Goal: Contribute content: Add original content to the website for others to see

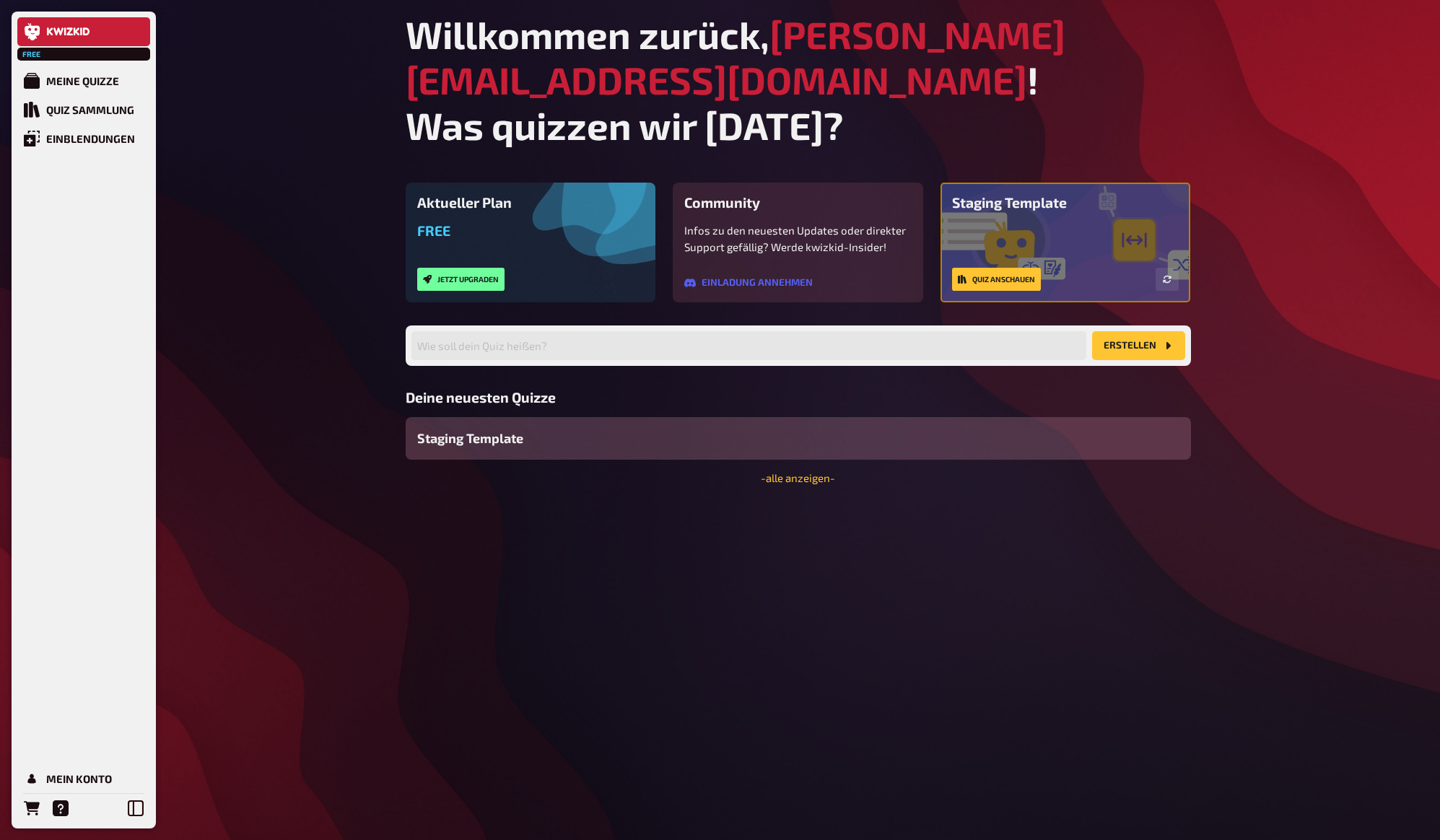
click at [1233, 118] on div "Free Meine Quizze Quiz Sammlung Einblendungen Mein Konto Willkommen zurück, [PE…" at bounding box center [720, 420] width 1440 height 840
click at [1244, 124] on div "Free Meine Quizze Quiz Sammlung Einblendungen Mein Konto Willkommen zurück, [PE…" at bounding box center [720, 420] width 1440 height 840
click at [1251, 102] on div "Free Meine Quizze Quiz Sammlung Einblendungen Mein Konto Willkommen zurück, [PE…" at bounding box center [720, 420] width 1440 height 840
click at [312, 195] on div "Free Meine Quizze Quiz Sammlung Einblendungen Mein Konto Willkommen zurück, [PE…" at bounding box center [720, 420] width 1440 height 840
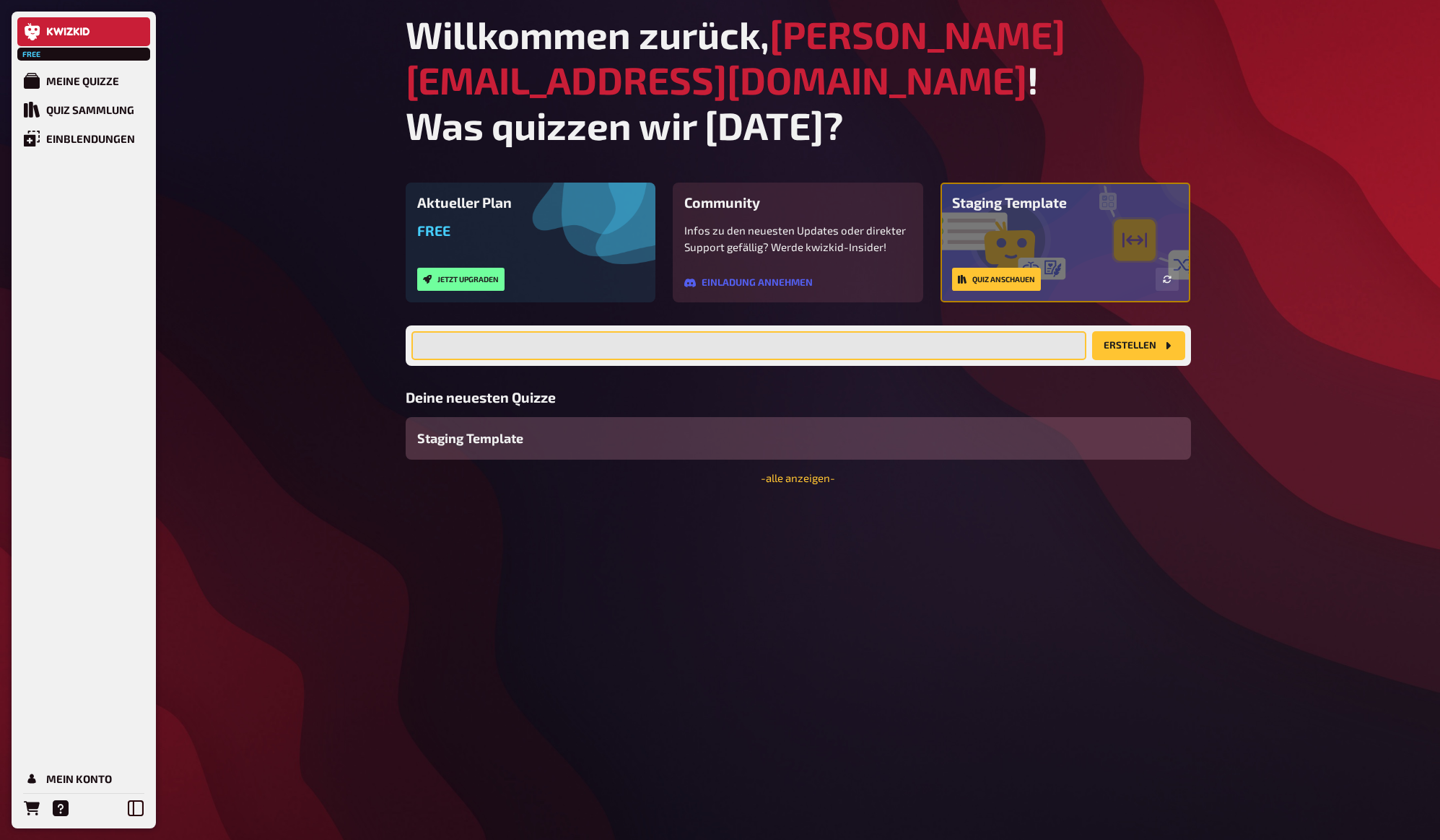
click at [894, 332] on input "text" at bounding box center [749, 346] width 675 height 29
type input "test limits"
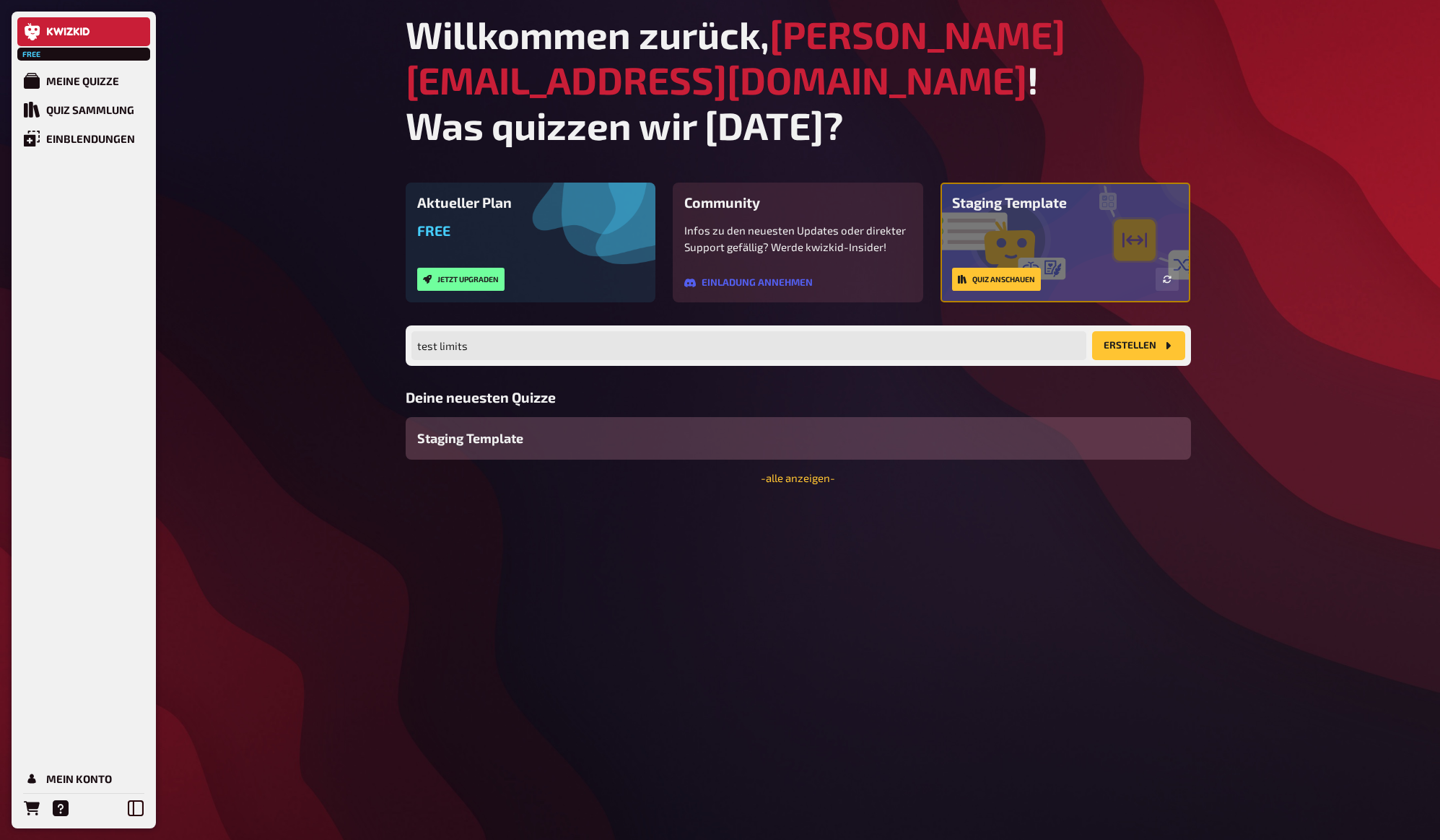
click at [1130, 332] on button "Erstellen" at bounding box center [1138, 346] width 93 height 29
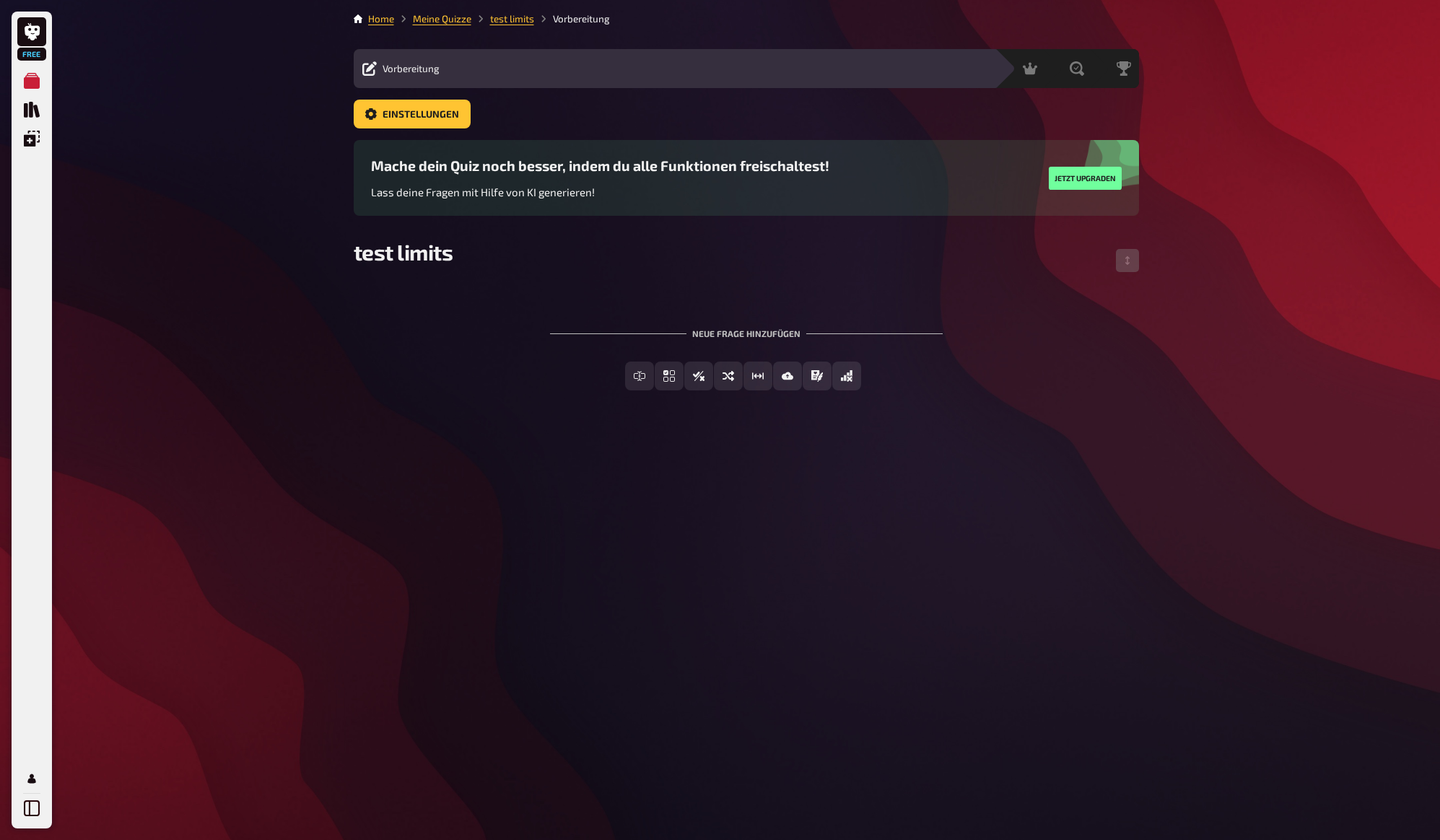
click at [1233, 272] on div "Free Meine Quizze Quiz Sammlung Einblendungen Mein Konto Home Meine Quizze test…" at bounding box center [720, 420] width 1440 height 840
click at [1236, 262] on div "Free Meine Quizze Quiz Sammlung Einblendungen Mein Konto Home Meine Quizze test…" at bounding box center [720, 420] width 1440 height 840
click at [1304, 103] on div "Free Meine Quizze Quiz Sammlung Einblendungen Mein Konto Home Meine Quizze test…" at bounding box center [720, 420] width 1440 height 840
click at [647, 382] on button "Freitext Eingabe" at bounding box center [639, 376] width 128 height 29
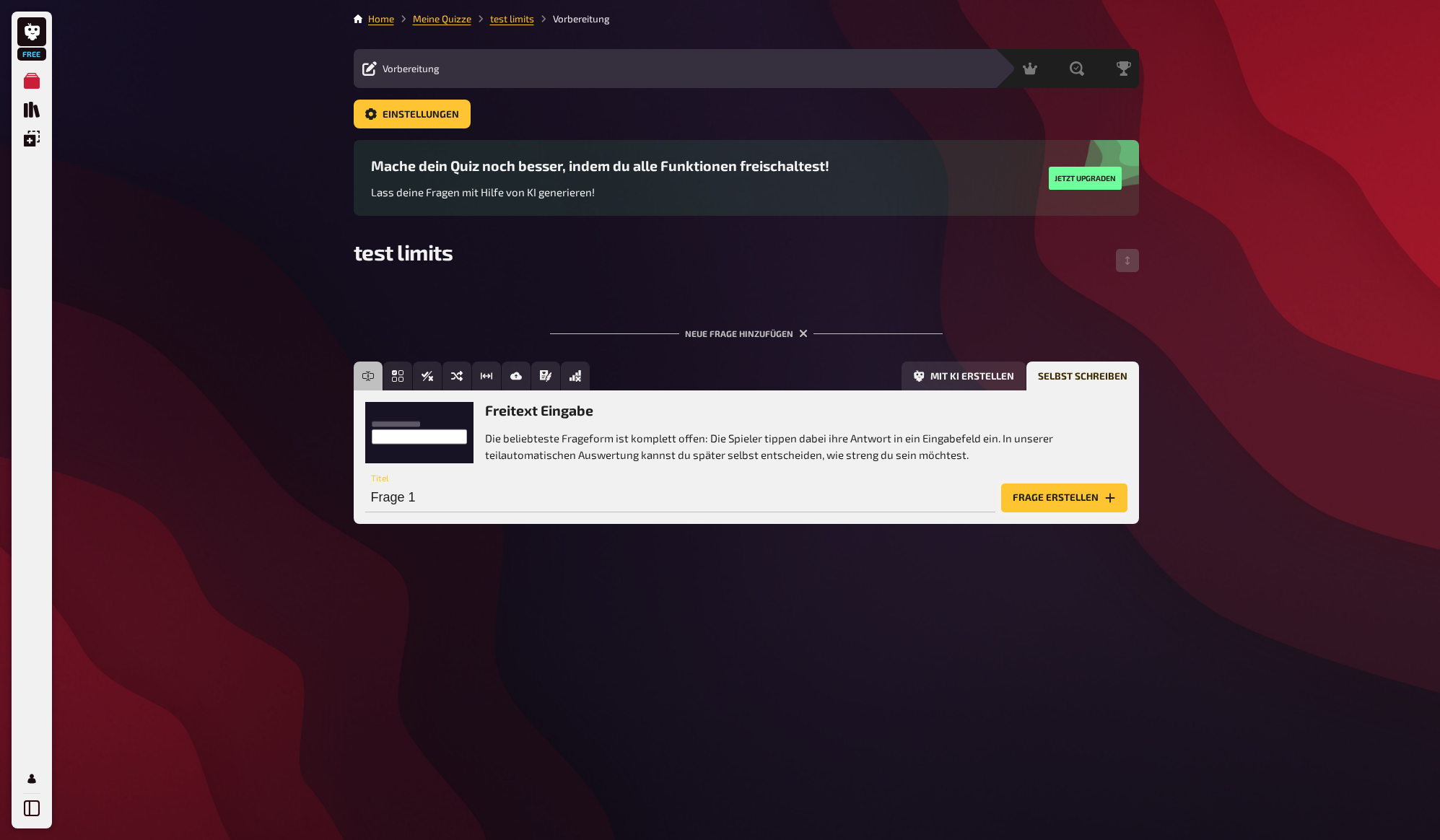
click at [1073, 498] on button "Frage erstellen" at bounding box center [1064, 498] width 127 height 29
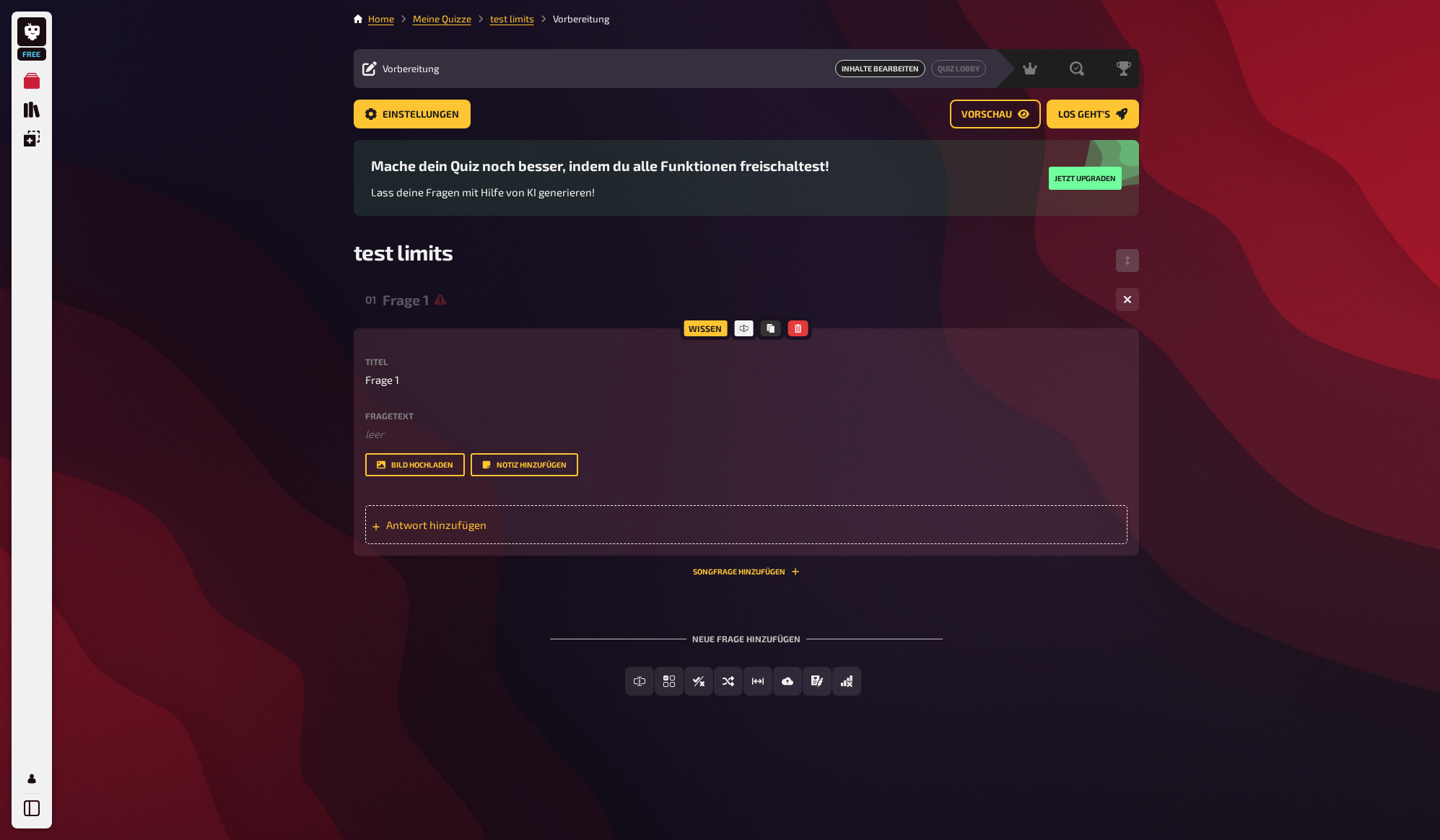
click at [446, 530] on span "Antwort hinzufügen" at bounding box center [498, 525] width 224 height 13
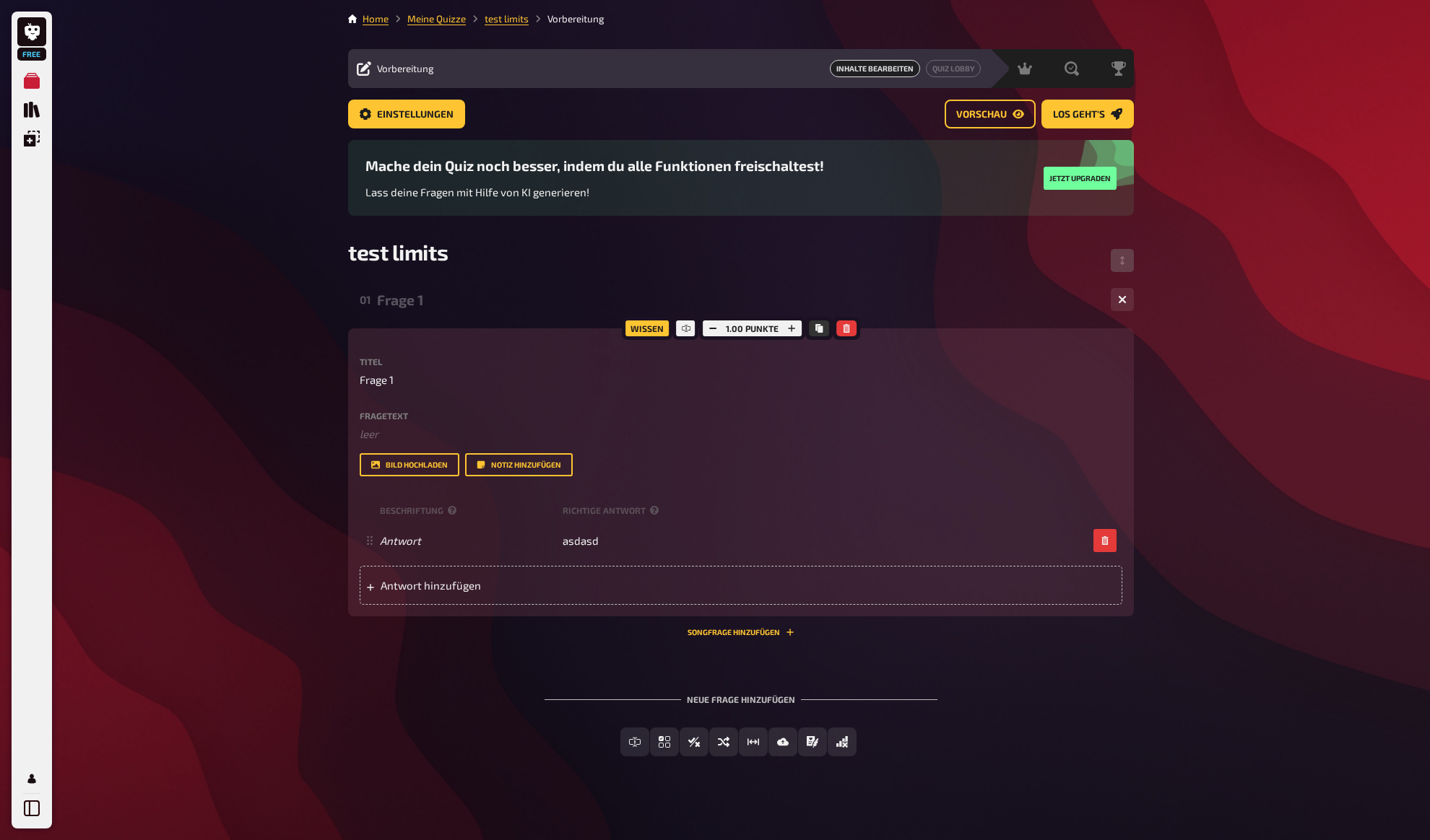
click at [961, 703] on div "Neue Frage hinzufügen Freitext Eingabe Einfachauswahl Wahr / Falsch Sortierfrag…" at bounding box center [740, 725] width 785 height 108
click at [691, 738] on span "Wahr / Falsch" at bounding box center [702, 742] width 73 height 10
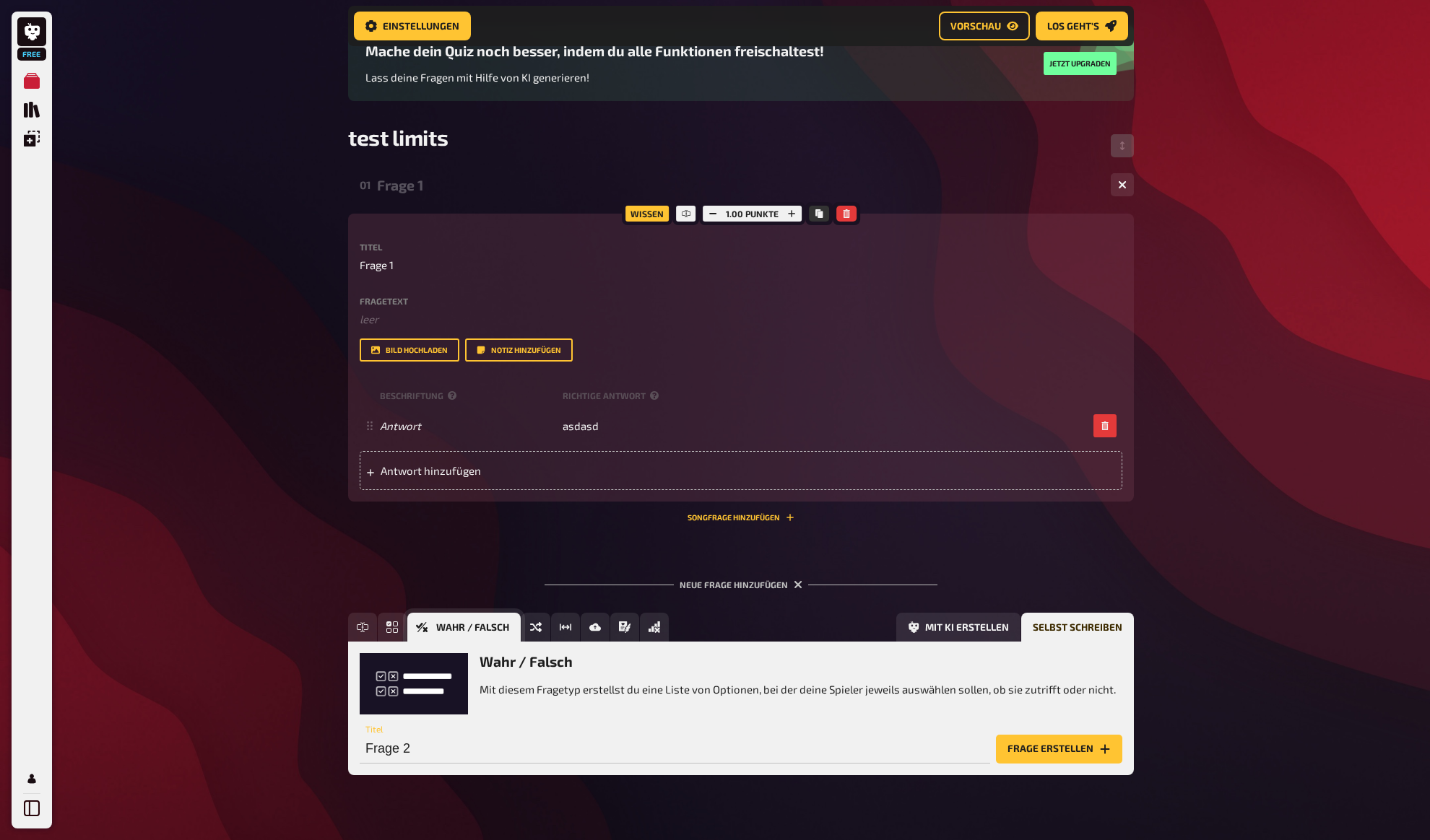
scroll to position [142, 0]
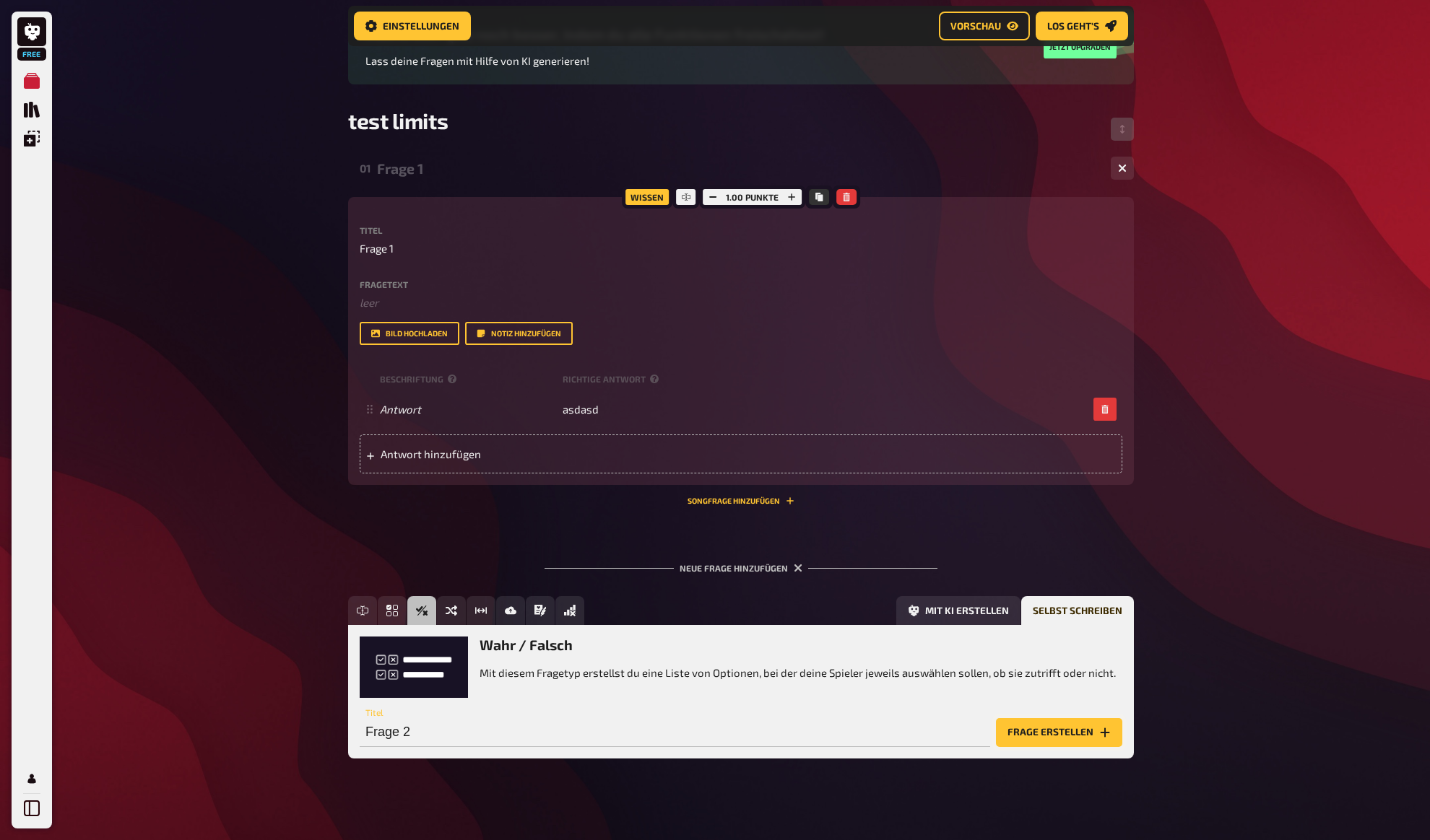
click at [1069, 738] on button "Frage erstellen" at bounding box center [1059, 732] width 127 height 29
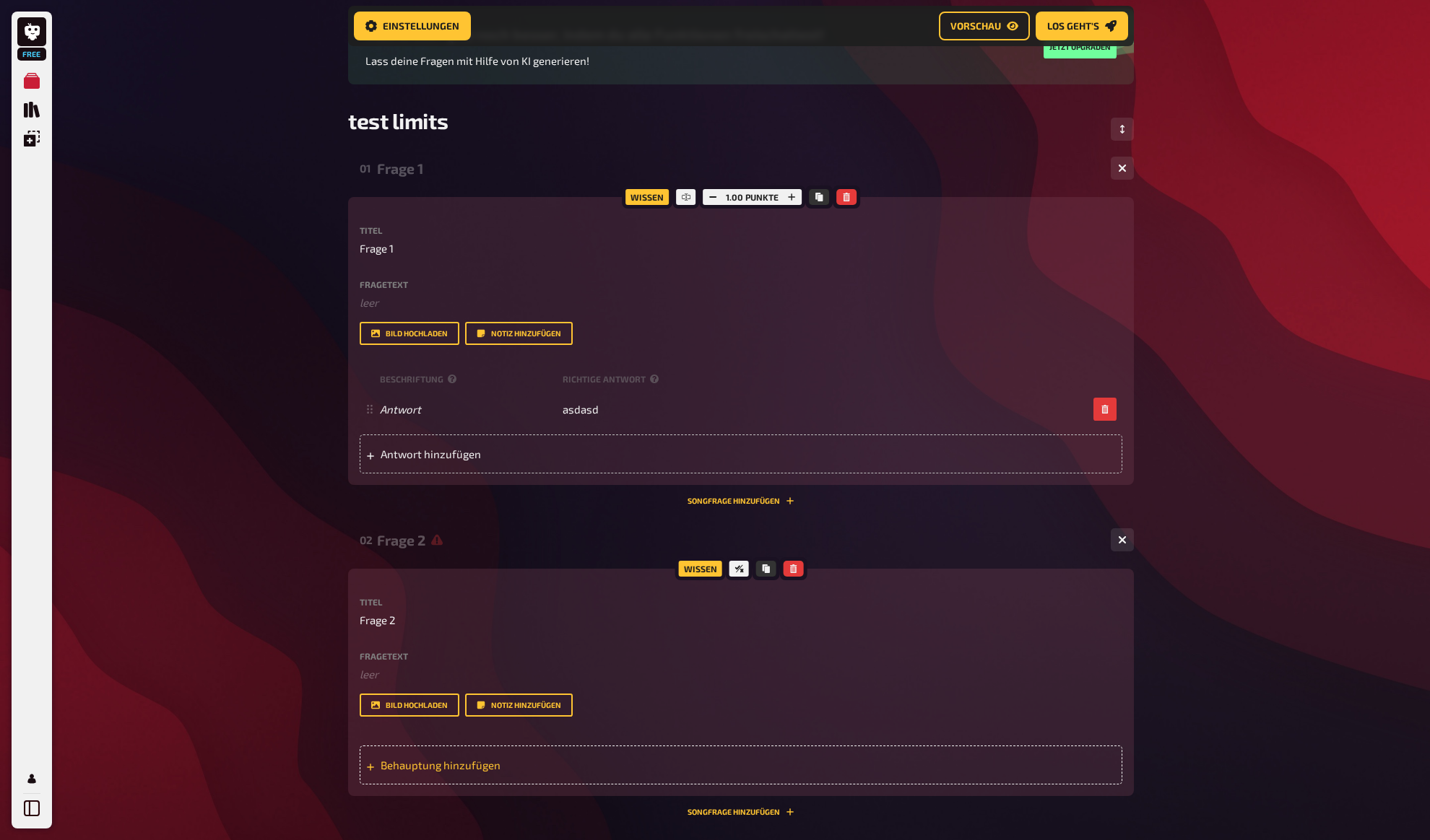
click at [486, 770] on span "Behauptung hinzufügen" at bounding box center [492, 765] width 224 height 13
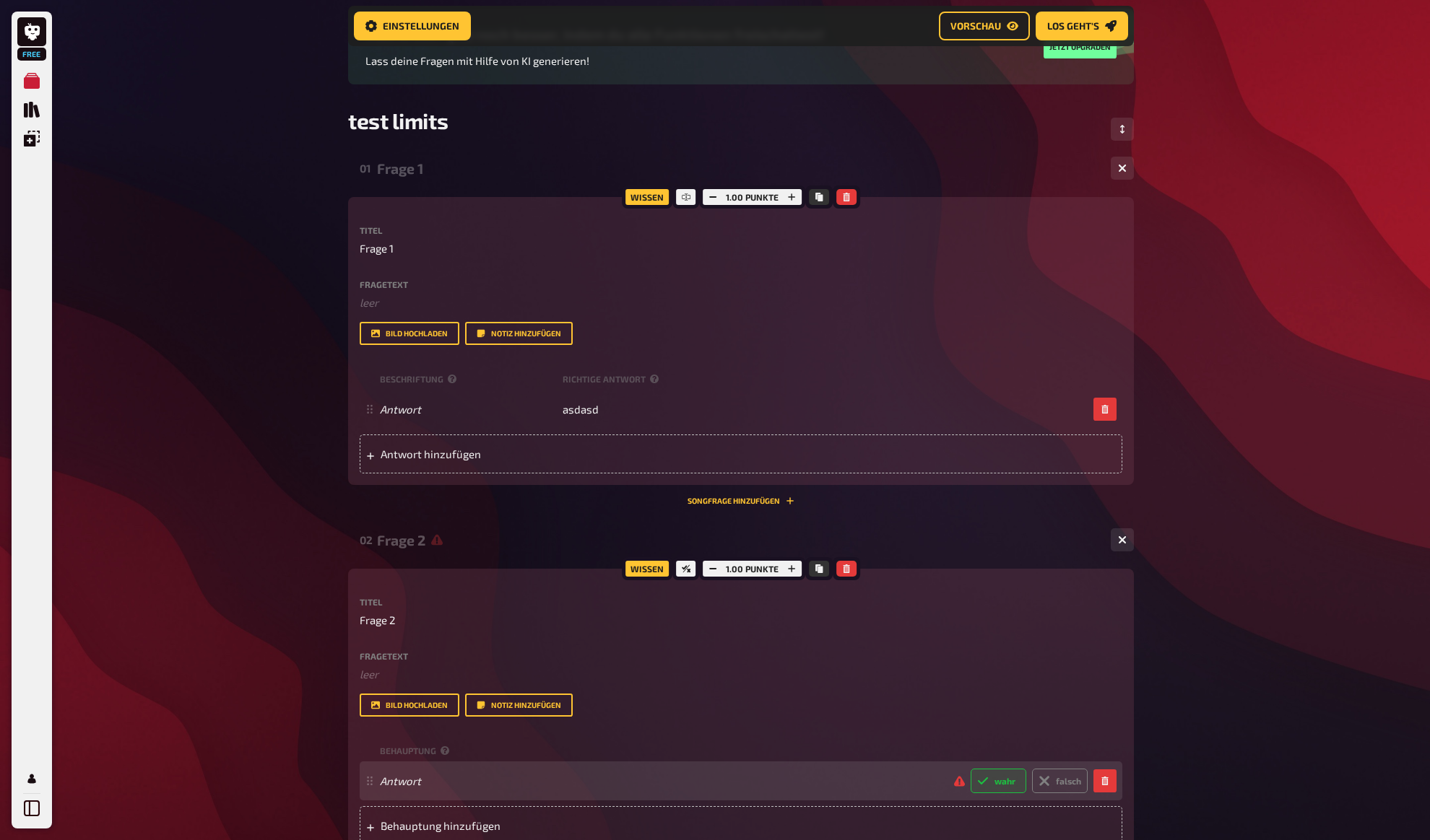
click at [986, 778] on icon at bounding box center [983, 781] width 10 height 8
click at [971, 768] on input "wahr" at bounding box center [970, 768] width 1 height 1
radio input "true"
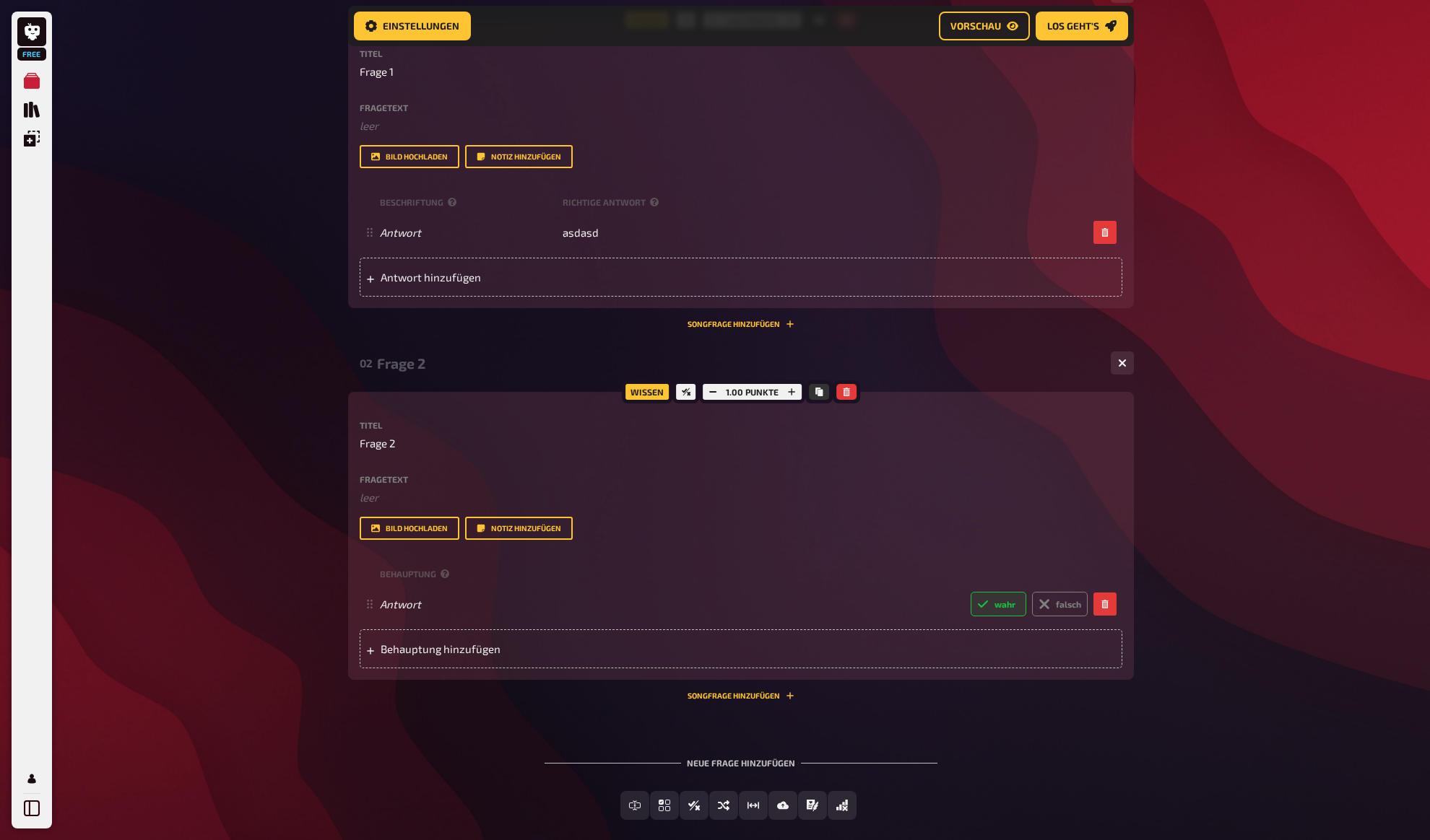
scroll to position [392, 0]
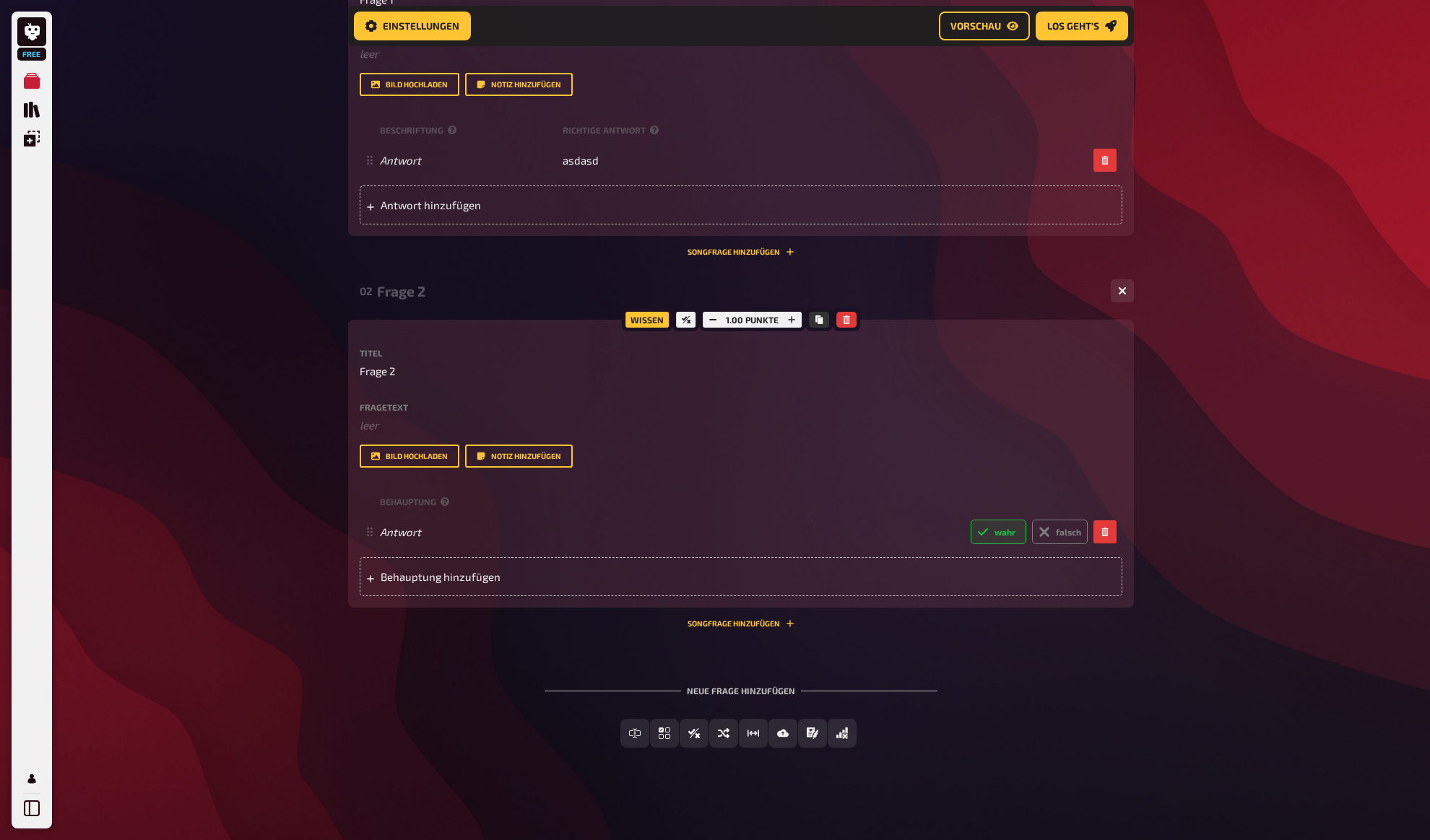
drag, startPoint x: 1292, startPoint y: 308, endPoint x: 1252, endPoint y: 322, distance: 42.4
click at [1289, 310] on div "Free Meine Quizze Quiz Sammlung Einblendungen Mein Konto Home Meine Quizze test…" at bounding box center [715, 224] width 1430 height 1232
click at [823, 316] on button "Kopieren" at bounding box center [819, 319] width 20 height 16
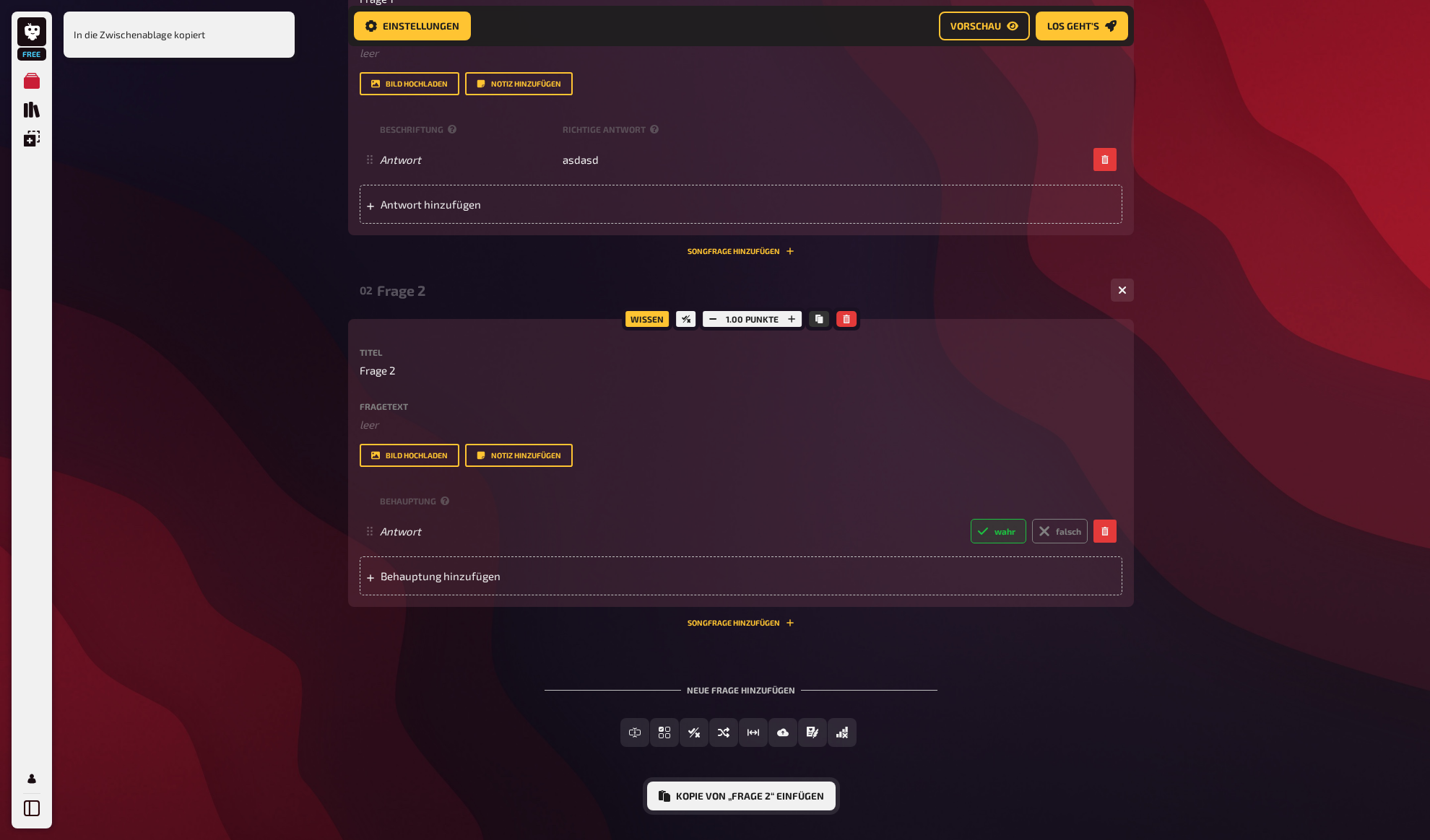
click at [779, 802] on button "Kopie von „Frage 2“ einfügen" at bounding box center [741, 796] width 188 height 29
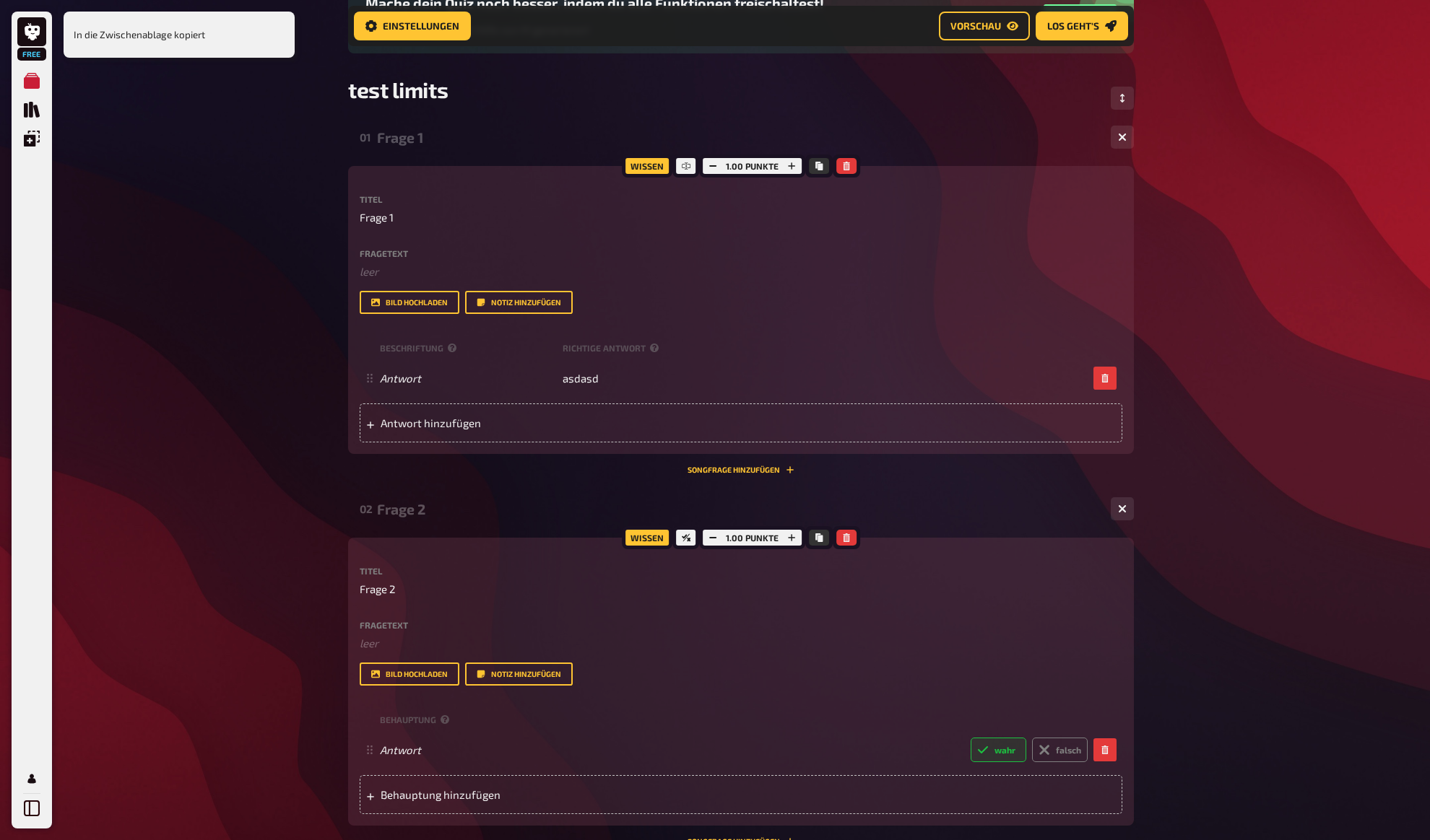
scroll to position [100, 0]
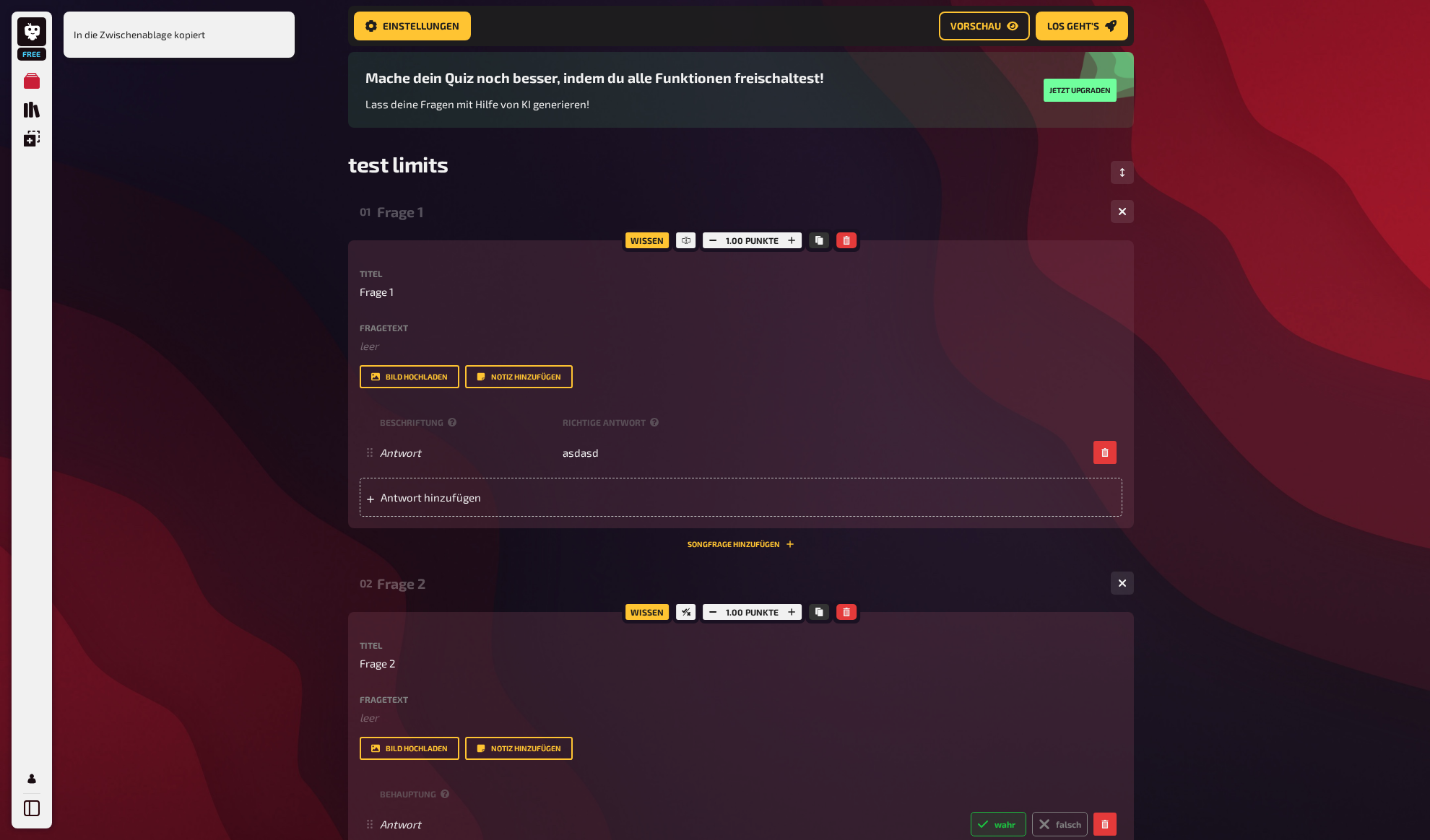
click at [384, 214] on div "Frage 1" at bounding box center [738, 212] width 722 height 17
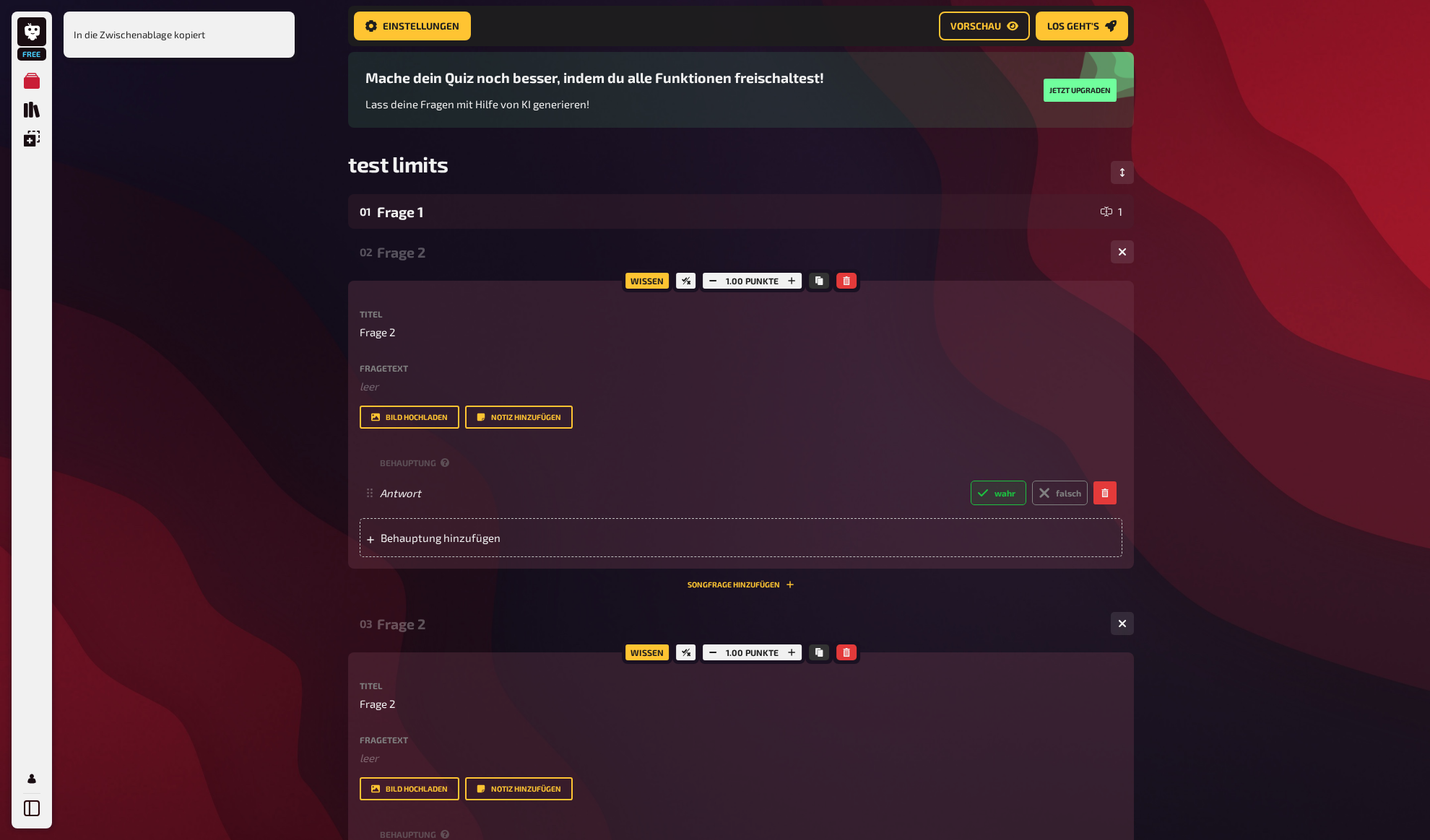
click at [412, 253] on div "Frage 2" at bounding box center [738, 252] width 722 height 17
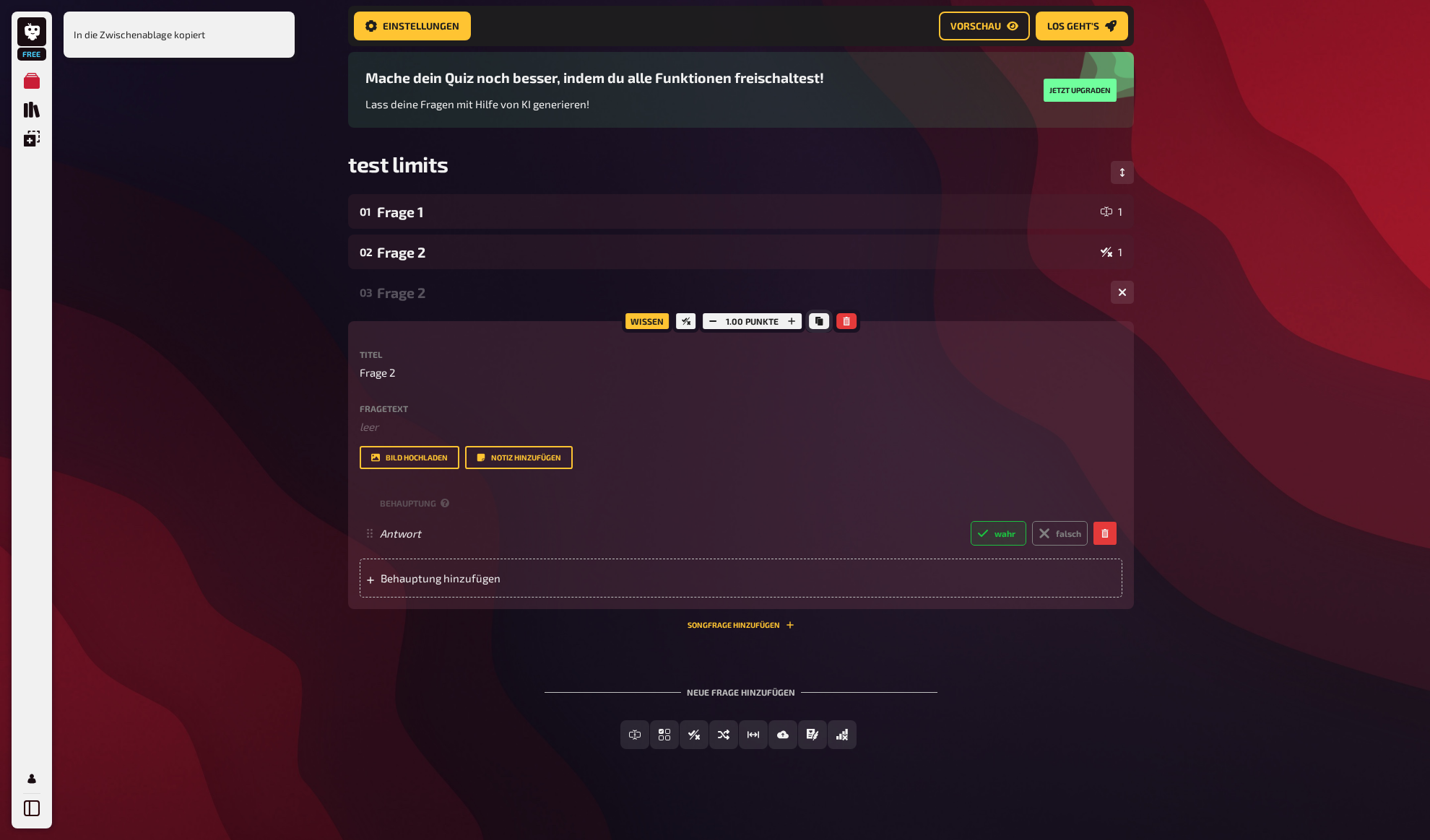
click at [820, 321] on icon "Kopieren" at bounding box center [819, 321] width 8 height 8
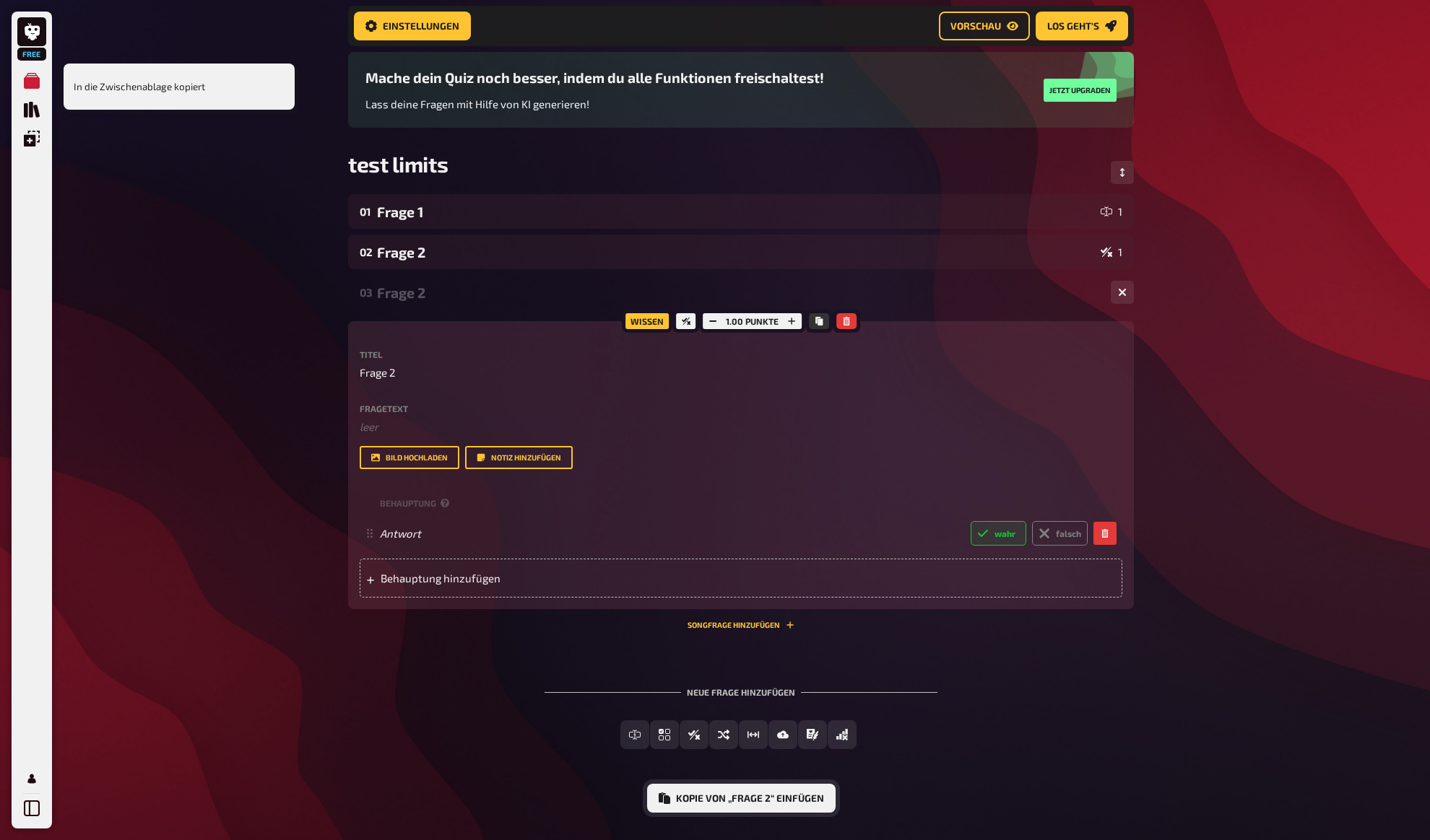
click at [764, 801] on button "Kopie von „Frage 2“ einfügen" at bounding box center [741, 798] width 188 height 29
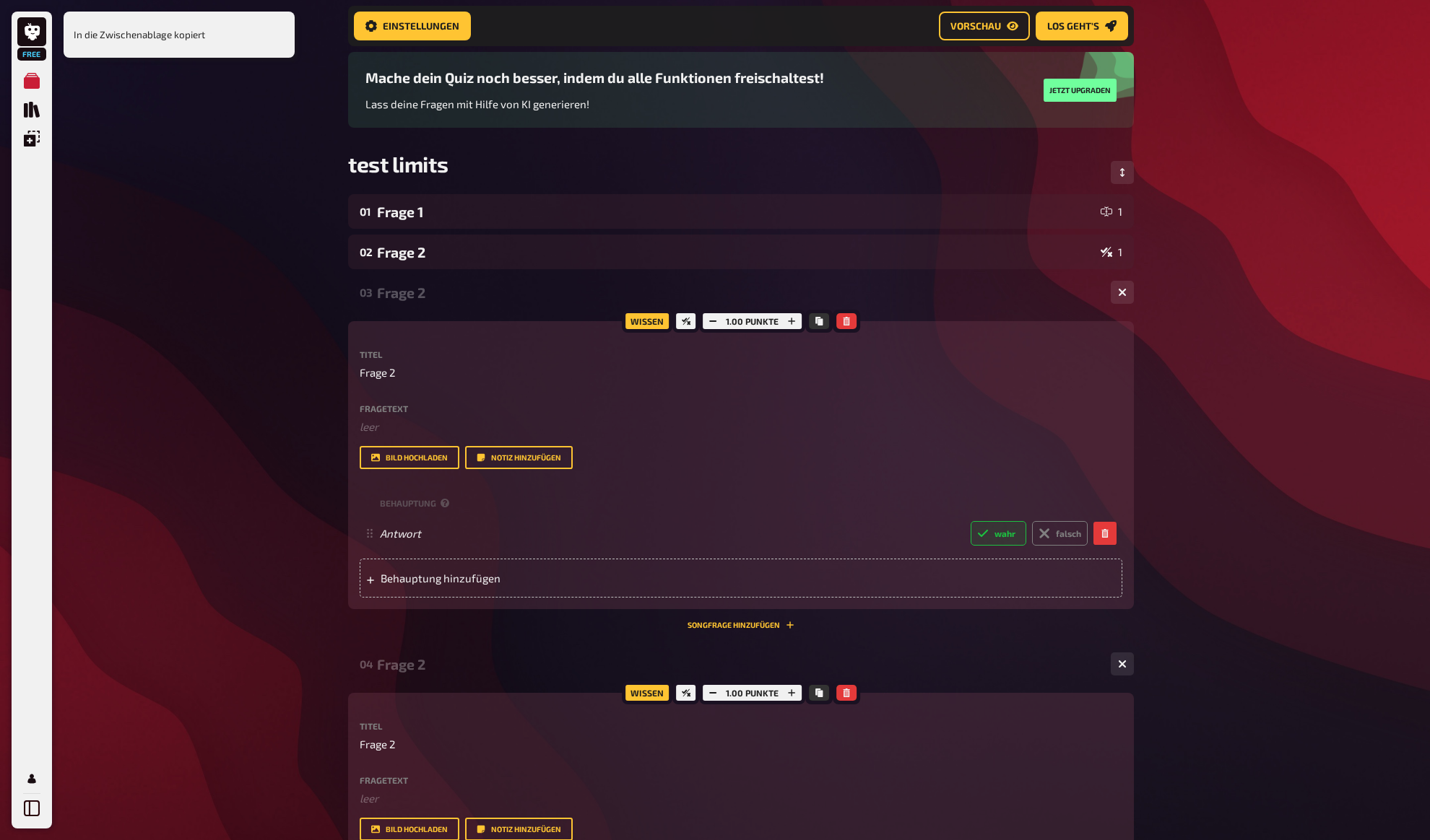
click at [414, 284] on div "Frage 2" at bounding box center [738, 292] width 722 height 17
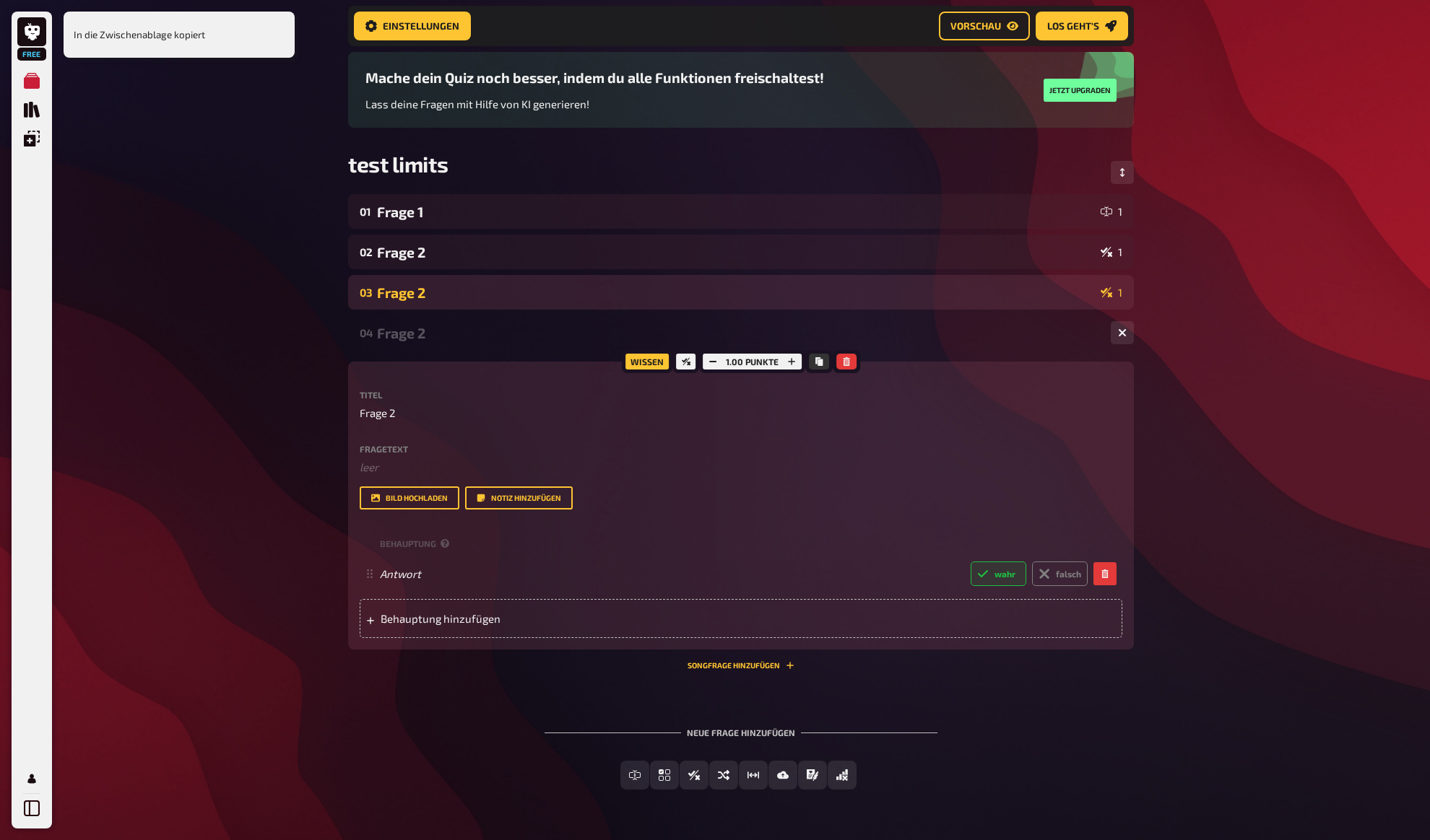
click at [427, 288] on div "Frage 2" at bounding box center [735, 292] width 718 height 17
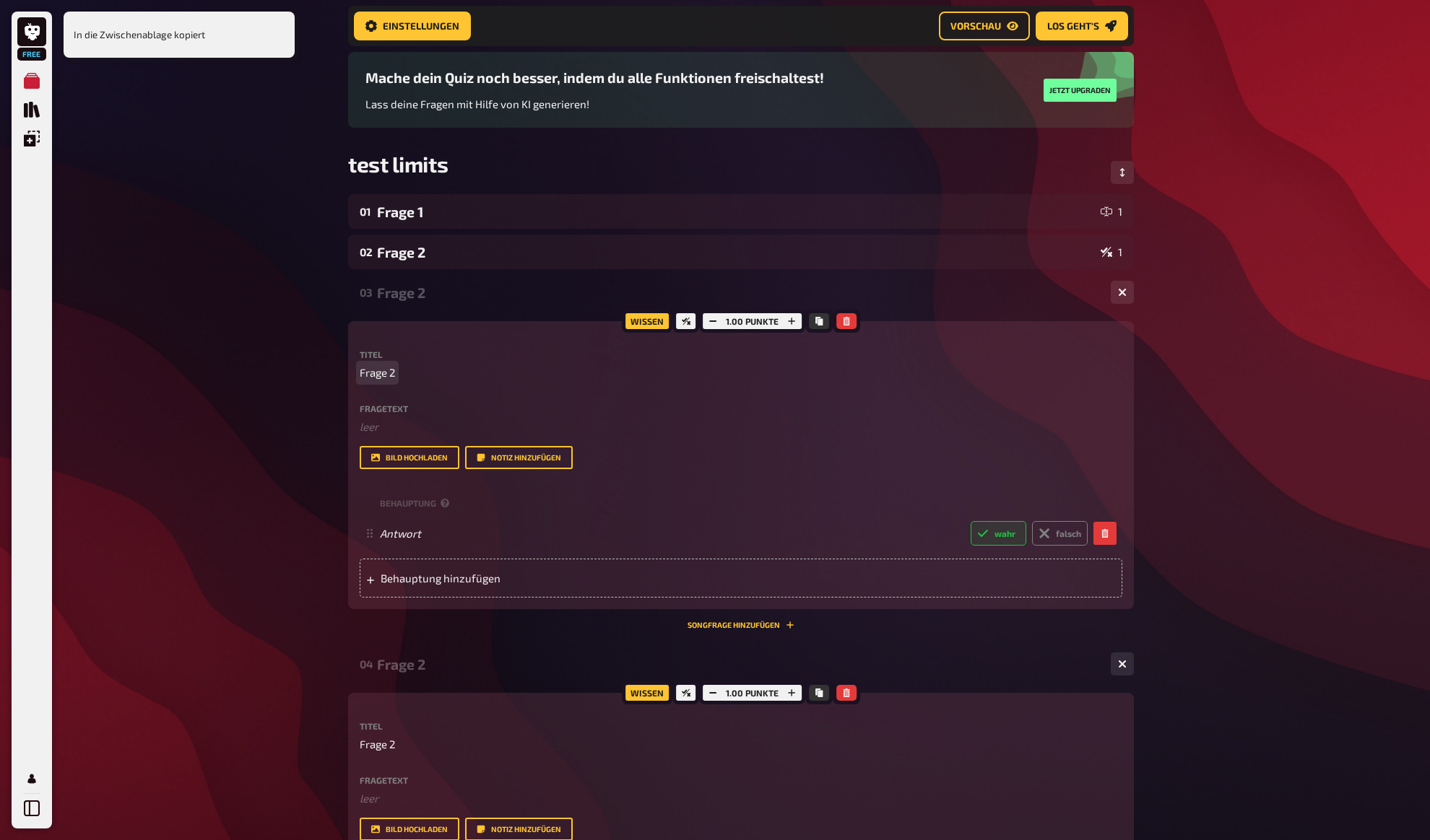
click at [405, 369] on p "Frage 2" at bounding box center [740, 372] width 763 height 17
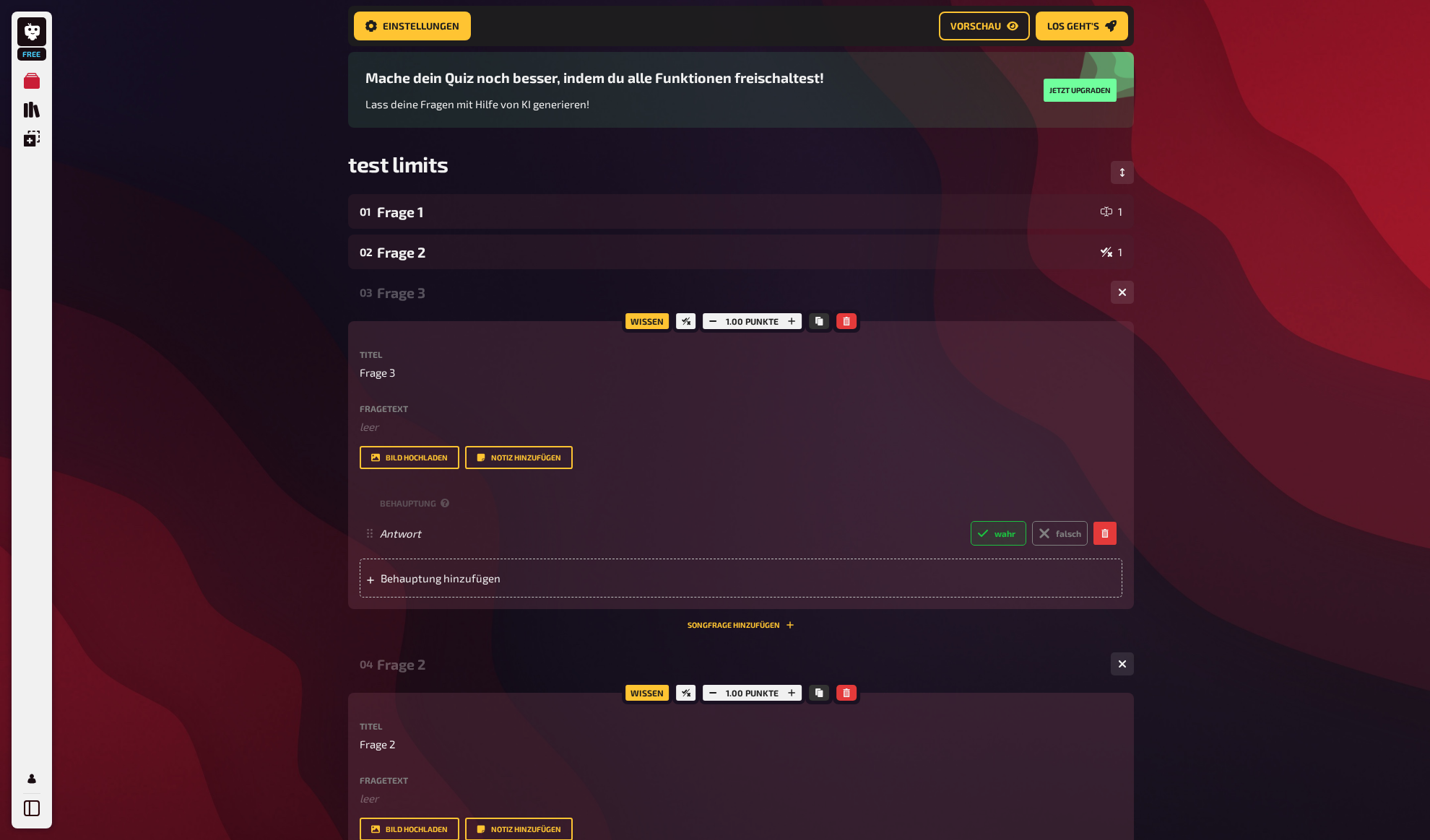
click at [395, 294] on div "Frage 3" at bounding box center [738, 292] width 722 height 17
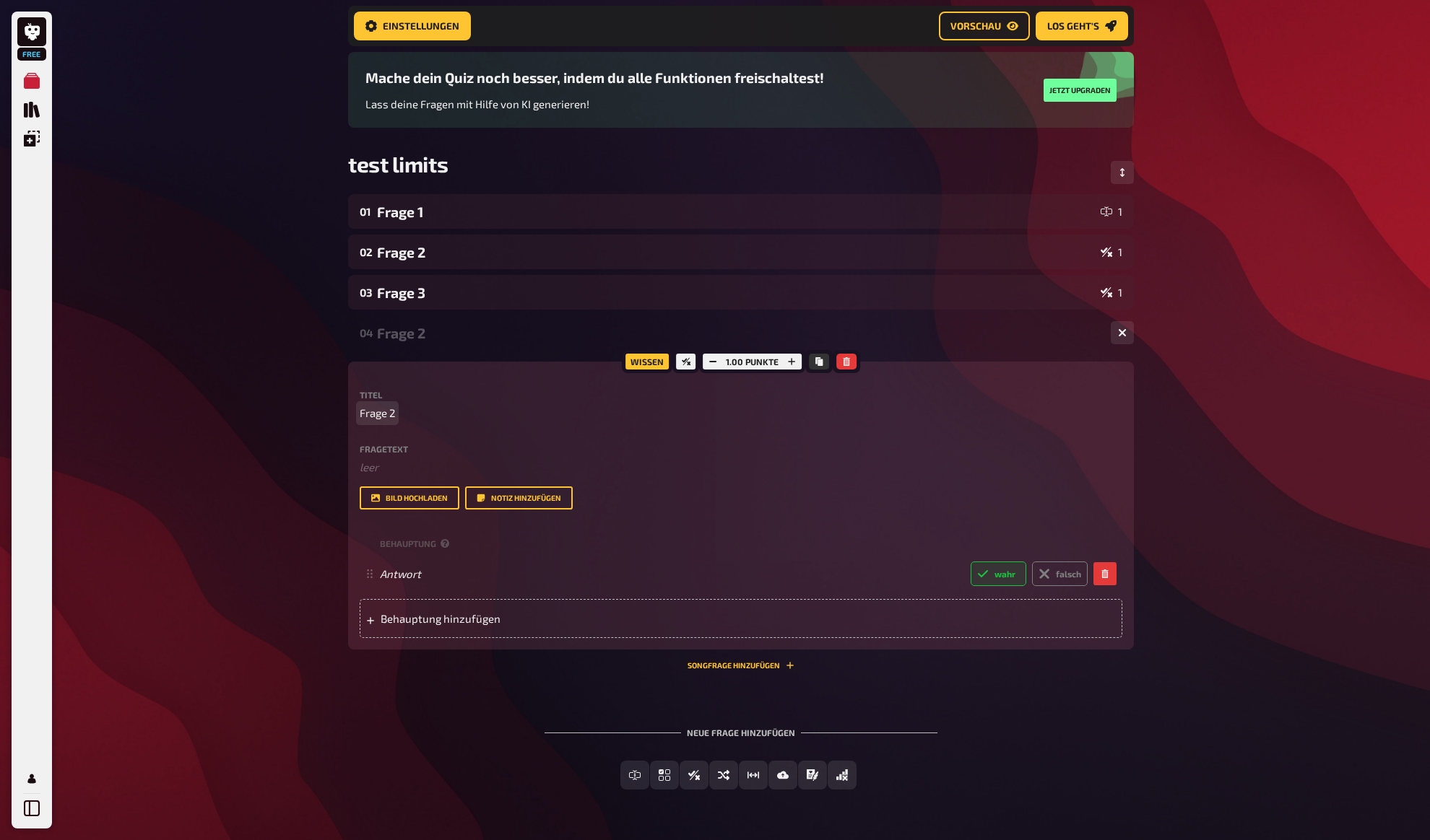
click at [395, 412] on span "Frage 2" at bounding box center [377, 413] width 35 height 17
click at [821, 359] on icon "Kopieren" at bounding box center [819, 362] width 8 height 8
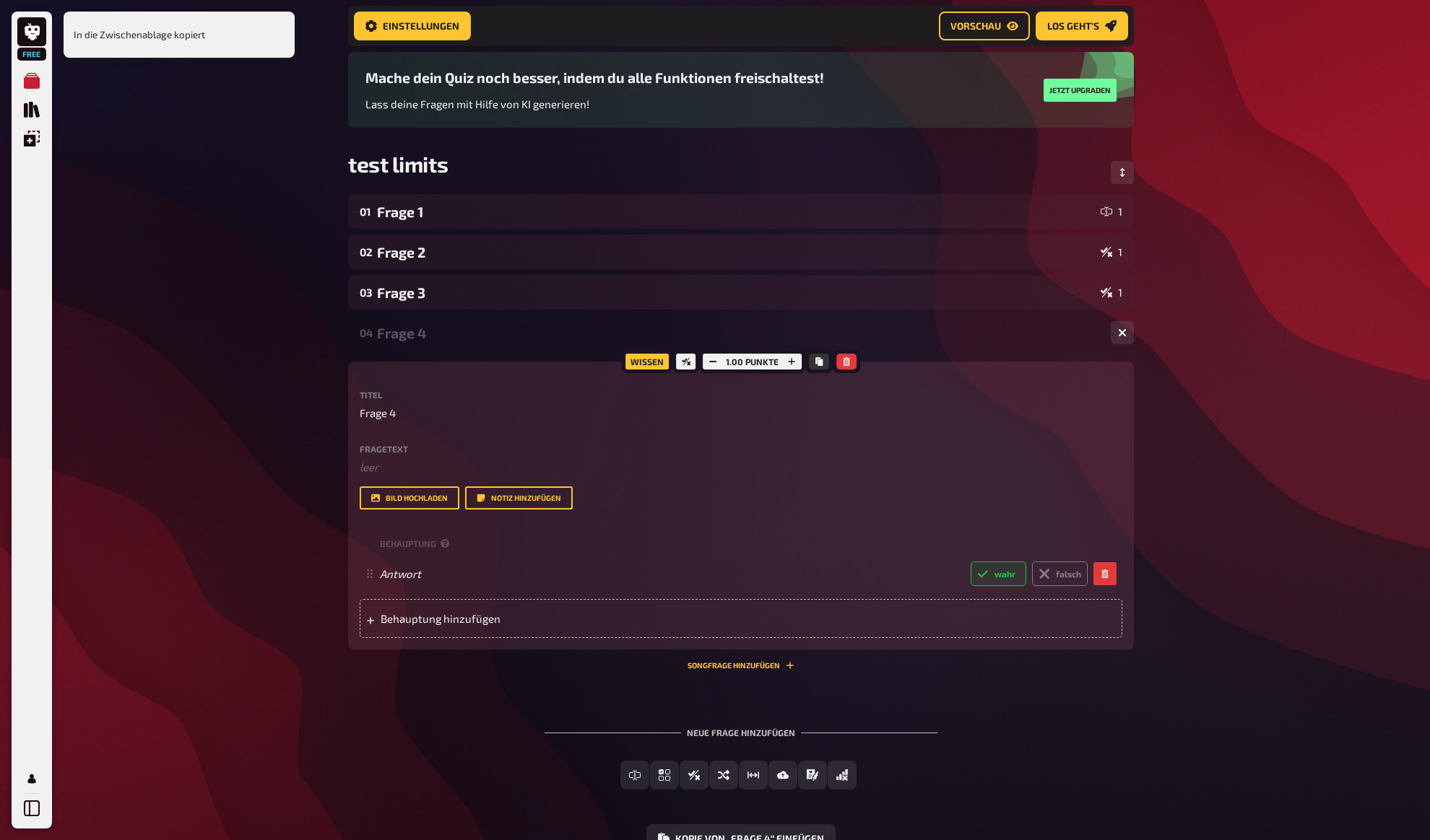
click at [738, 328] on div "Frage 4" at bounding box center [738, 333] width 722 height 17
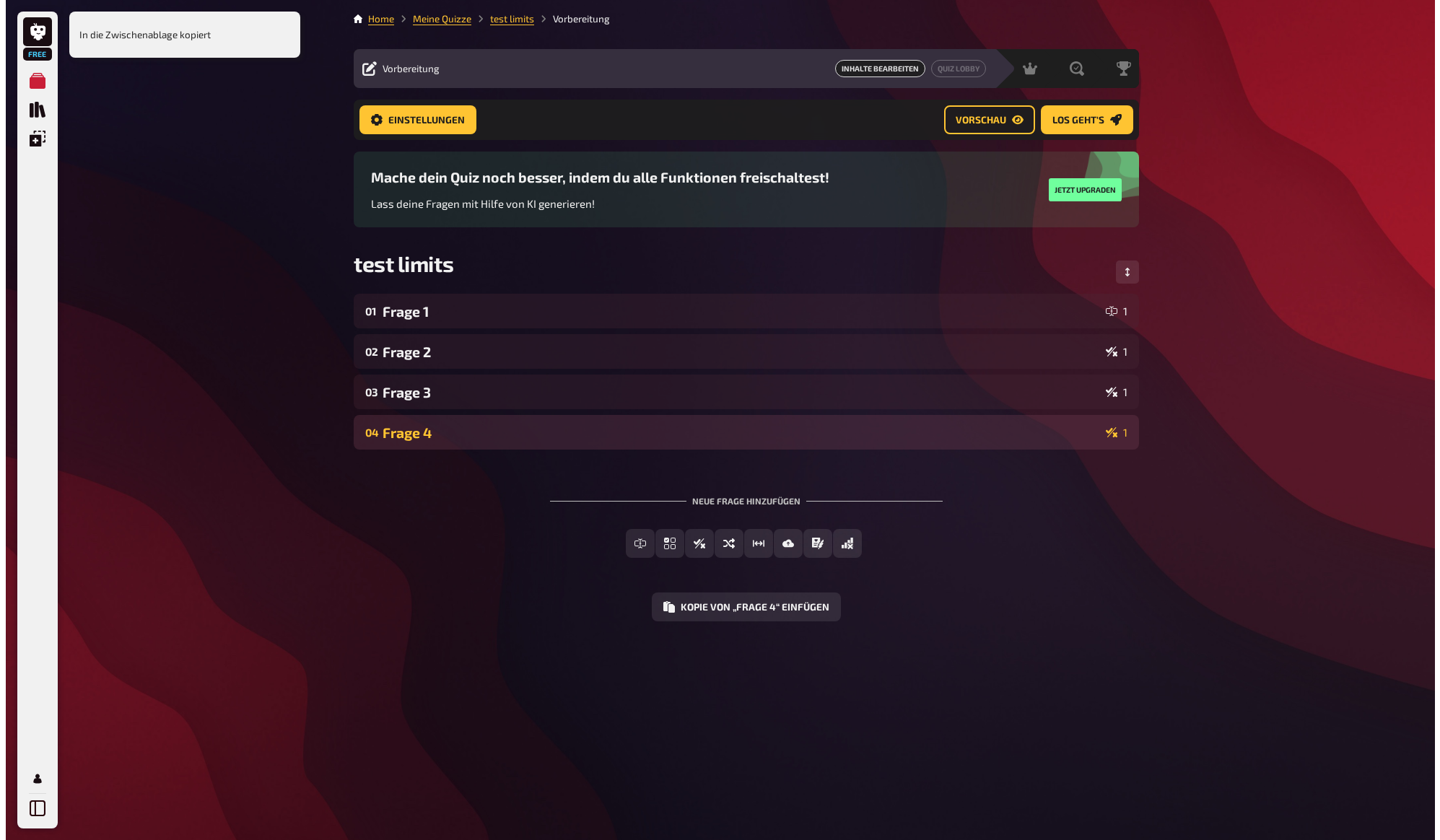
scroll to position [0, 0]
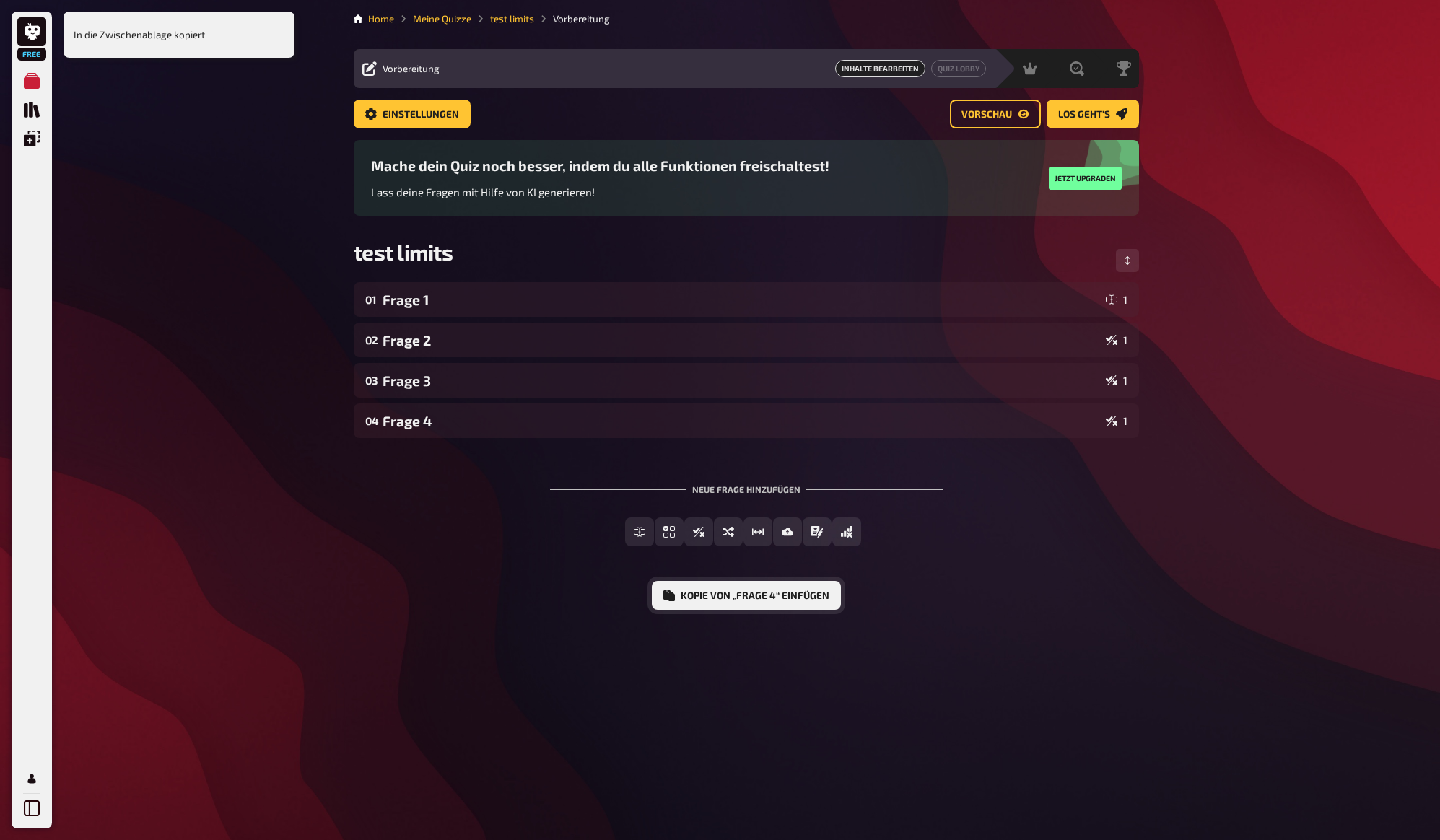
click at [762, 594] on button "Kopie von „Frage 4“ einfügen" at bounding box center [746, 595] width 189 height 29
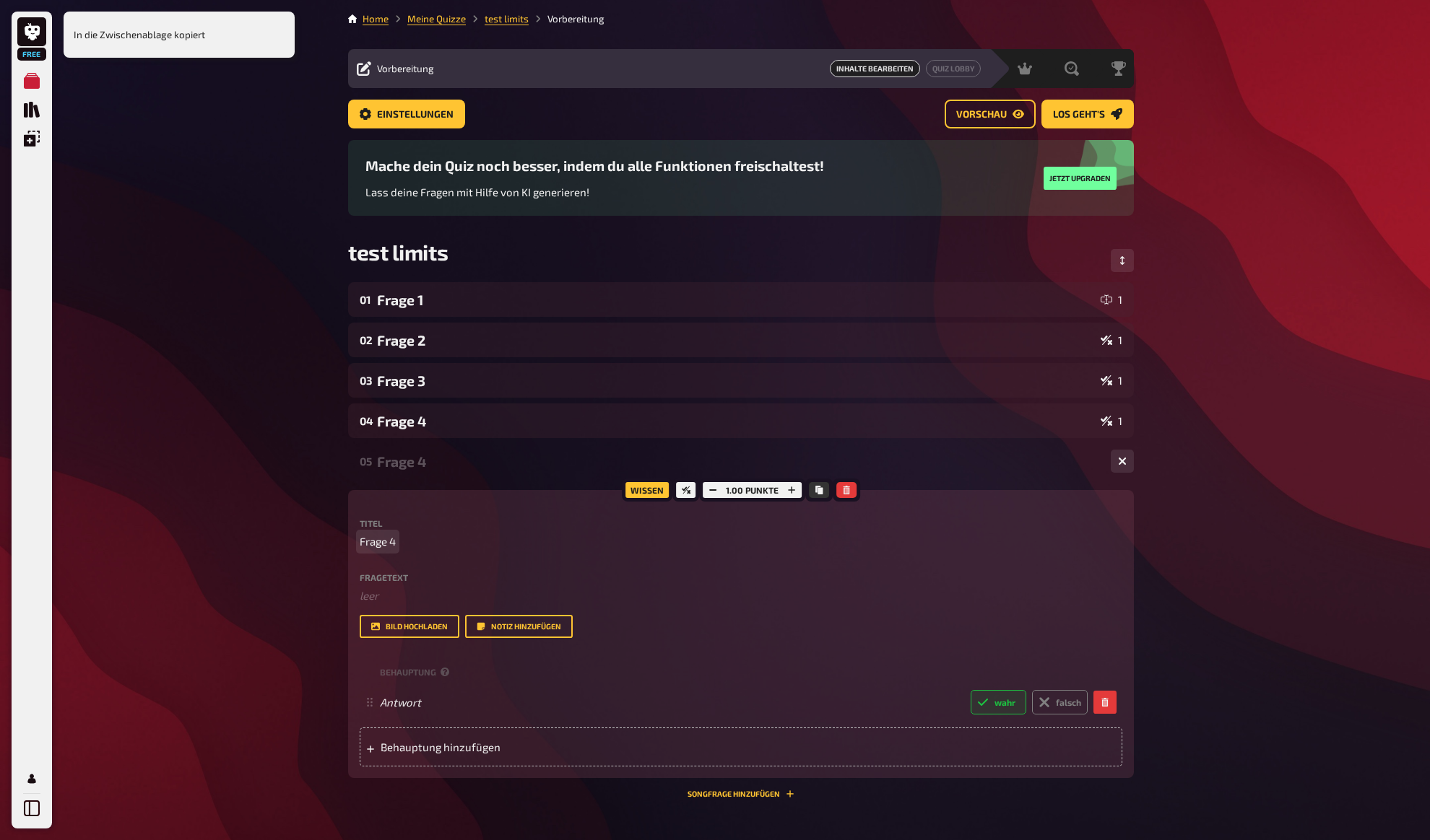
click at [391, 547] on span "Frage 4" at bounding box center [377, 542] width 36 height 17
click at [822, 490] on icon "Kopieren" at bounding box center [819, 490] width 8 height 8
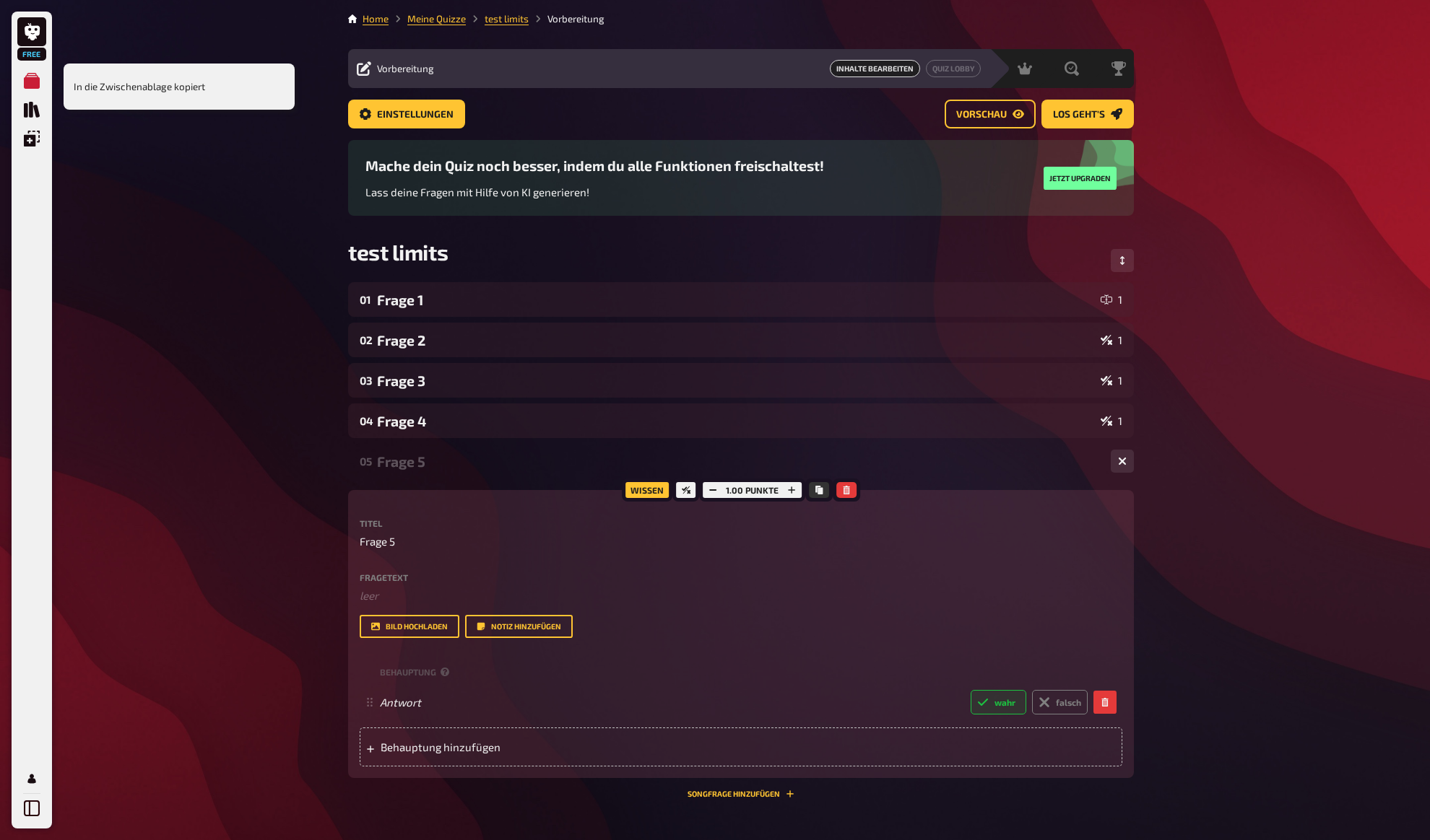
click at [455, 466] on div "Frage 5" at bounding box center [738, 462] width 722 height 17
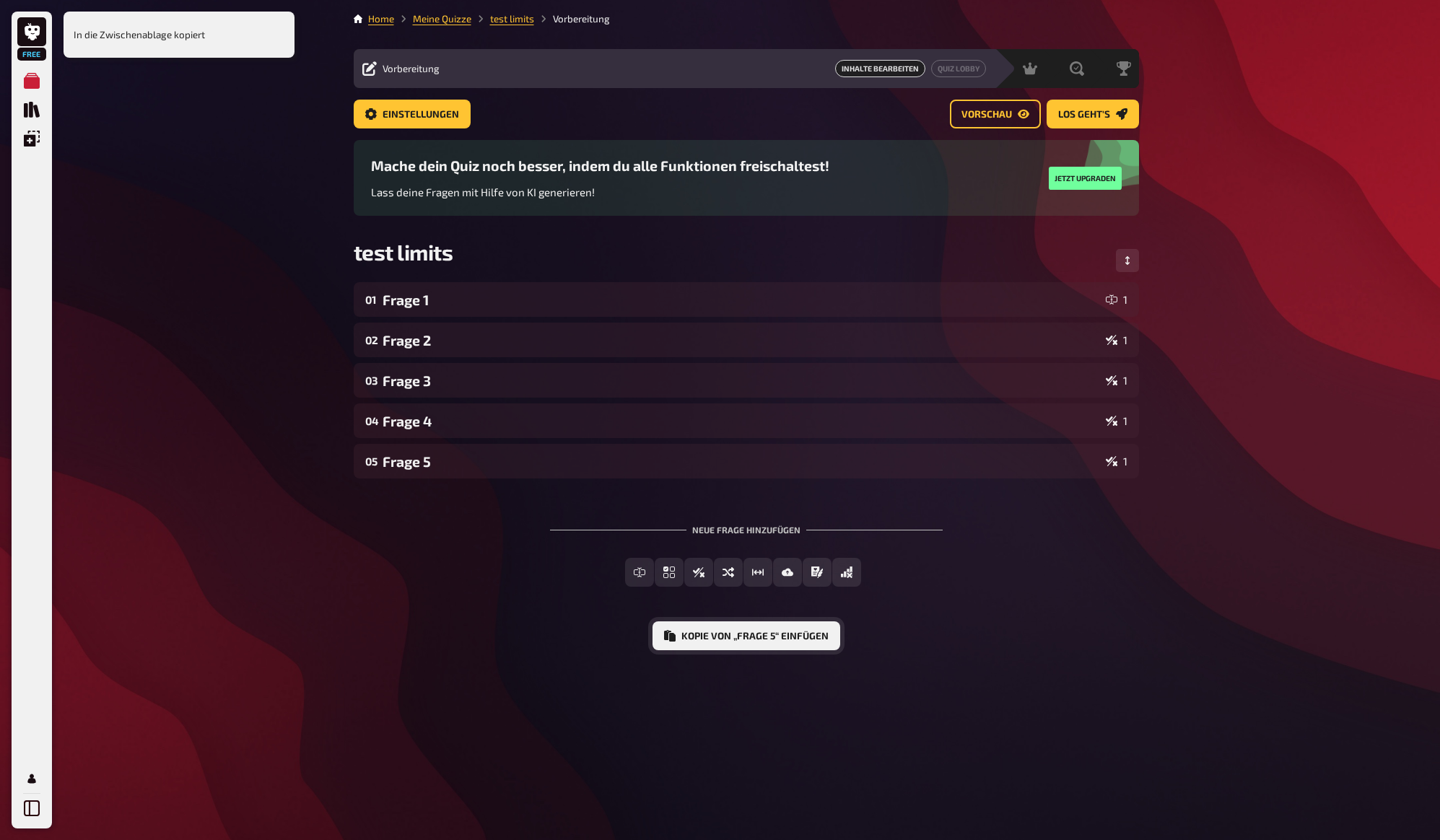
click at [698, 626] on button "Kopie von „Frage 5“ einfügen" at bounding box center [746, 636] width 188 height 29
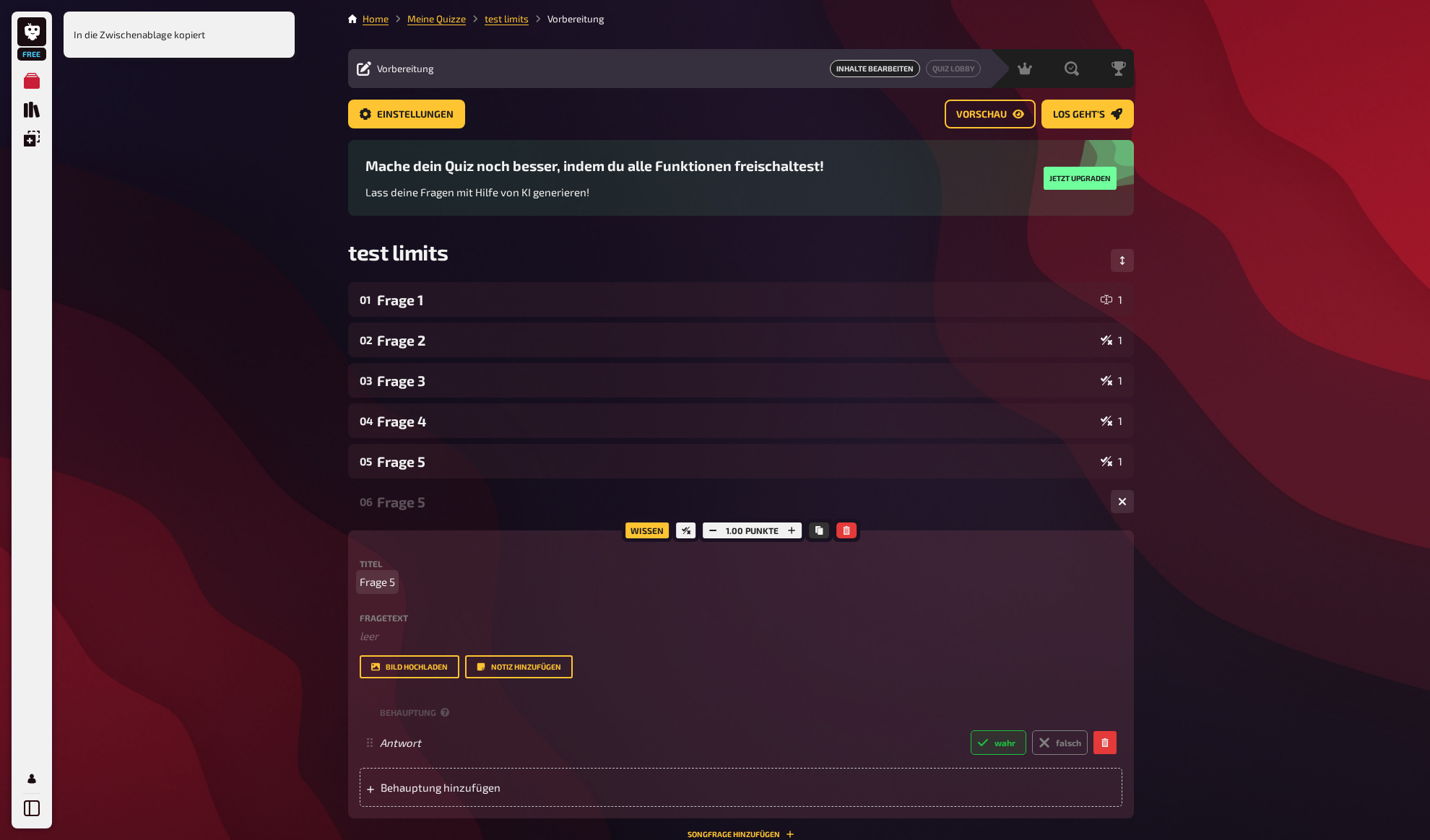
click at [382, 581] on span "Frage 5" at bounding box center [377, 582] width 35 height 17
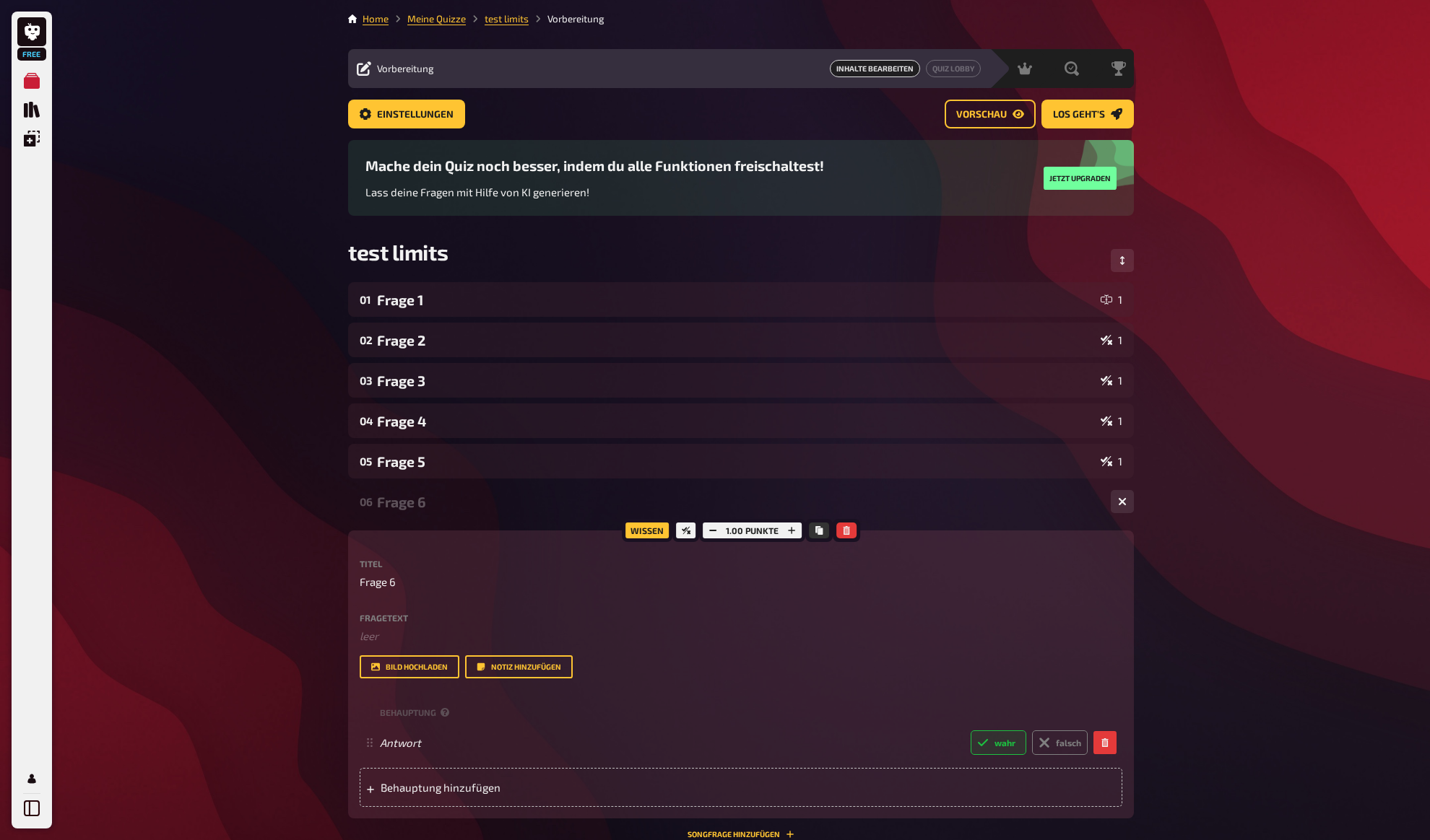
drag, startPoint x: 319, startPoint y: 486, endPoint x: 327, endPoint y: 505, distance: 20.6
click at [319, 492] on div "Free Meine Quizze Quiz Sammlung Einblendungen Mein Konto In die Zwischenablage …" at bounding box center [715, 525] width 1430 height 1051
click at [825, 530] on button "Kopieren" at bounding box center [819, 530] width 20 height 16
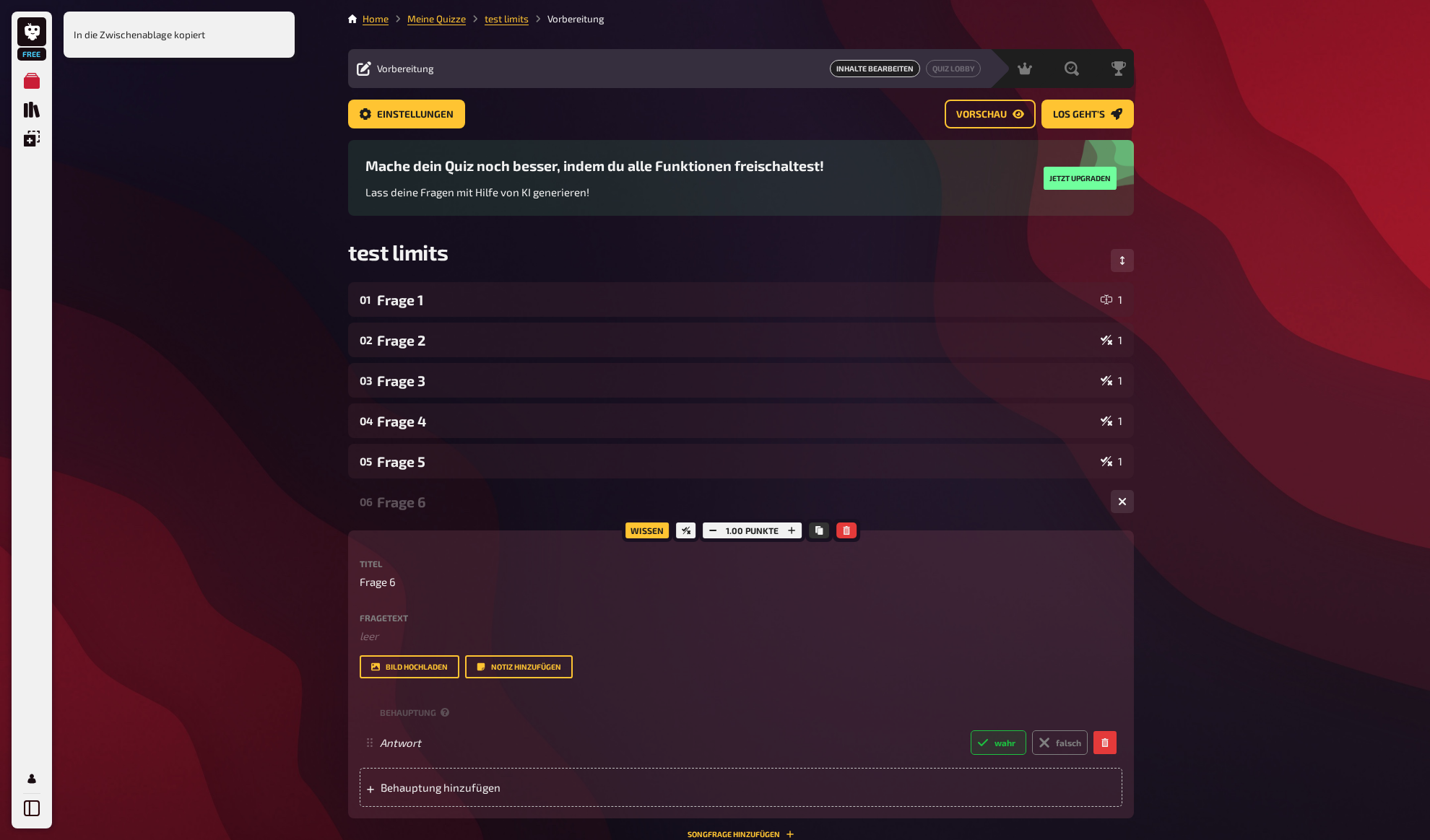
click at [433, 500] on div "Frage 6" at bounding box center [738, 502] width 722 height 17
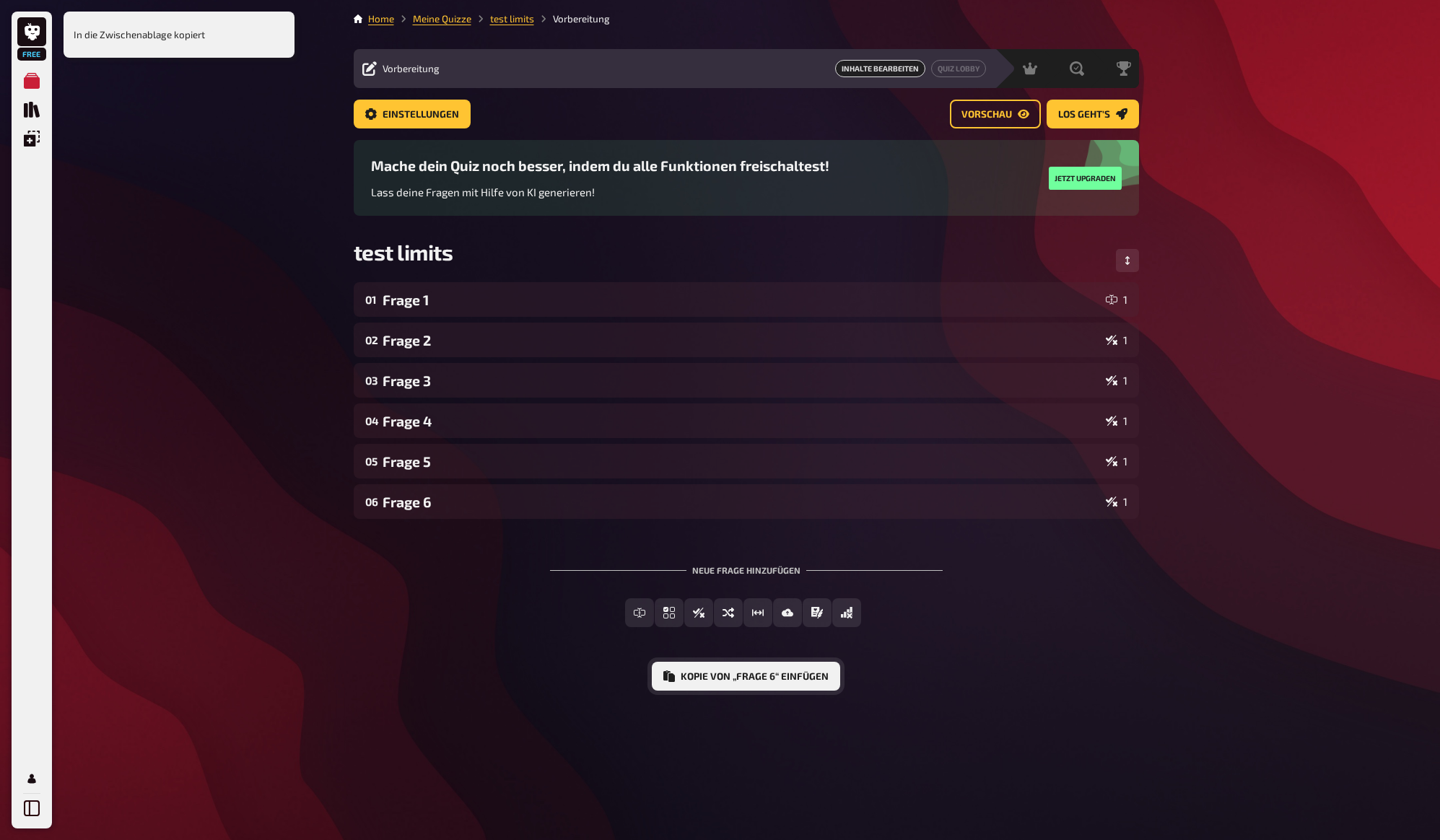
click at [774, 678] on button "Kopie von „Frage 6“ einfügen" at bounding box center [746, 676] width 188 height 29
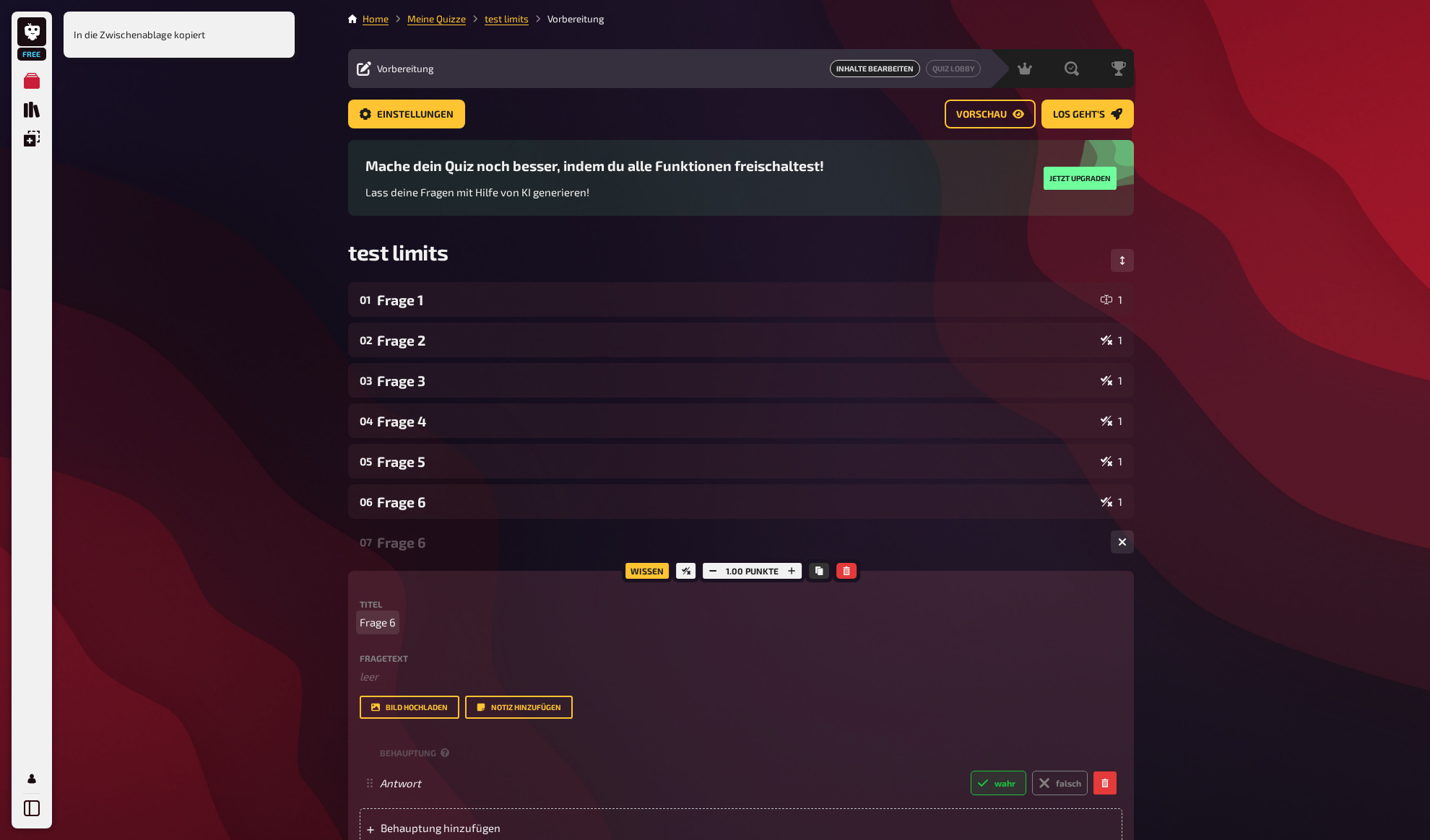
click at [376, 617] on span "Frage 6" at bounding box center [377, 622] width 36 height 17
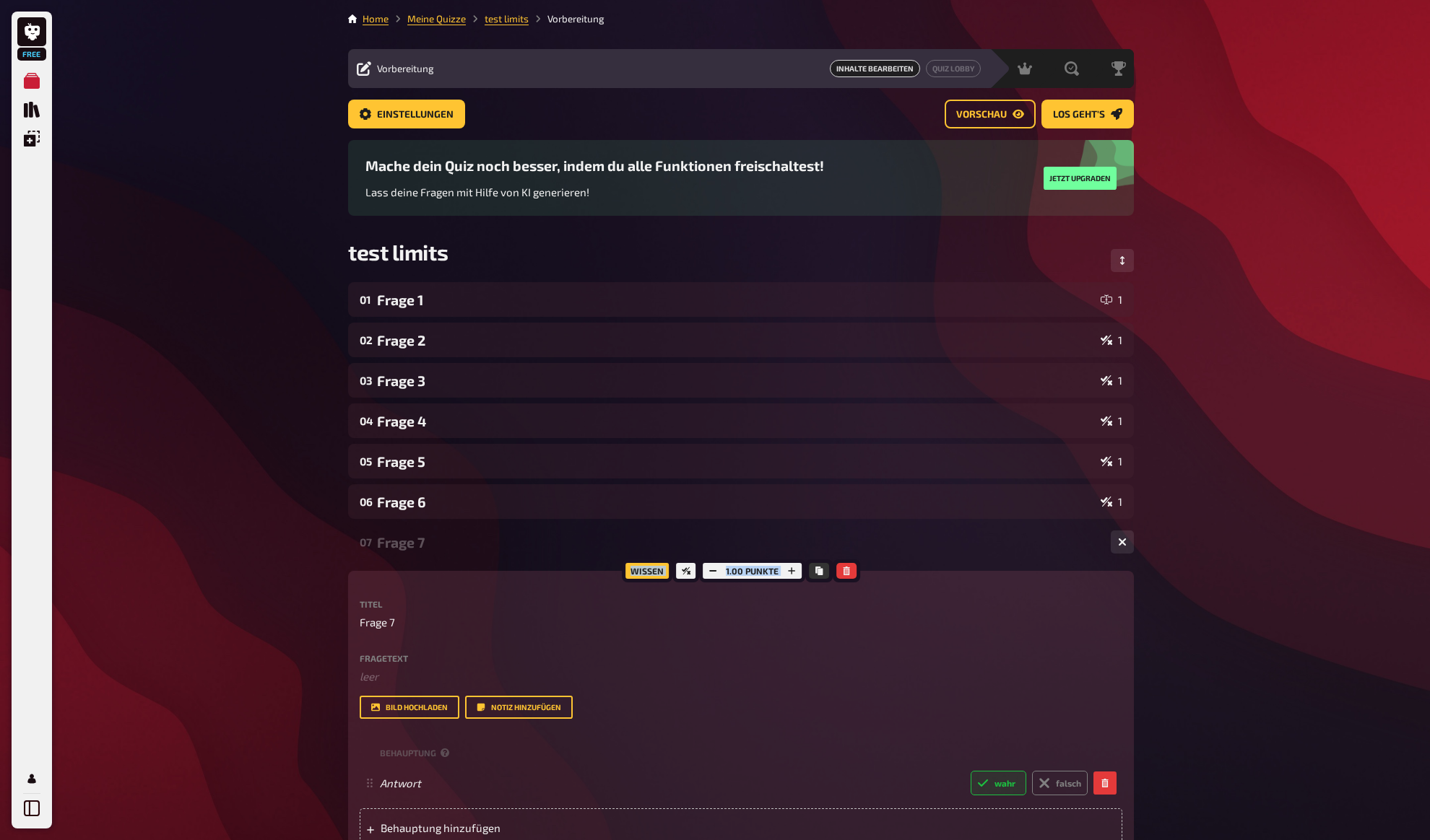
click at [278, 558] on div "Free Meine Quizze Quiz Sammlung Einblendungen Mein Konto In die Zwischenablage …" at bounding box center [715, 545] width 1430 height 1091
click at [268, 404] on div "Free Meine Quizze Quiz Sammlung Einblendungen Mein Konto Home Meine Quizze test…" at bounding box center [715, 545] width 1430 height 1091
click at [436, 541] on div "Frage 7" at bounding box center [738, 542] width 722 height 17
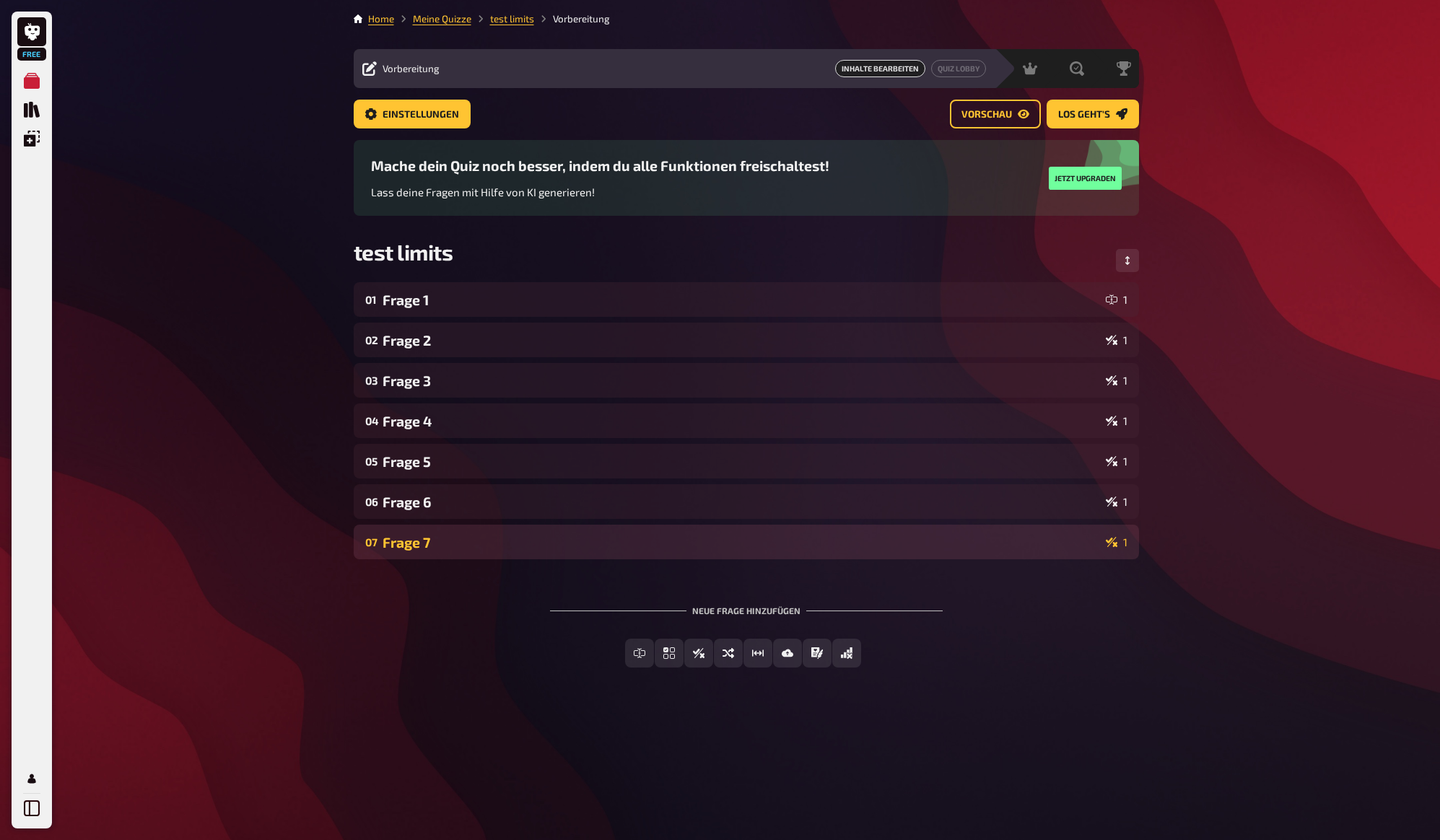
click at [744, 542] on div "Frage 7" at bounding box center [741, 542] width 718 height 17
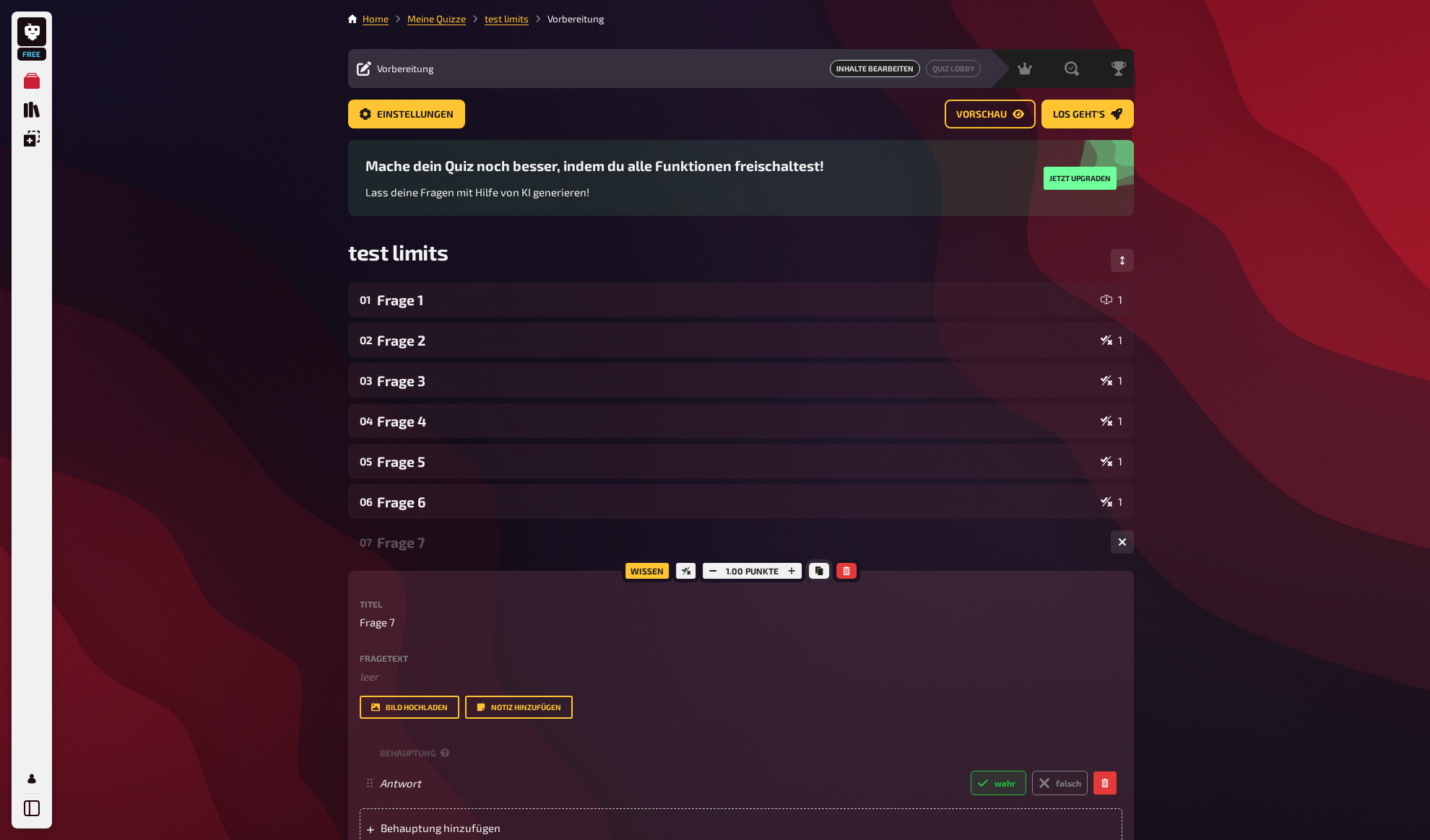
click at [815, 568] on icon "Kopieren" at bounding box center [819, 571] width 8 height 8
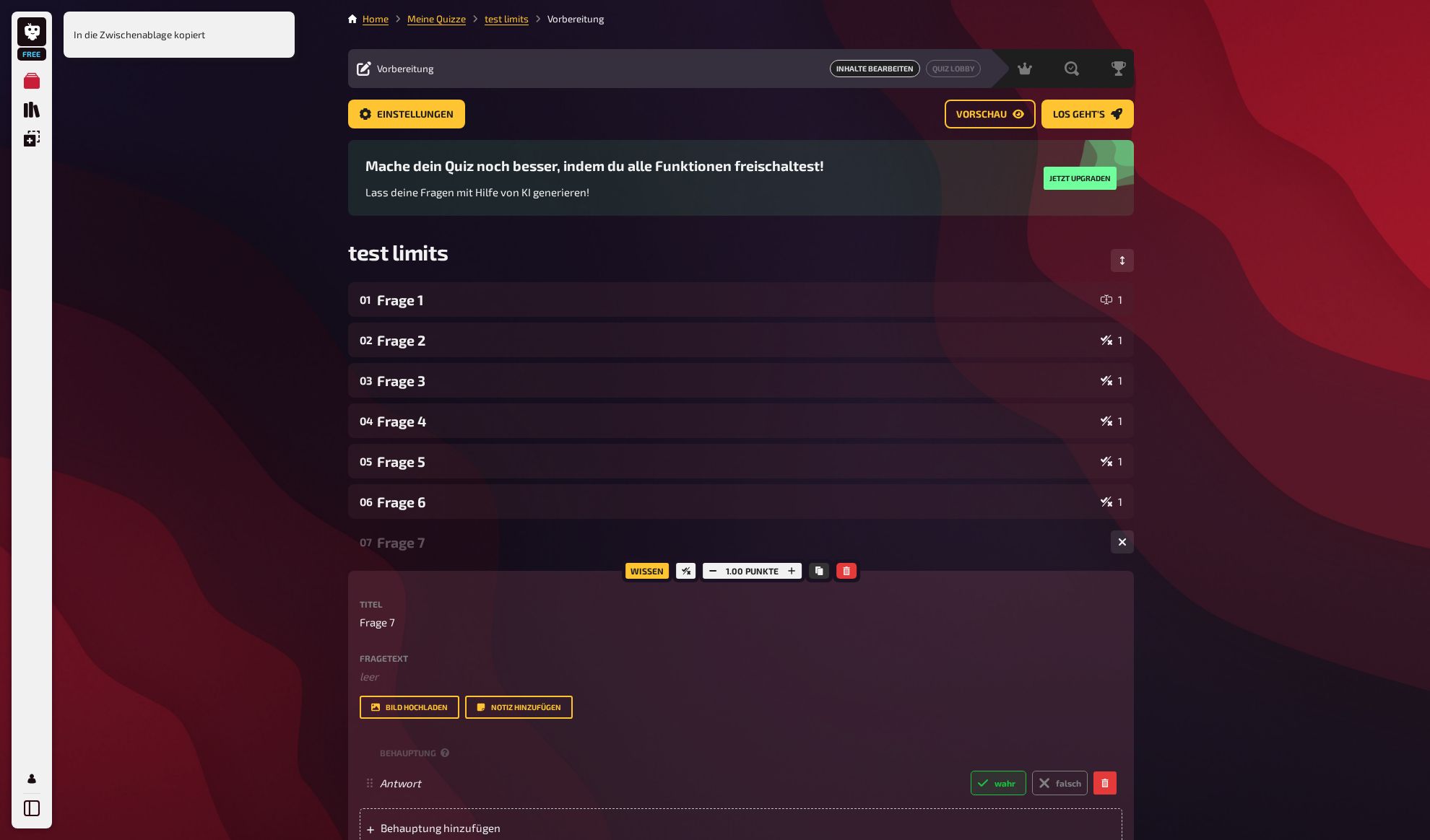
click at [820, 540] on div "Frage 7" at bounding box center [738, 542] width 722 height 17
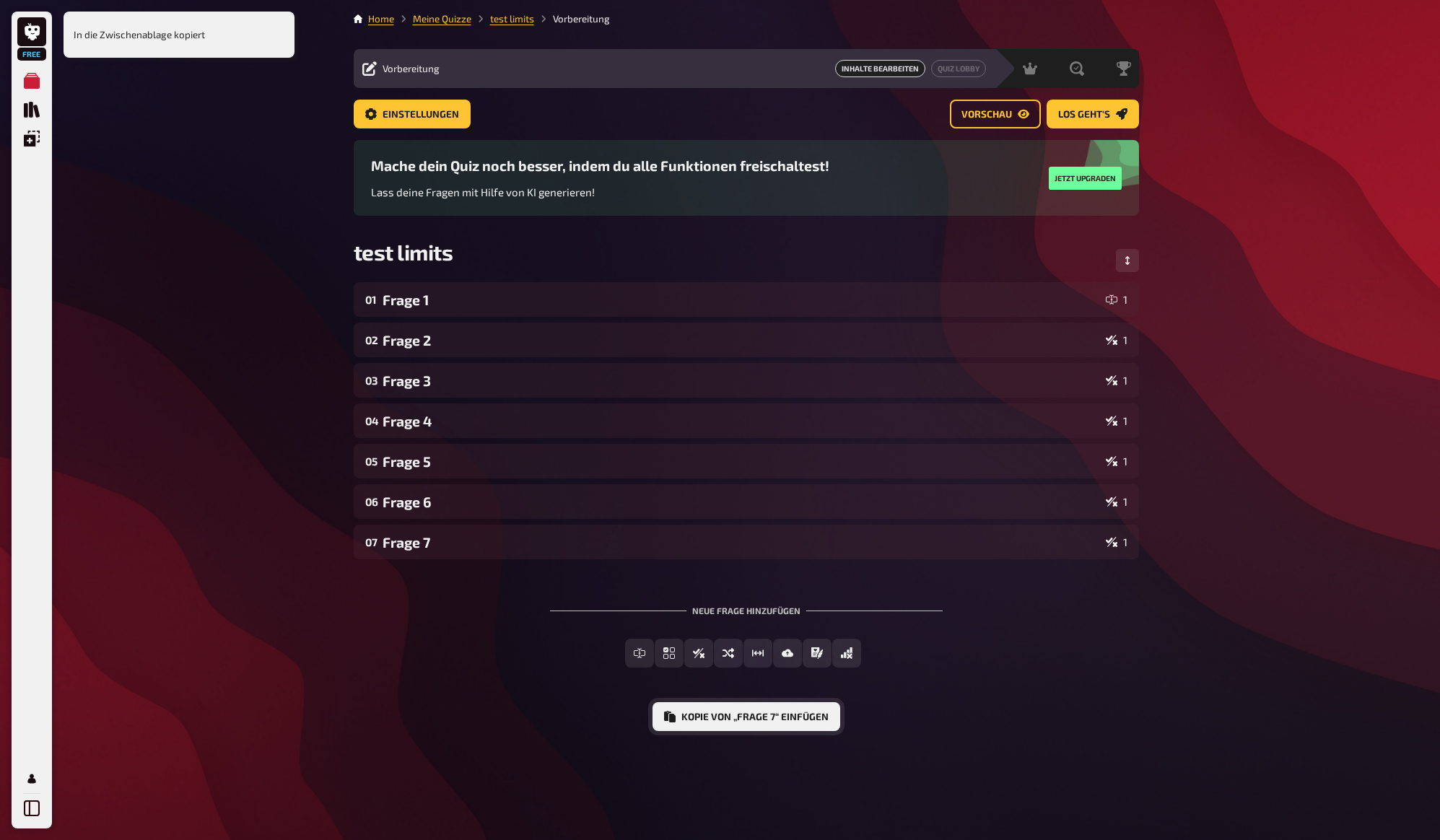
click at [757, 723] on button "Kopie von „Frage 7“ einfügen" at bounding box center [746, 717] width 188 height 29
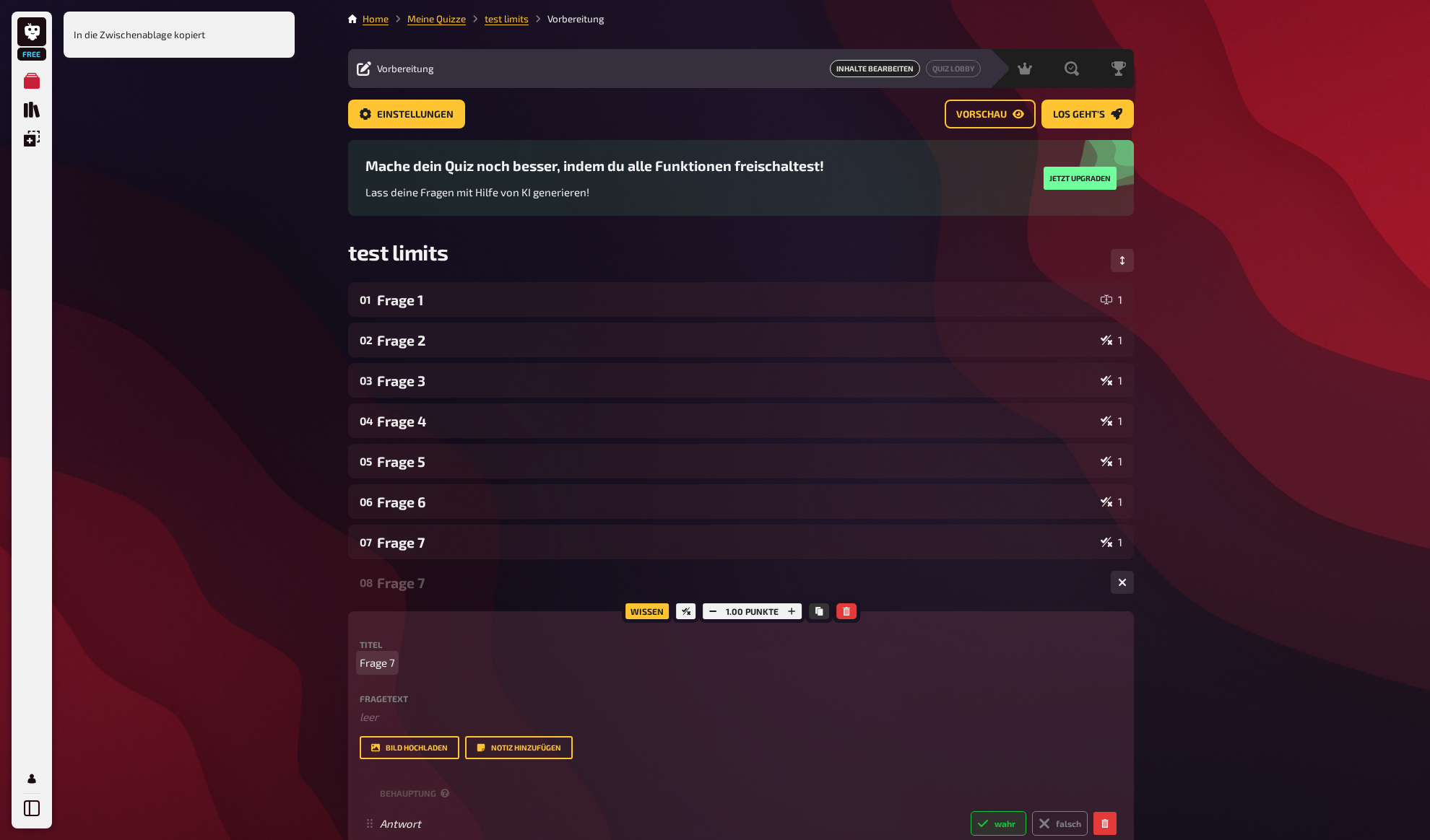
click at [392, 667] on span "Frage 7" at bounding box center [377, 663] width 35 height 17
click at [822, 612] on icon "Kopieren" at bounding box center [819, 611] width 8 height 8
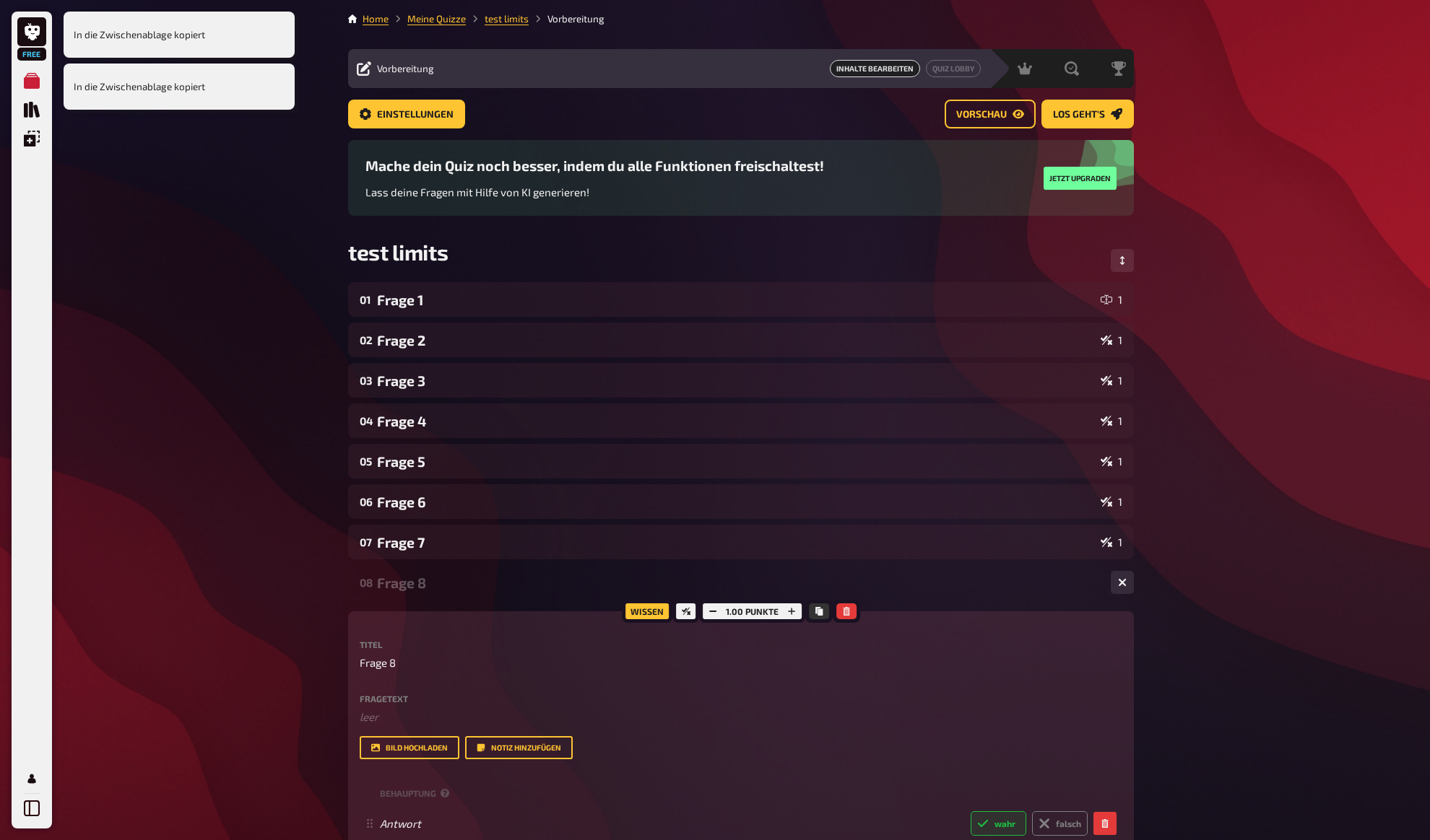
click at [775, 579] on div "Frage 8" at bounding box center [738, 582] width 722 height 17
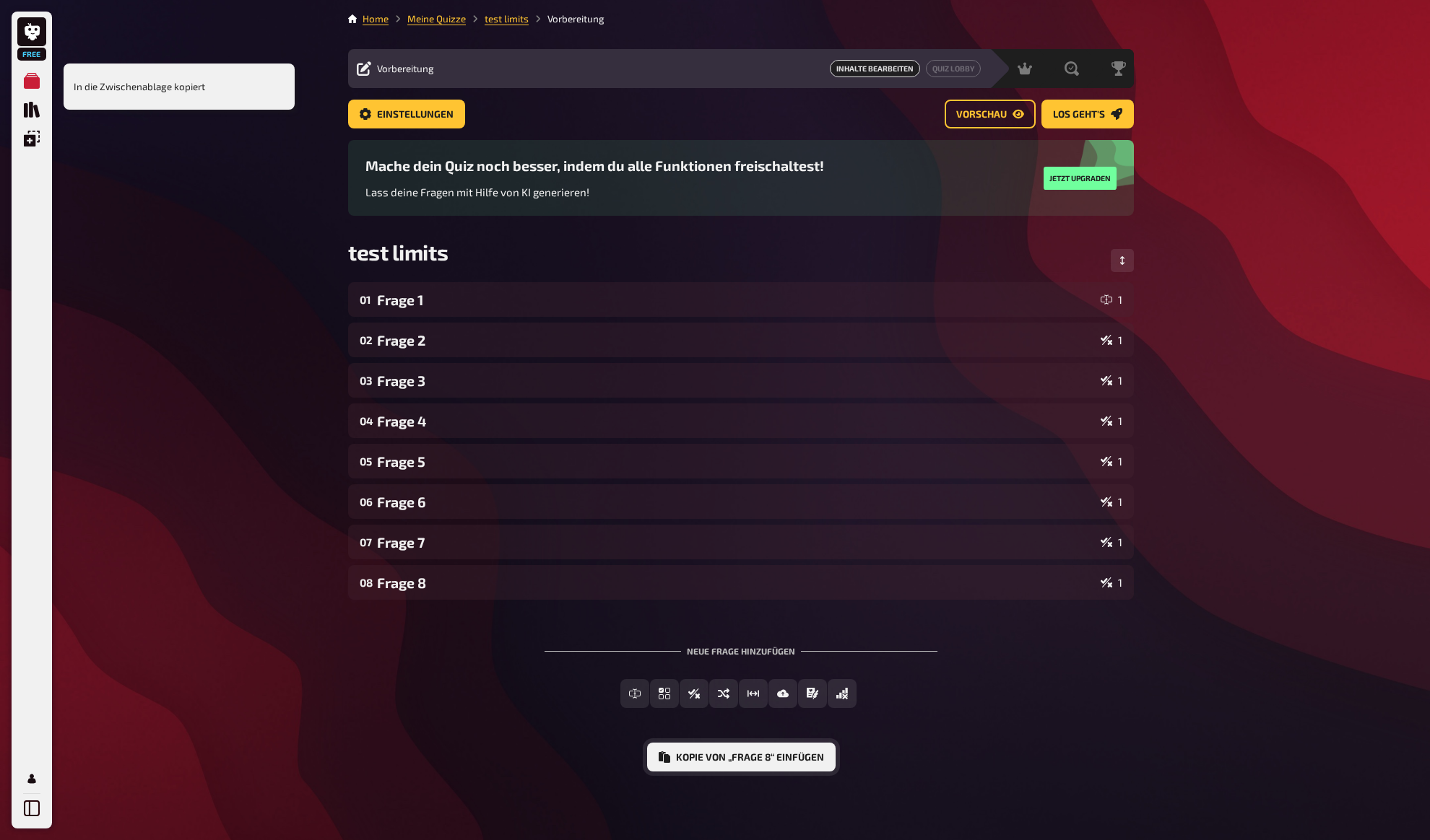
click at [746, 769] on button "Kopie von „Frage 8“ einfügen" at bounding box center [741, 757] width 188 height 29
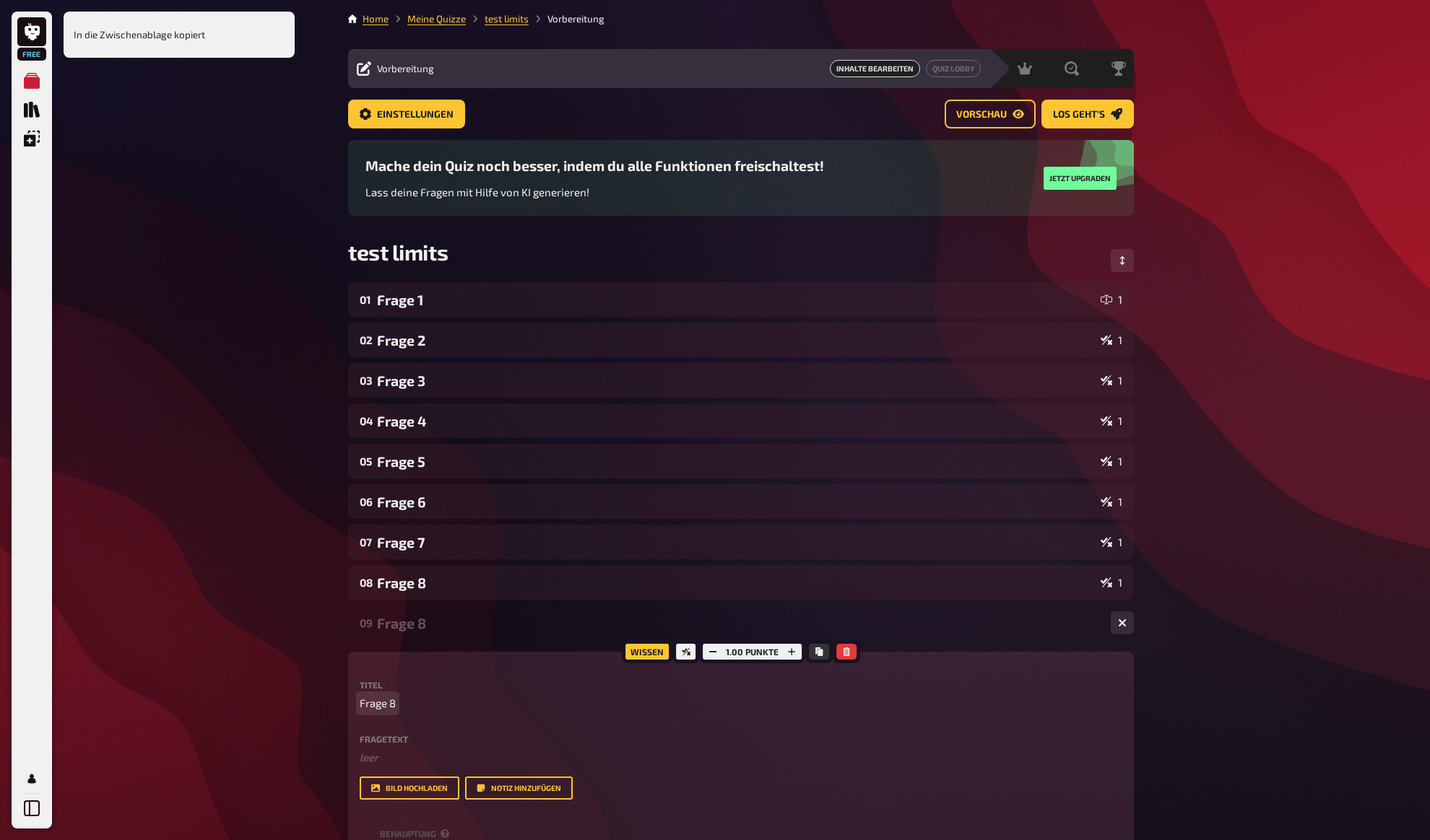
click at [380, 704] on span "Frage 8" at bounding box center [377, 703] width 36 height 17
click at [822, 646] on button "Kopieren" at bounding box center [819, 652] width 20 height 16
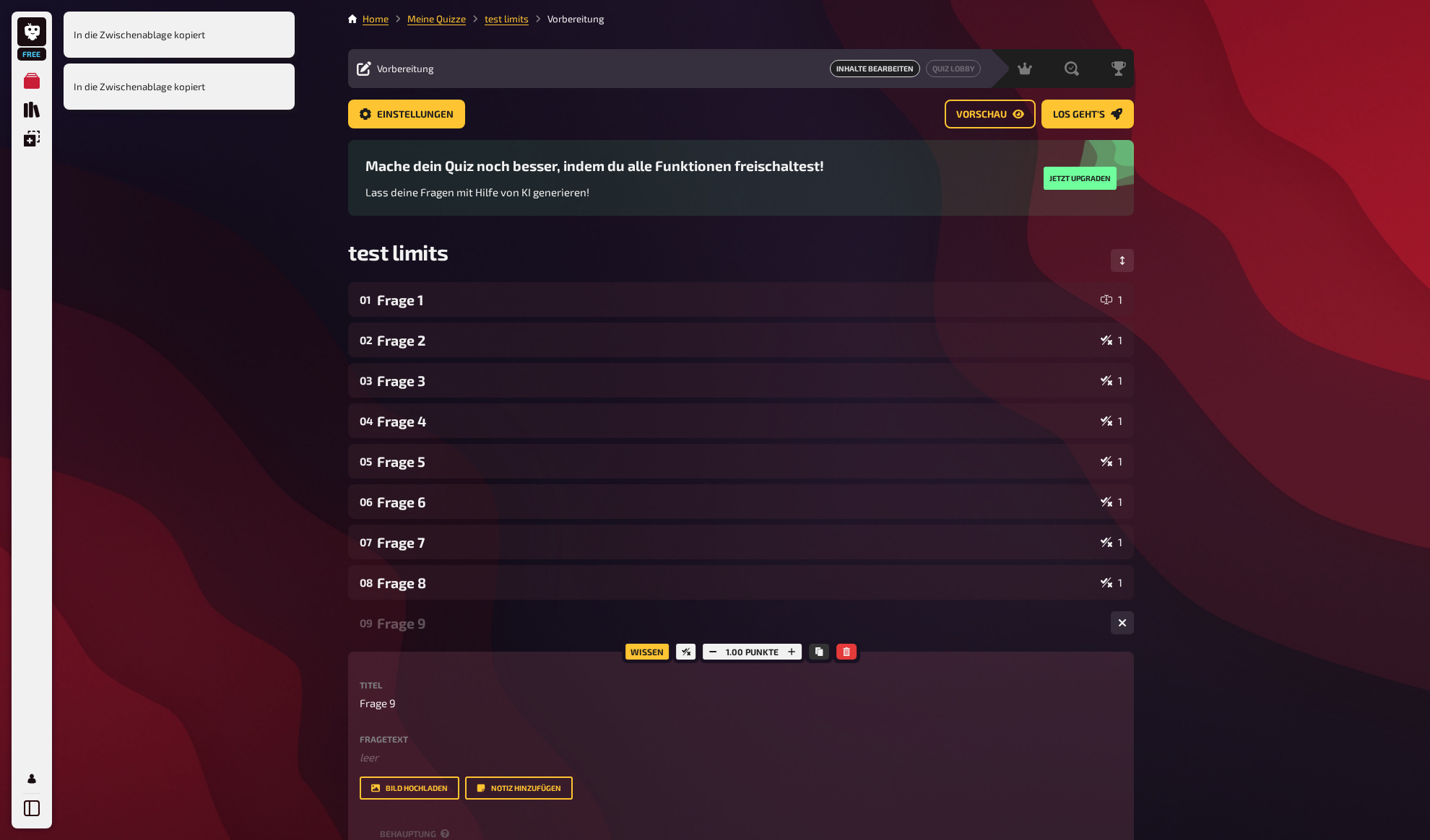
click at [832, 621] on div "Frage 9" at bounding box center [738, 623] width 722 height 17
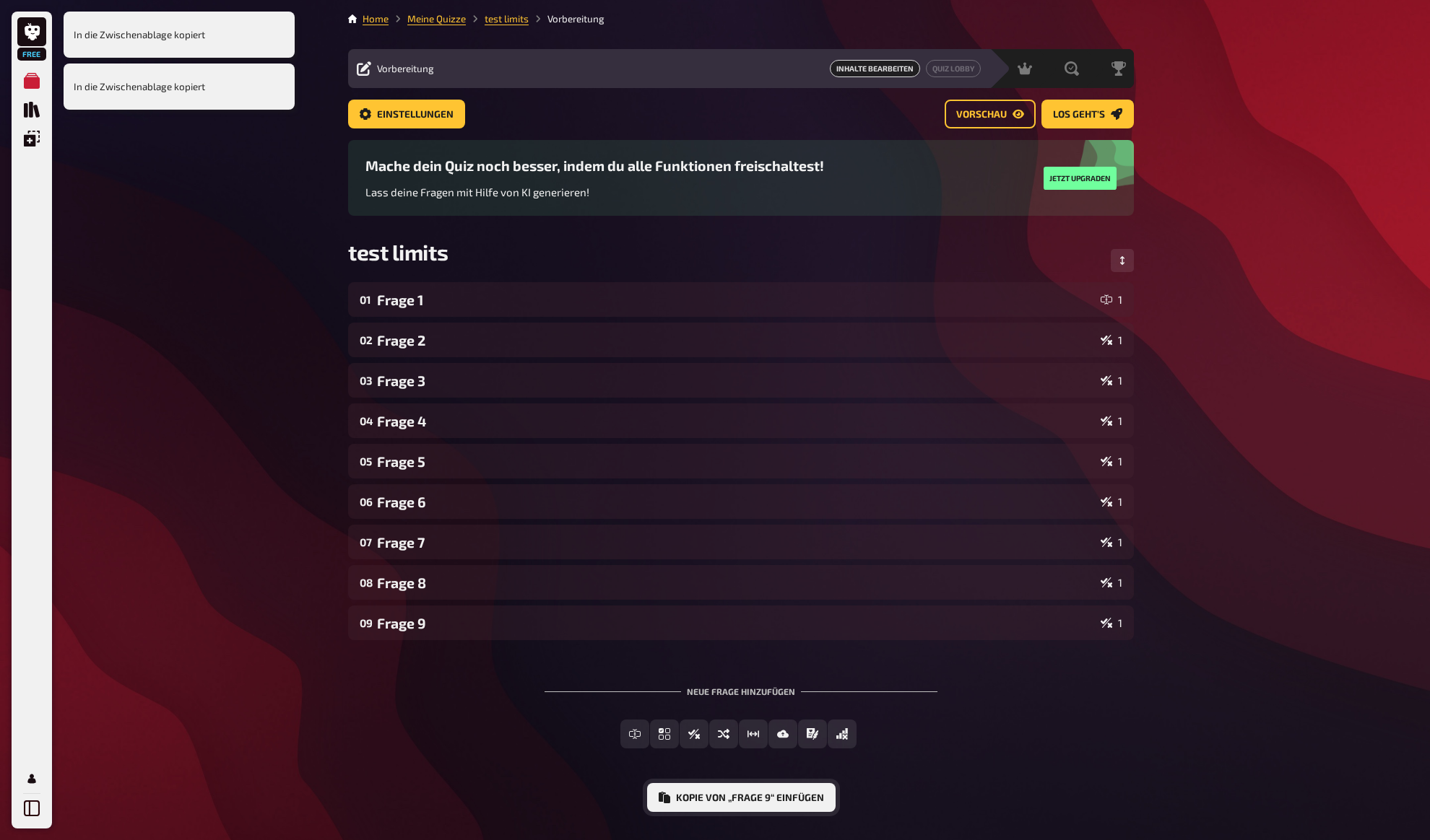
click at [768, 802] on button "Kopie von „Frage 9“ einfügen" at bounding box center [741, 798] width 188 height 29
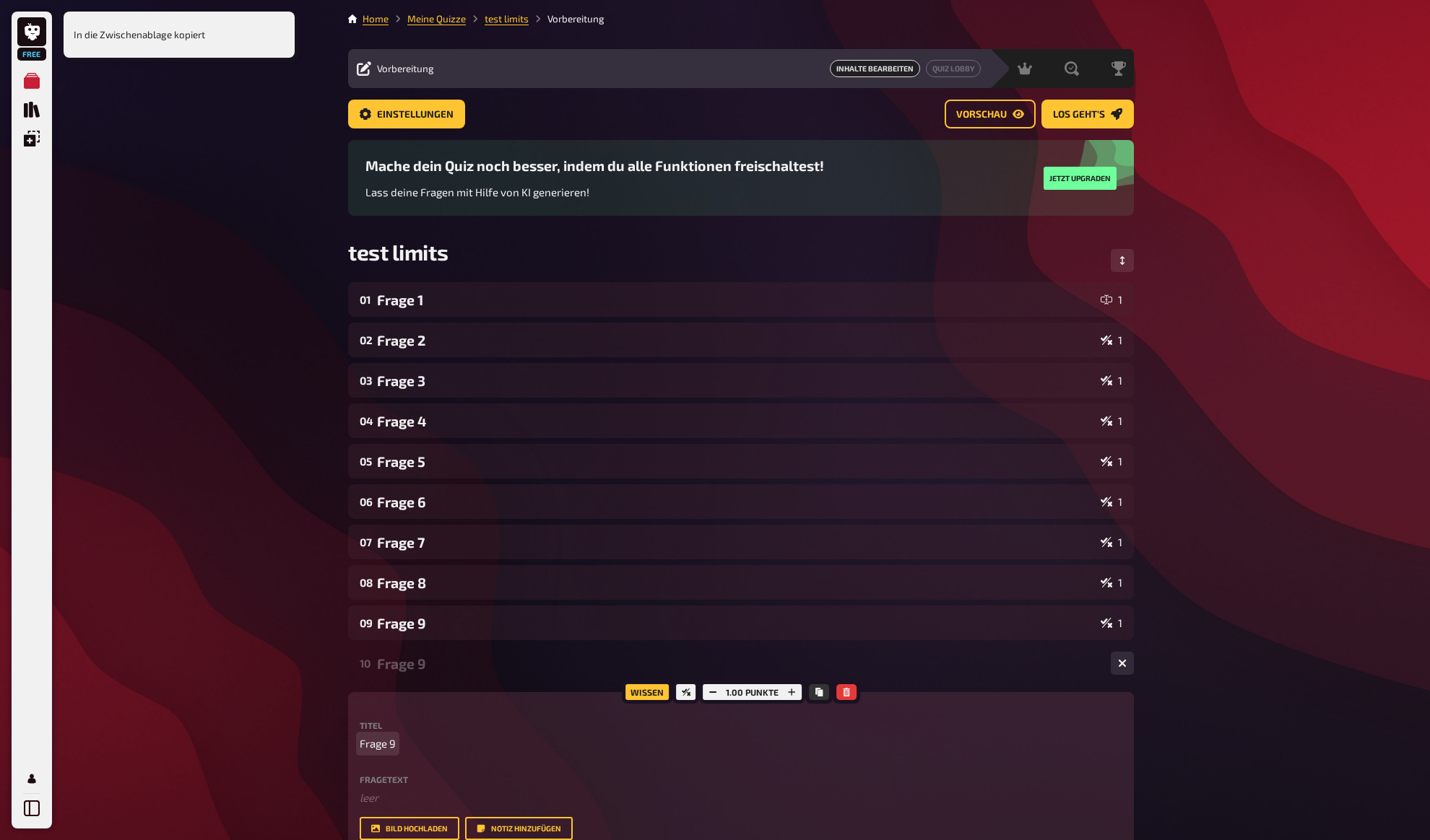
click at [385, 745] on span "Frage 9" at bounding box center [377, 744] width 36 height 17
click at [816, 693] on icon "Kopieren" at bounding box center [819, 692] width 8 height 8
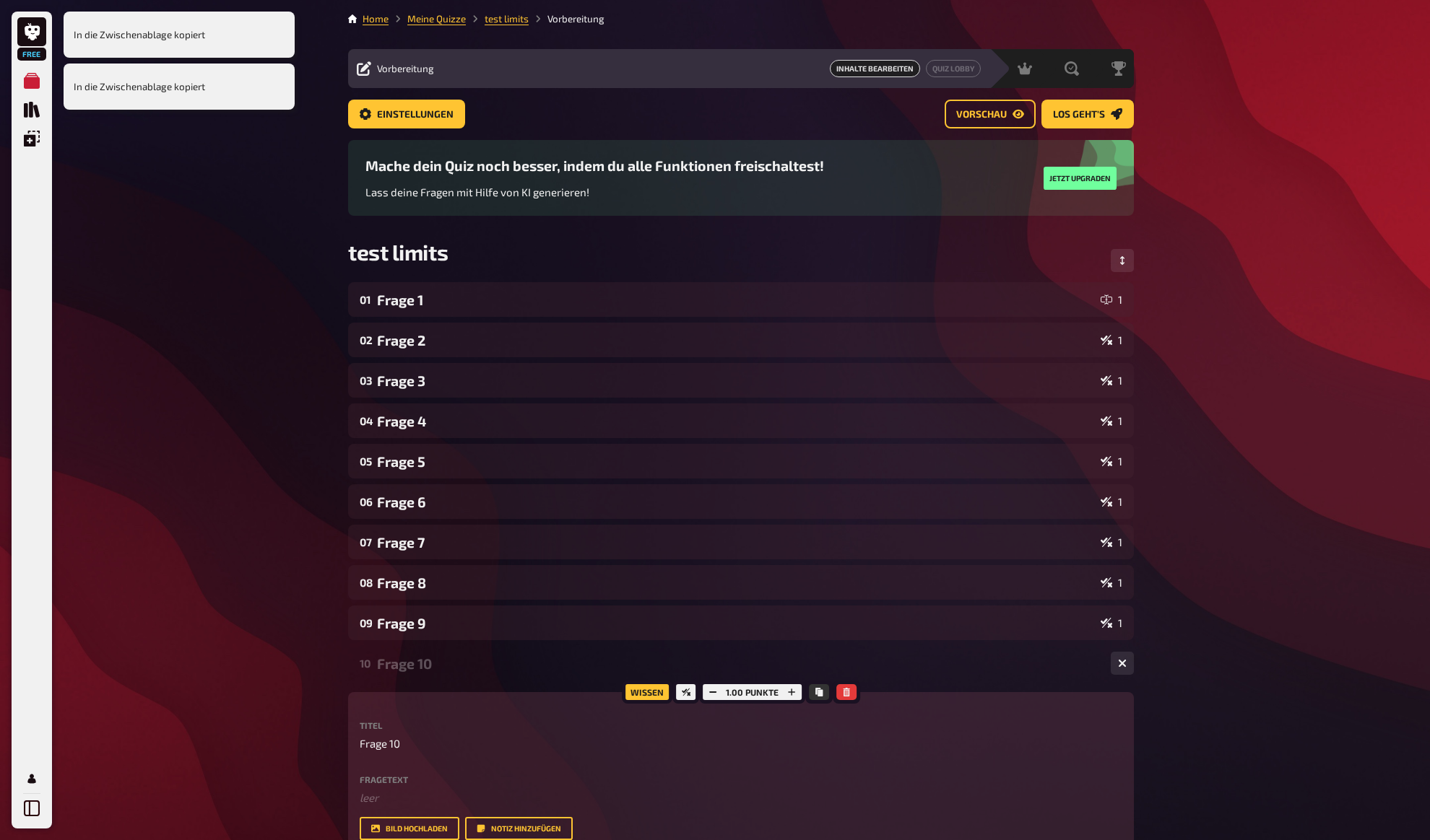
click at [816, 664] on div "Frage 10" at bounding box center [738, 663] width 722 height 17
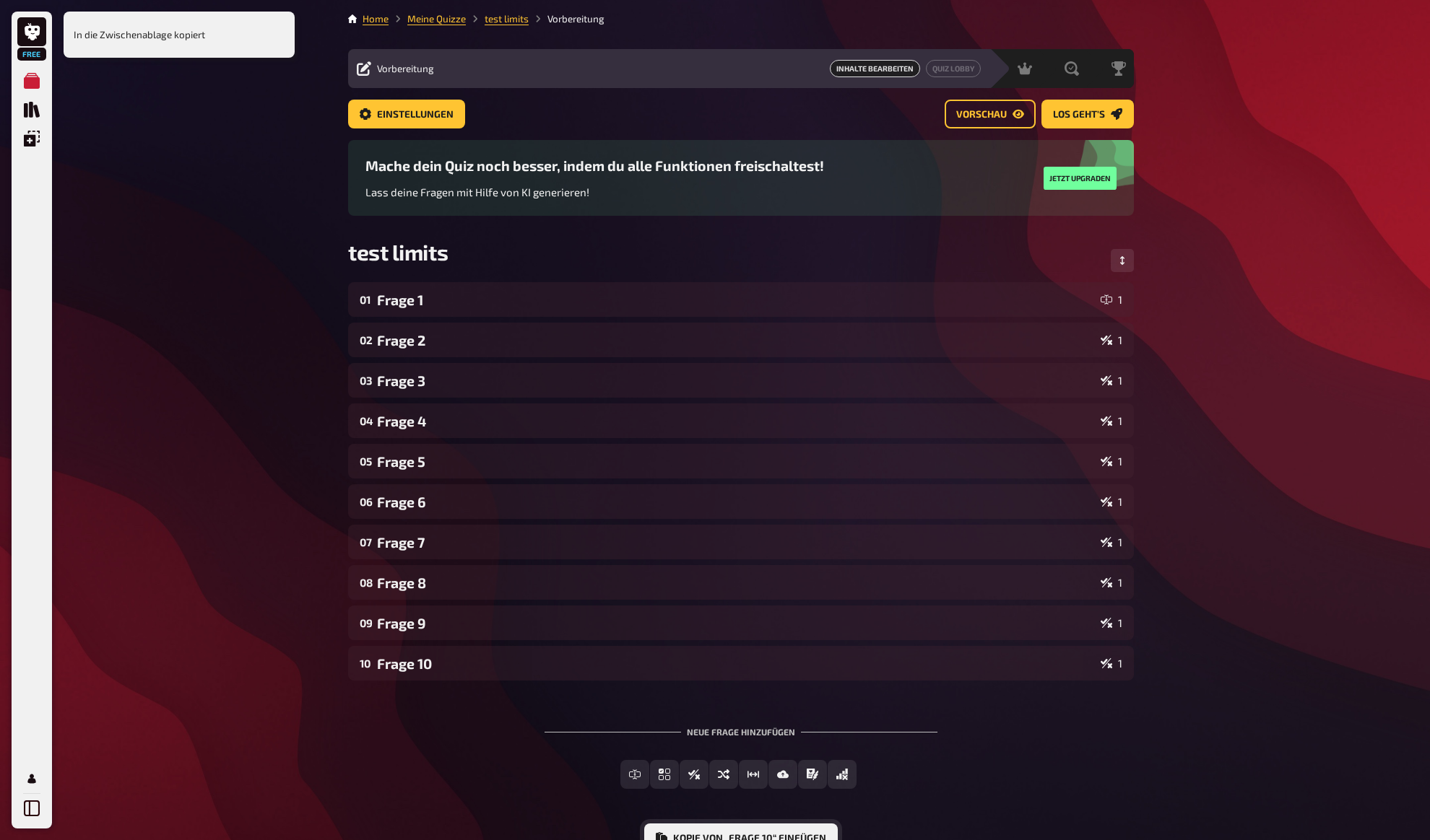
click at [732, 838] on button "Kopie von „Frage 10“ einfügen" at bounding box center [741, 838] width 193 height 29
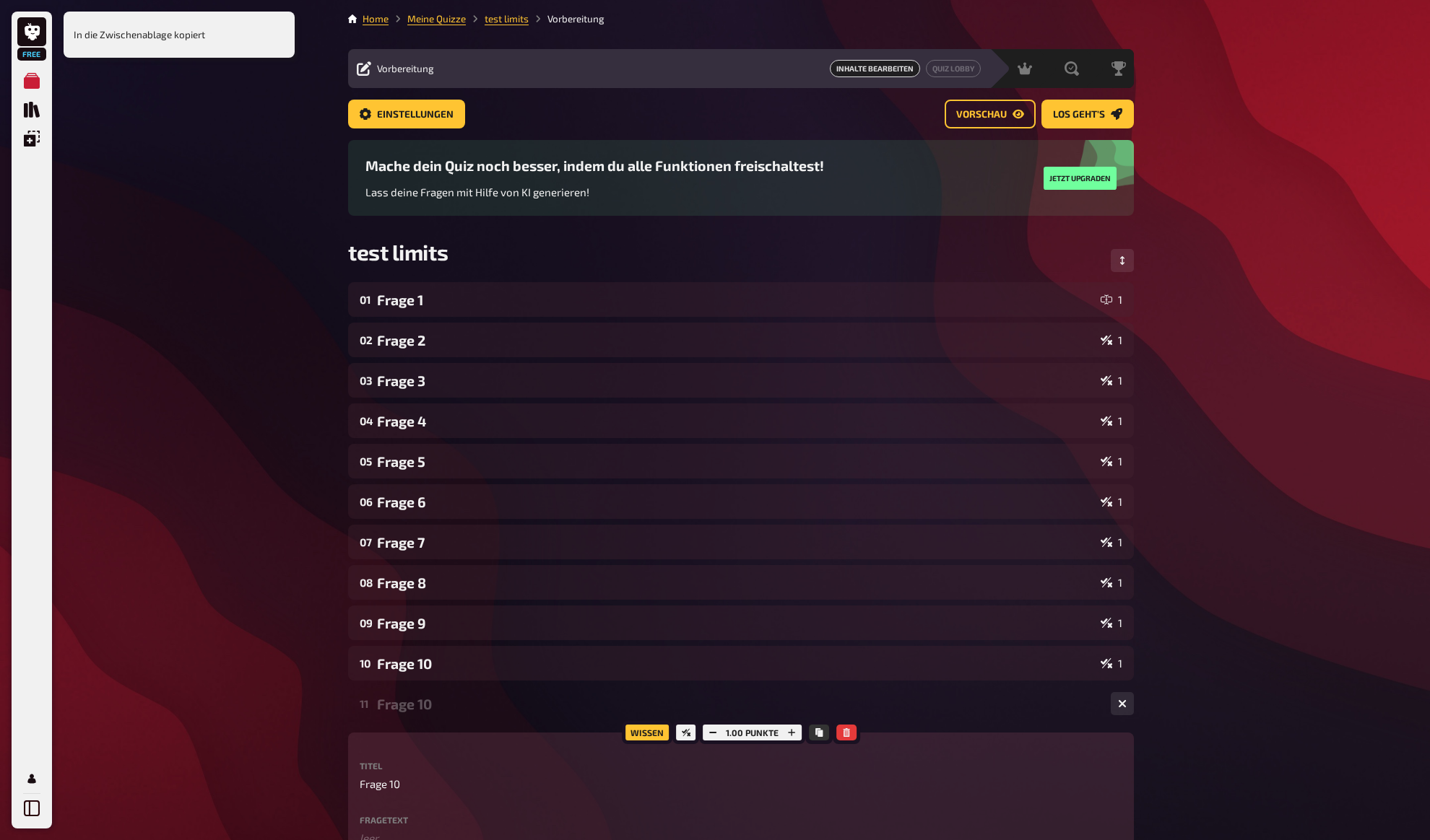
click at [407, 705] on div "Frage 10" at bounding box center [738, 704] width 722 height 17
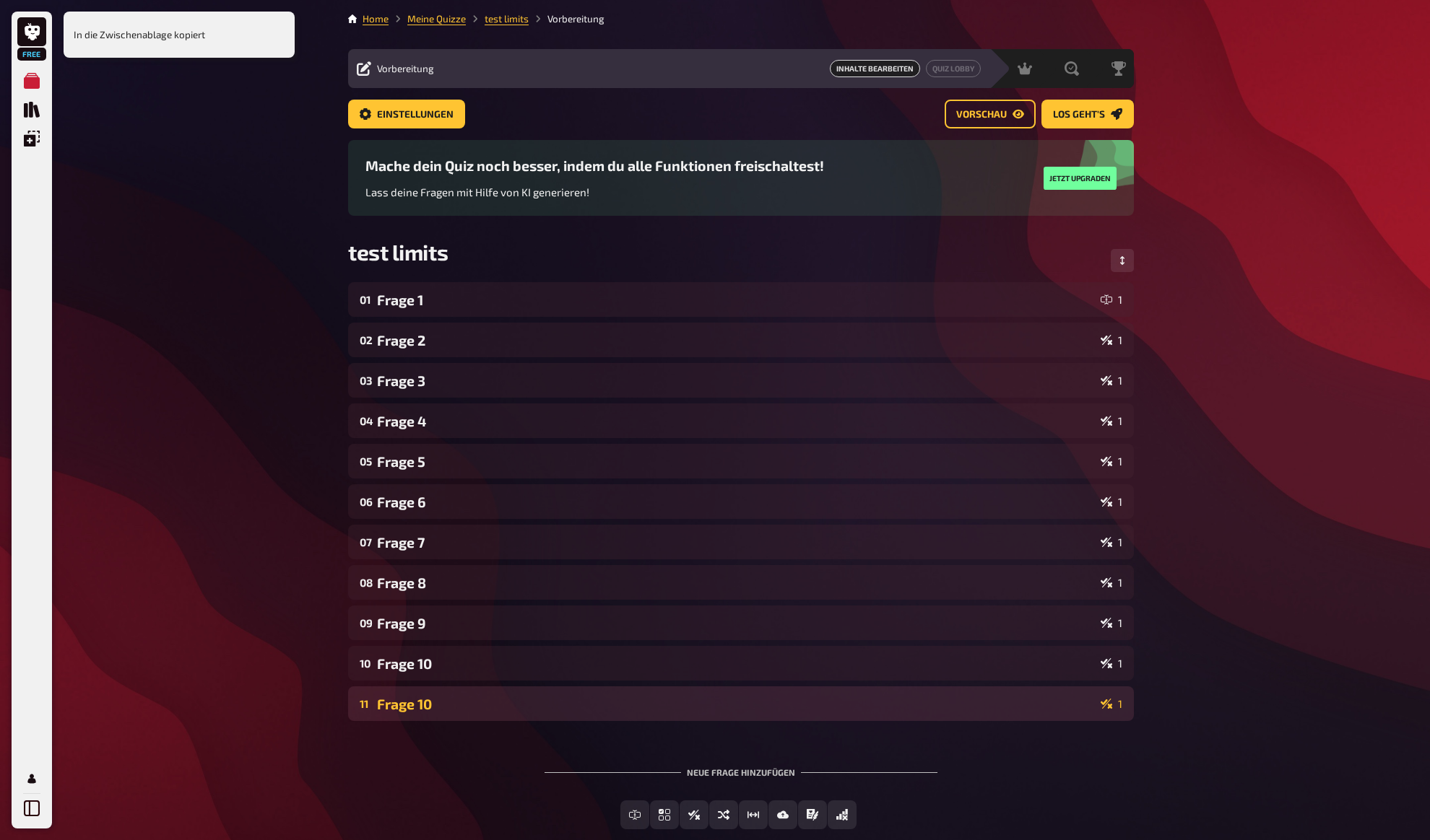
click at [407, 705] on div "Frage 10" at bounding box center [735, 704] width 718 height 17
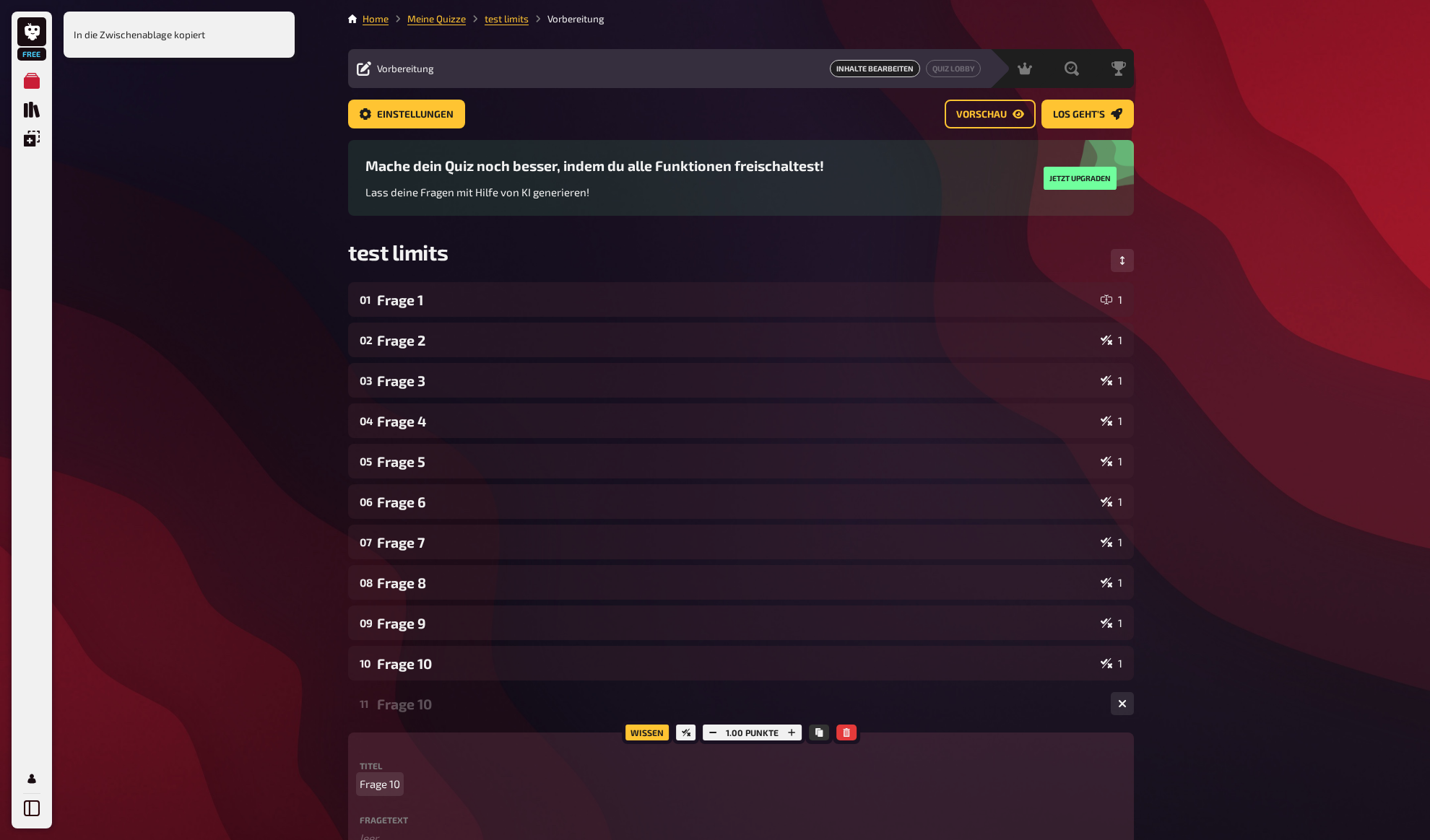
click at [391, 786] on span "Frage 10" at bounding box center [379, 784] width 40 height 17
click at [260, 708] on div "Free Meine Quizze Quiz Sammlung Einblendungen Mein Konto In die Zwischenablage …" at bounding box center [715, 626] width 1430 height 1252
drag, startPoint x: 279, startPoint y: 671, endPoint x: 289, endPoint y: 676, distance: 11.2
click at [279, 671] on div "Free Meine Quizze Quiz Sammlung Einblendungen Mein Konto In die Zwischenablage …" at bounding box center [715, 626] width 1430 height 1252
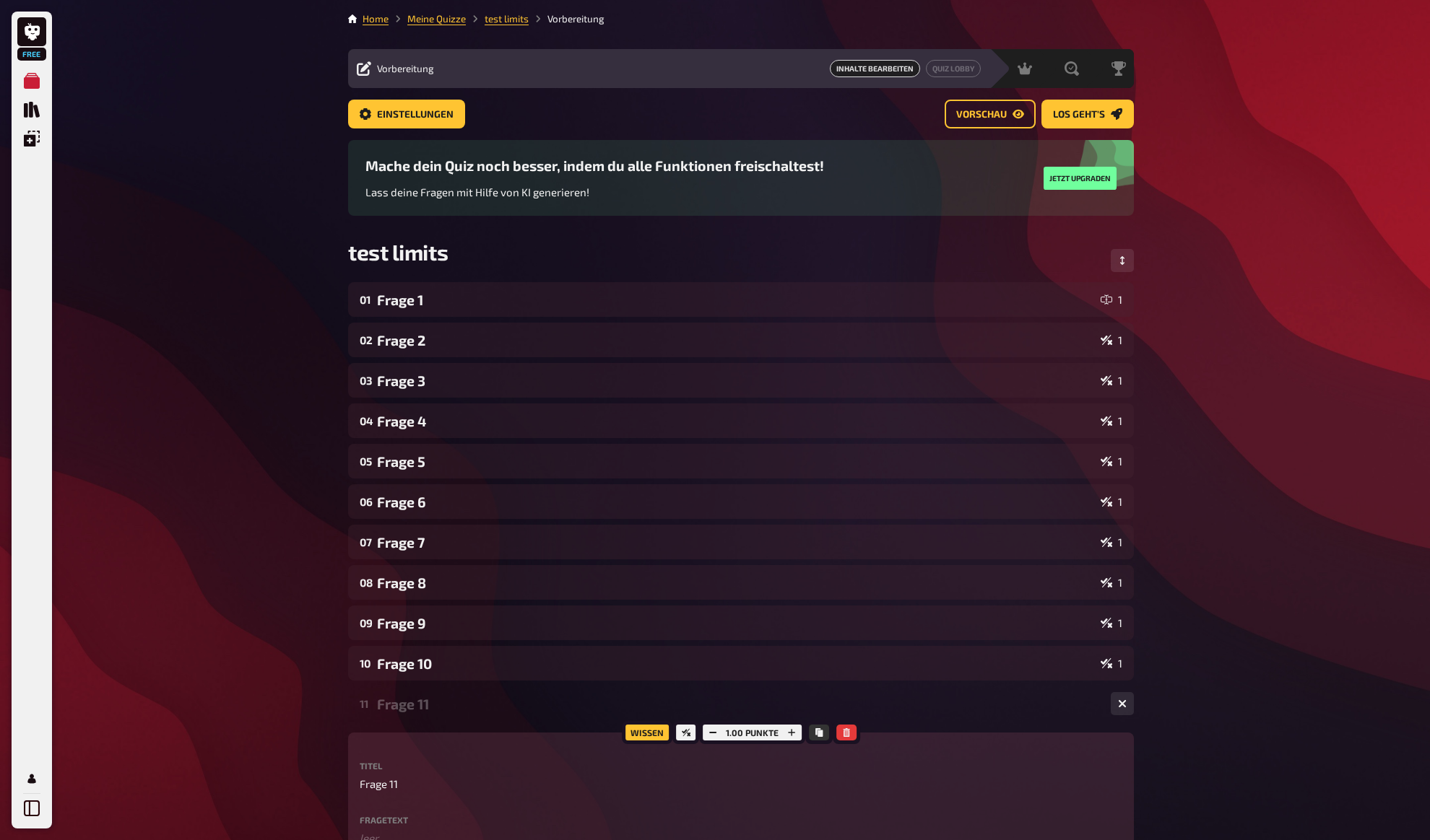
click at [424, 712] on div "11 Frage 11 1" at bounding box center [740, 704] width 785 height 35
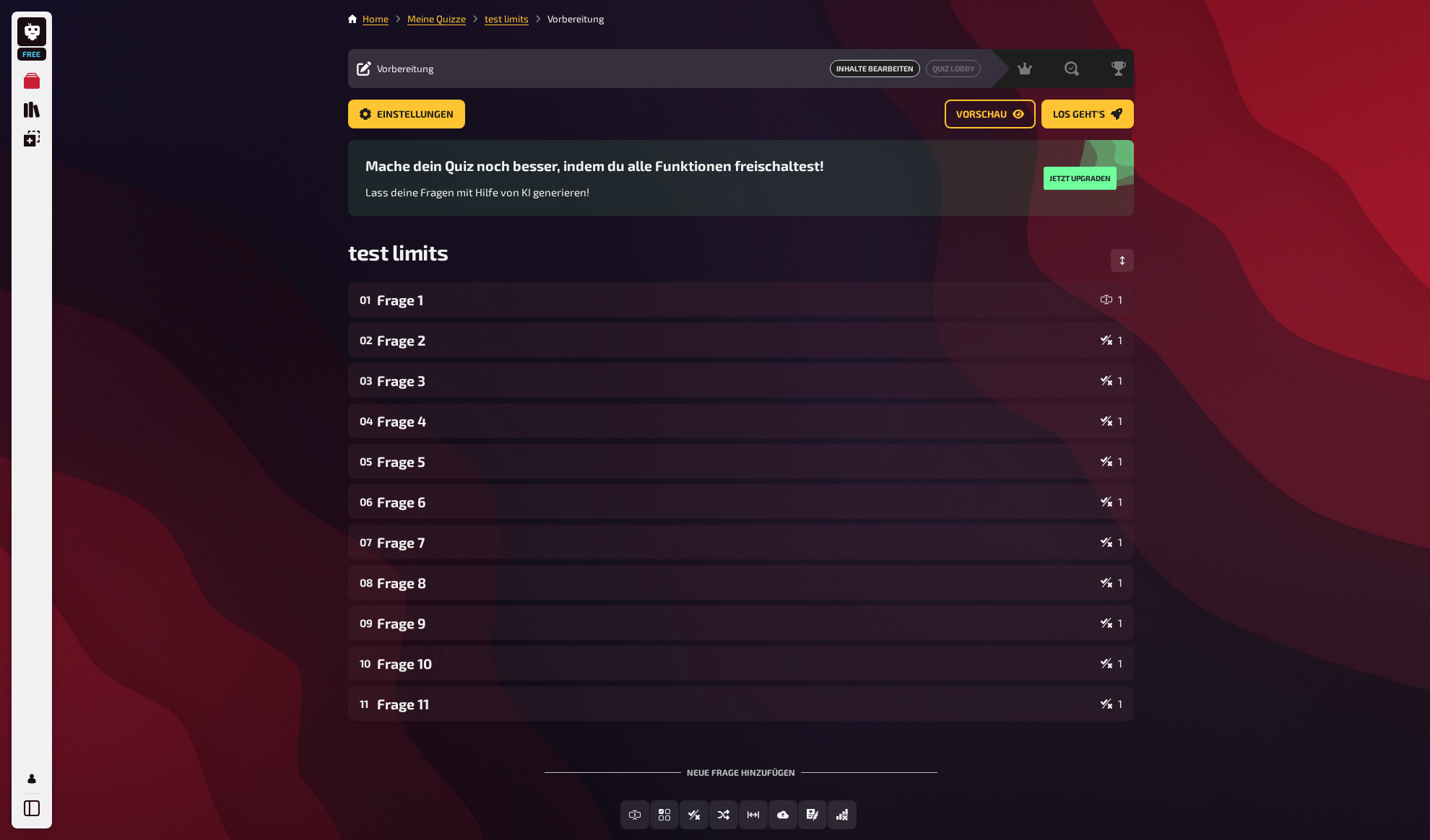
drag, startPoint x: 1353, startPoint y: 363, endPoint x: 1338, endPoint y: 364, distance: 15.0
click at [1352, 363] on div "Free Meine Quizze Quiz Sammlung Einblendungen Mein Konto Home Meine Quizze test…" at bounding box center [715, 461] width 1430 height 922
drag, startPoint x: 1221, startPoint y: 363, endPoint x: 1207, endPoint y: 317, distance: 48.1
click at [1220, 363] on div "Free Meine Quizze Quiz Sammlung Einblendungen Mein Konto Home Meine Quizze test…" at bounding box center [715, 461] width 1430 height 922
click at [1071, 102] on link "Los geht's" at bounding box center [1087, 114] width 93 height 29
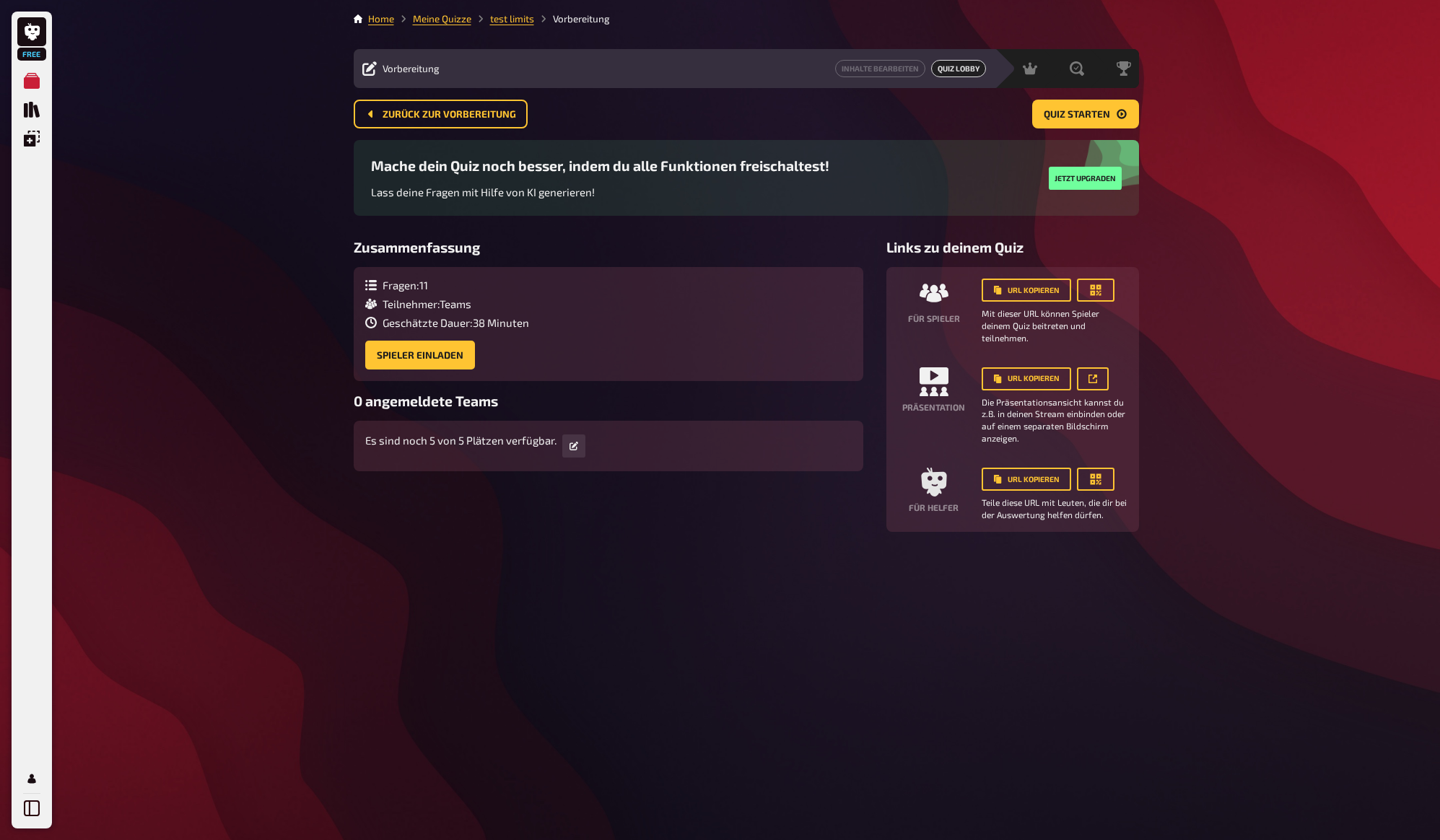
click at [1221, 235] on div "Free Meine Quizze Quiz Sammlung Einblendungen Mein Konto Home Meine Quizze test…" at bounding box center [720, 420] width 1440 height 840
click at [1217, 238] on div "Free Meine Quizze Quiz Sammlung Einblendungen Mein Konto Home Meine Quizze test…" at bounding box center [720, 420] width 1440 height 840
click at [1214, 228] on div "Free Meine Quizze Quiz Sammlung Einblendungen Mein Konto Home Meine Quizze test…" at bounding box center [720, 420] width 1440 height 840
click at [1080, 113] on span "Quiz starten" at bounding box center [1077, 115] width 67 height 10
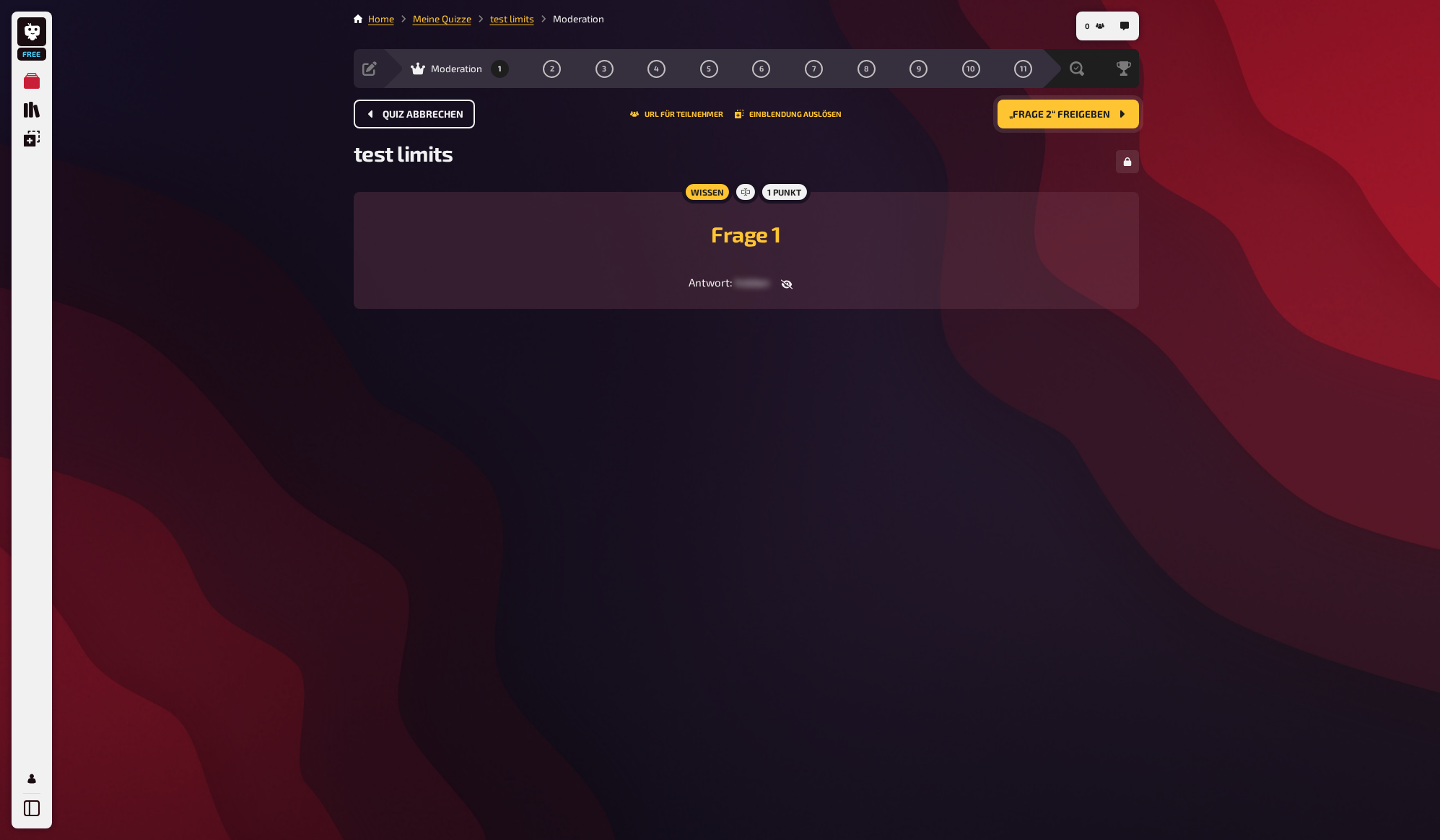
click at [432, 117] on span "Quiz abbrechen" at bounding box center [422, 115] width 81 height 10
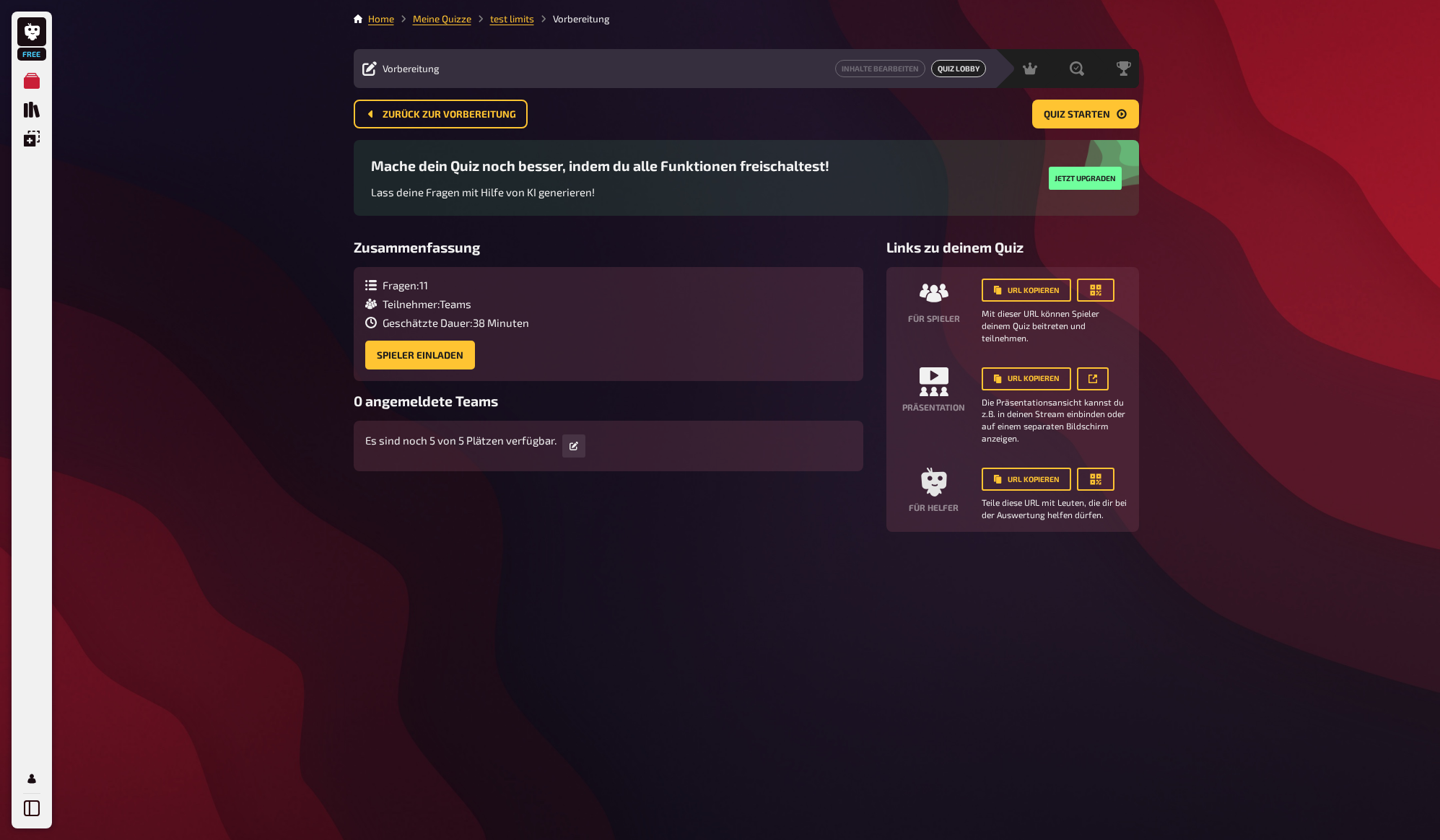
click at [1253, 294] on div "Free Meine Quizze Quiz Sammlung Einblendungen Mein Konto Home Meine Quizze test…" at bounding box center [720, 420] width 1440 height 840
click at [1259, 291] on div "Free Meine Quizze Quiz Sammlung Einblendungen Mein Konto Home Meine Quizze test…" at bounding box center [720, 420] width 1440 height 840
click at [1259, 290] on div "Free Meine Quizze Quiz Sammlung Einblendungen Mein Konto Home Meine Quizze test…" at bounding box center [720, 420] width 1440 height 840
click at [1258, 291] on div "Free Meine Quizze Quiz Sammlung Einblendungen Mein Konto Home Meine Quizze test…" at bounding box center [720, 420] width 1440 height 840
click at [1263, 288] on div "Free Meine Quizze Quiz Sammlung Einblendungen Mein Konto Home Meine Quizze test…" at bounding box center [720, 420] width 1440 height 840
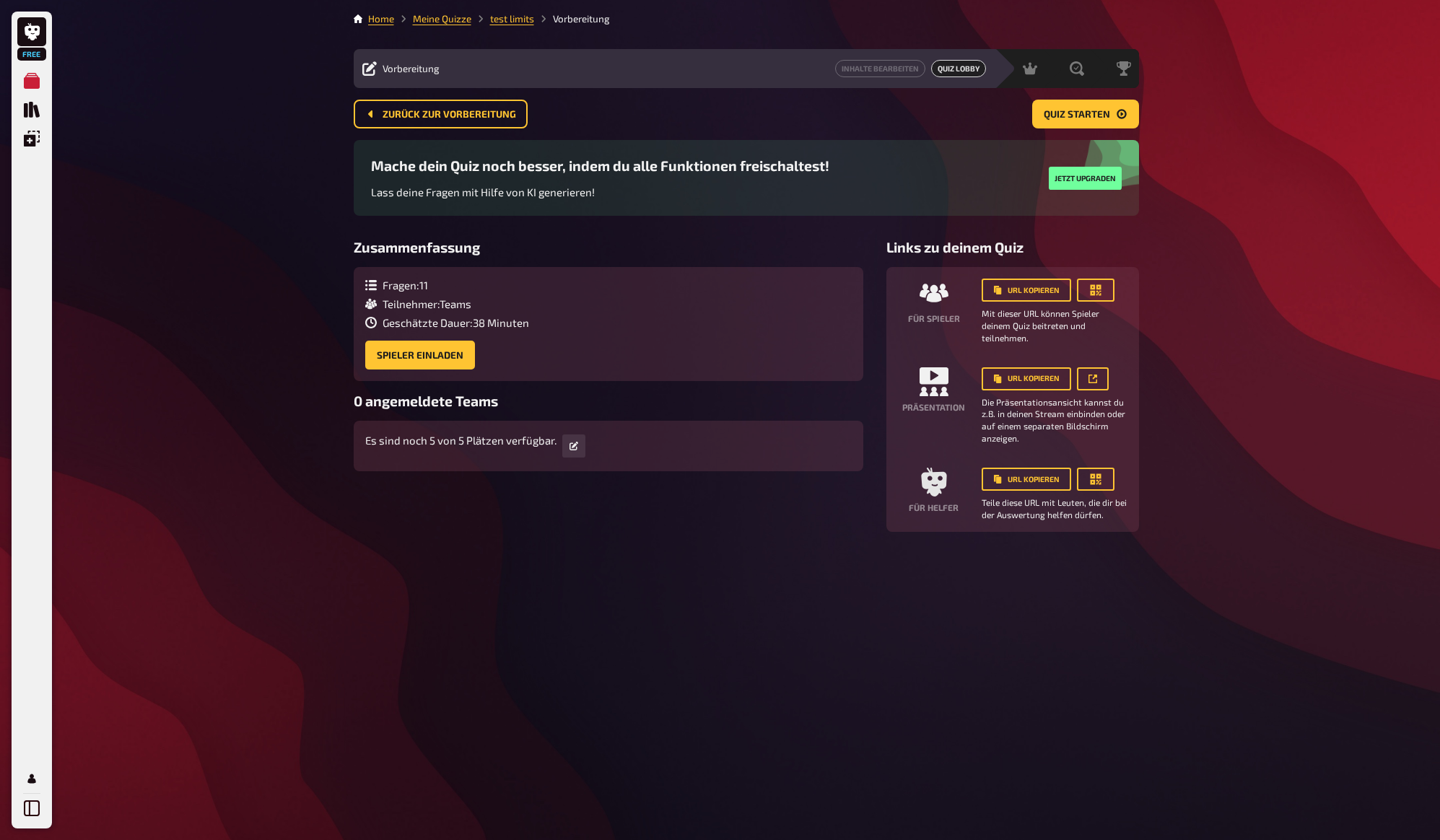
click at [1263, 288] on div "Free Meine Quizze Quiz Sammlung Einblendungen Mein Konto Home Meine Quizze test…" at bounding box center [720, 420] width 1440 height 840
click at [1229, 185] on div "Free Meine Quizze Quiz Sammlung Einblendungen Mein Konto Home Meine Quizze test…" at bounding box center [720, 420] width 1440 height 840
